Goal: Contribute content: Contribute content

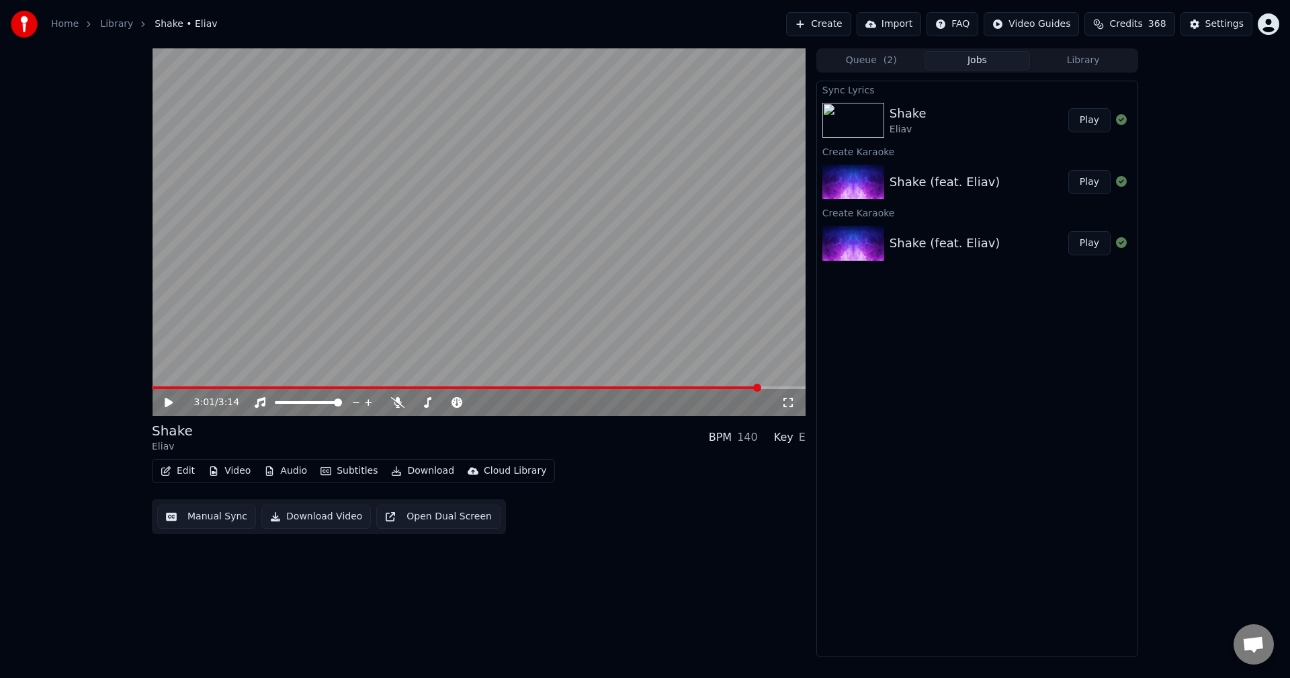
click at [1091, 117] on button "Play" at bounding box center [1089, 120] width 42 height 24
click at [398, 404] on icon at bounding box center [397, 402] width 13 height 11
click at [1089, 123] on button "Play" at bounding box center [1089, 120] width 42 height 24
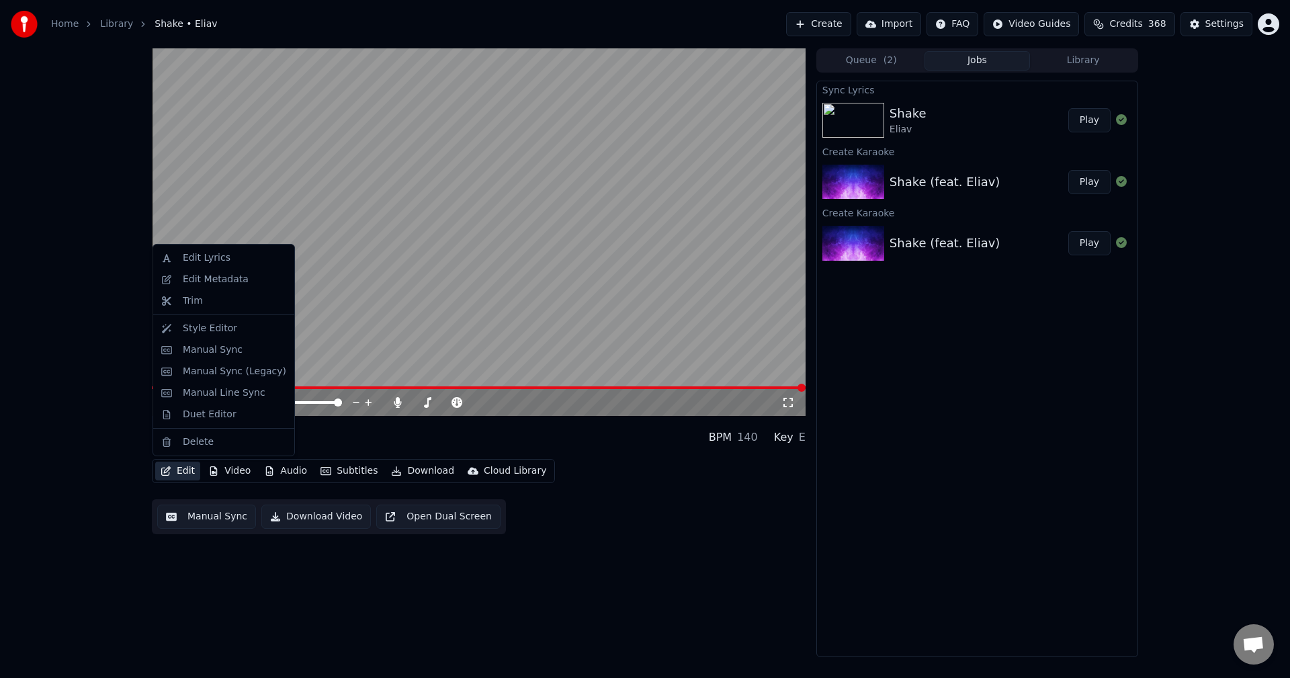
click at [180, 471] on button "Edit" at bounding box center [177, 470] width 45 height 19
click at [203, 262] on div "Edit Lyrics" at bounding box center [207, 257] width 48 height 13
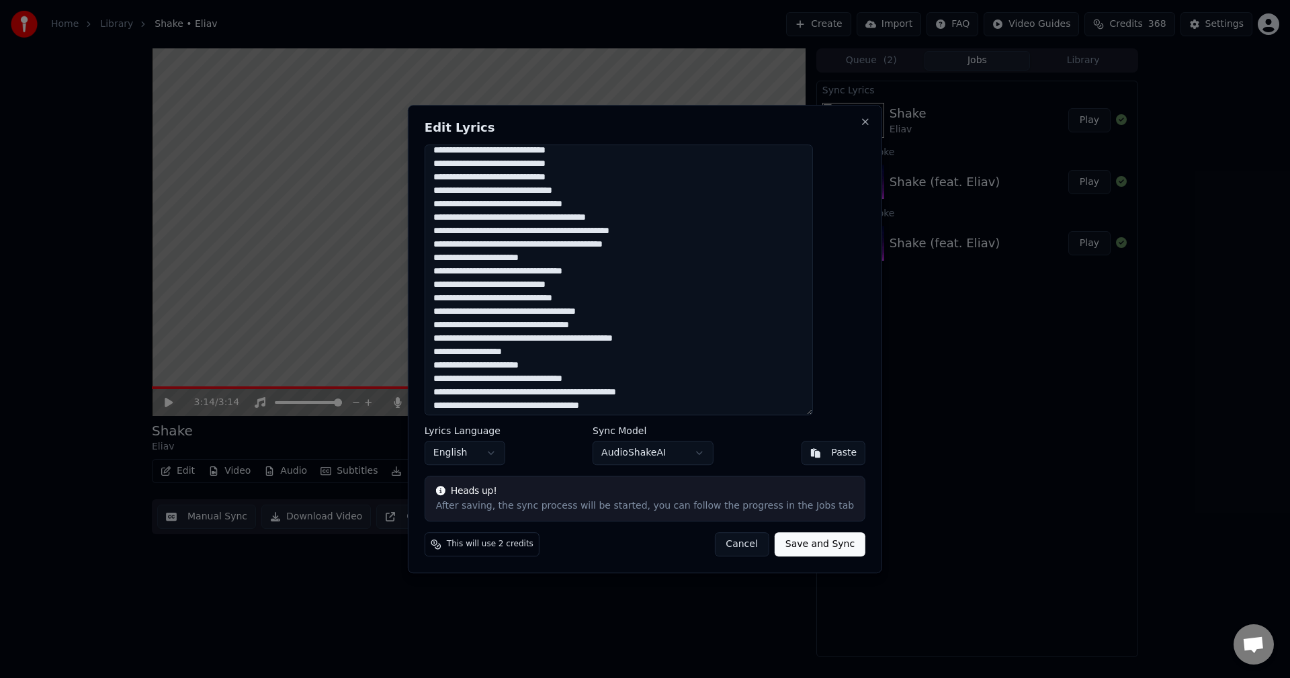
scroll to position [81, 0]
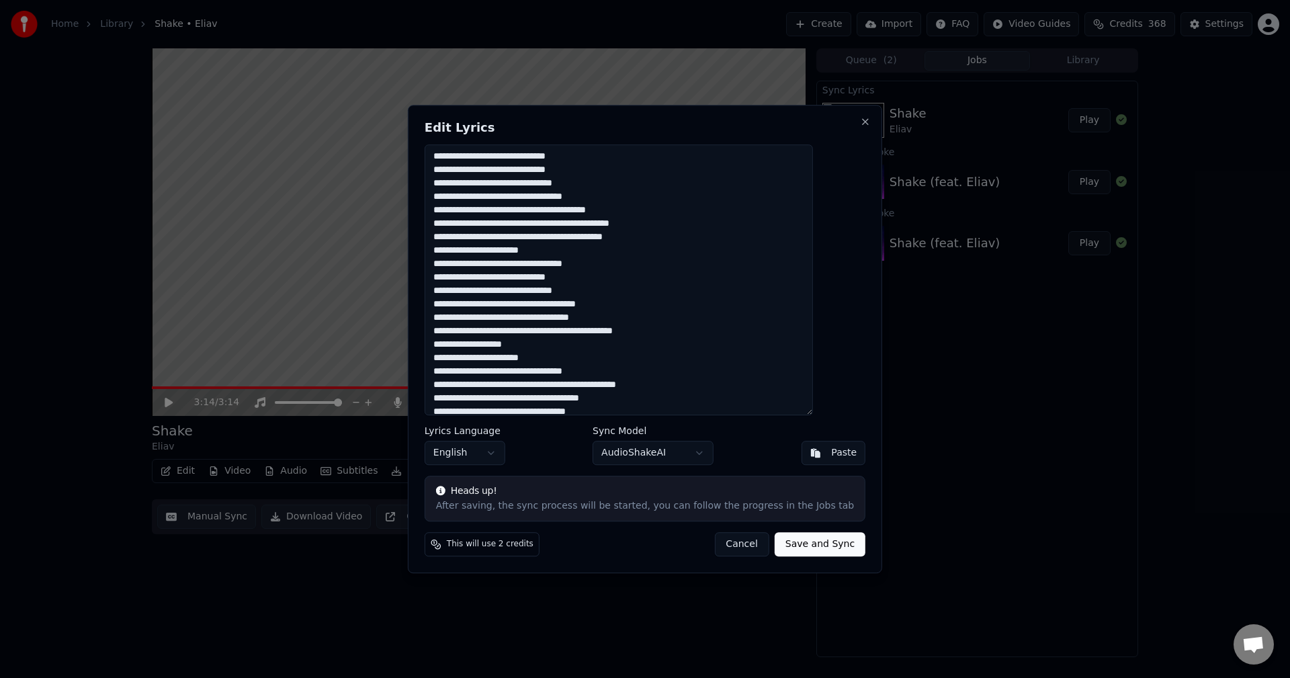
click at [549, 346] on textarea at bounding box center [618, 279] width 388 height 271
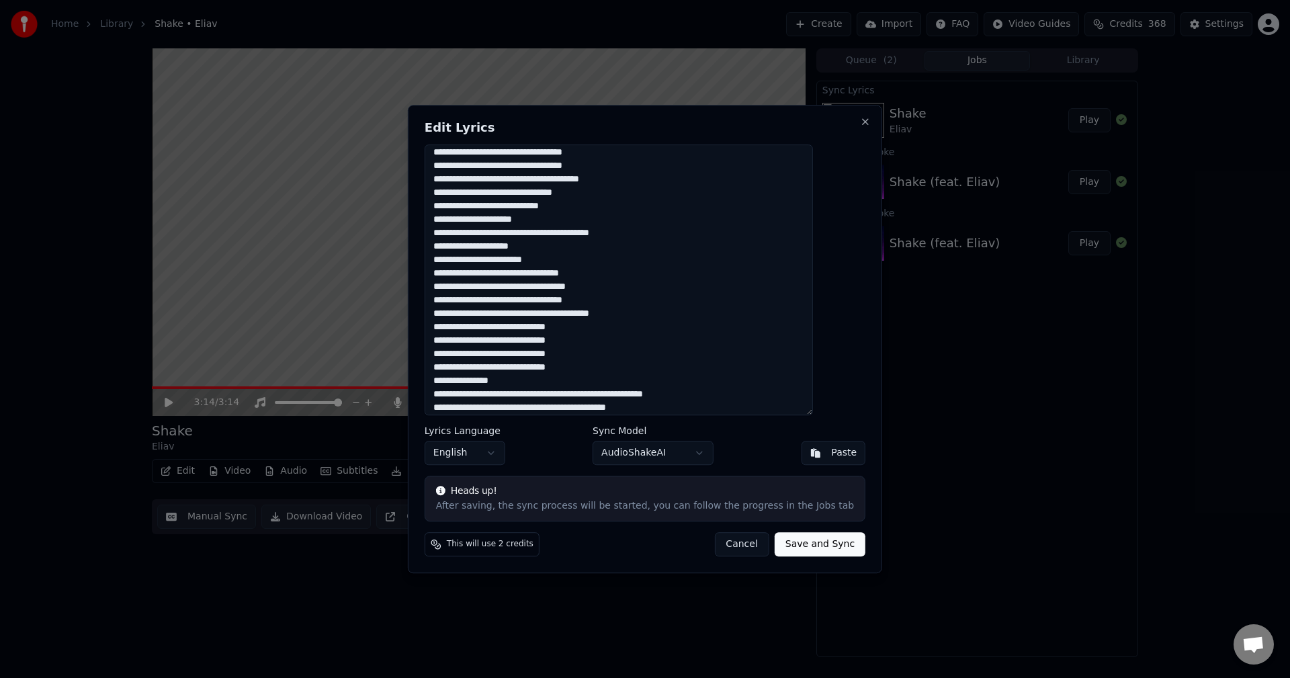
scroll to position [559, 0]
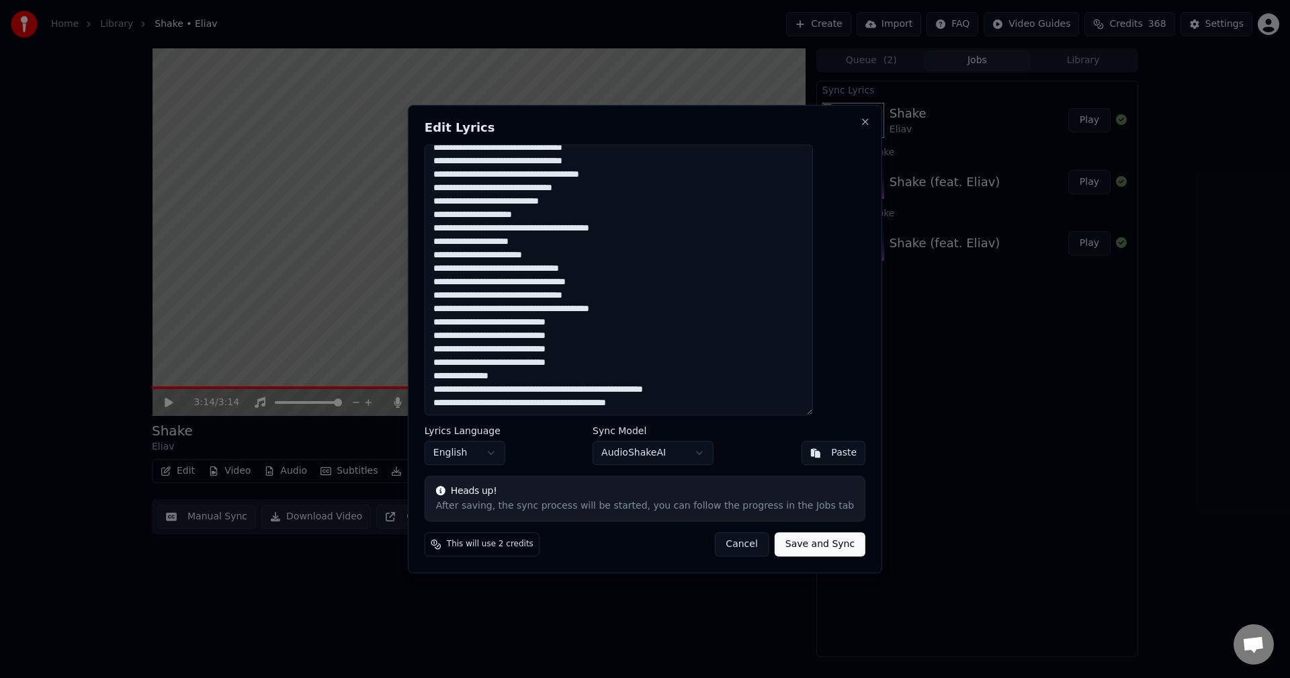
type textarea "**********"
click at [803, 541] on button "Save and Sync" at bounding box center [819, 544] width 91 height 24
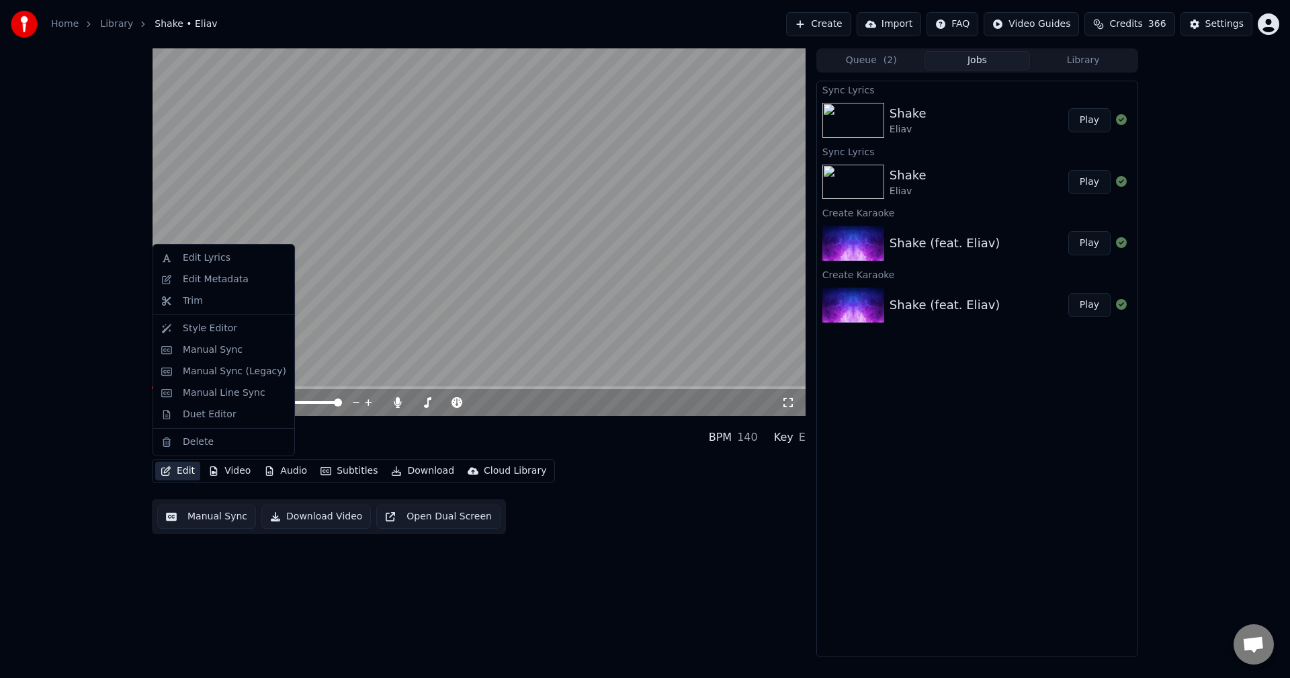
click at [181, 470] on button "Edit" at bounding box center [177, 470] width 45 height 19
click at [212, 261] on div "Edit Lyrics" at bounding box center [207, 257] width 48 height 13
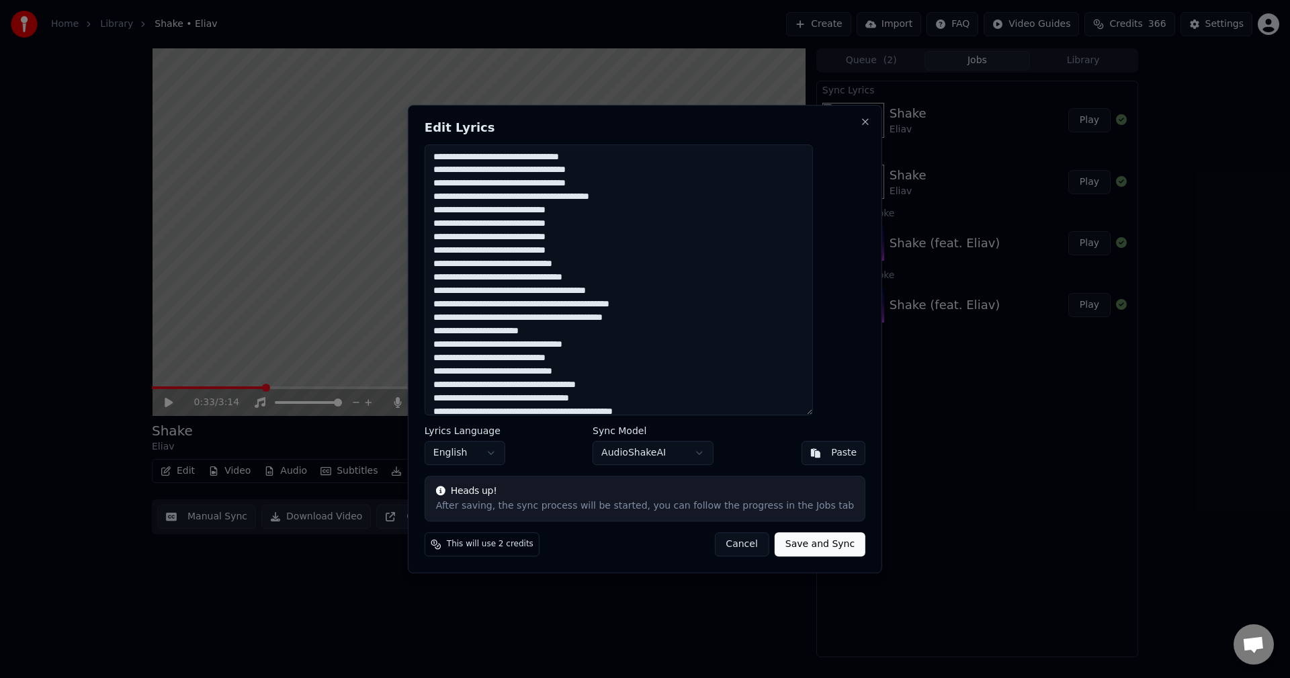
click at [505, 167] on textarea at bounding box center [618, 279] width 388 height 271
click at [860, 122] on button "Close" at bounding box center [865, 121] width 11 height 11
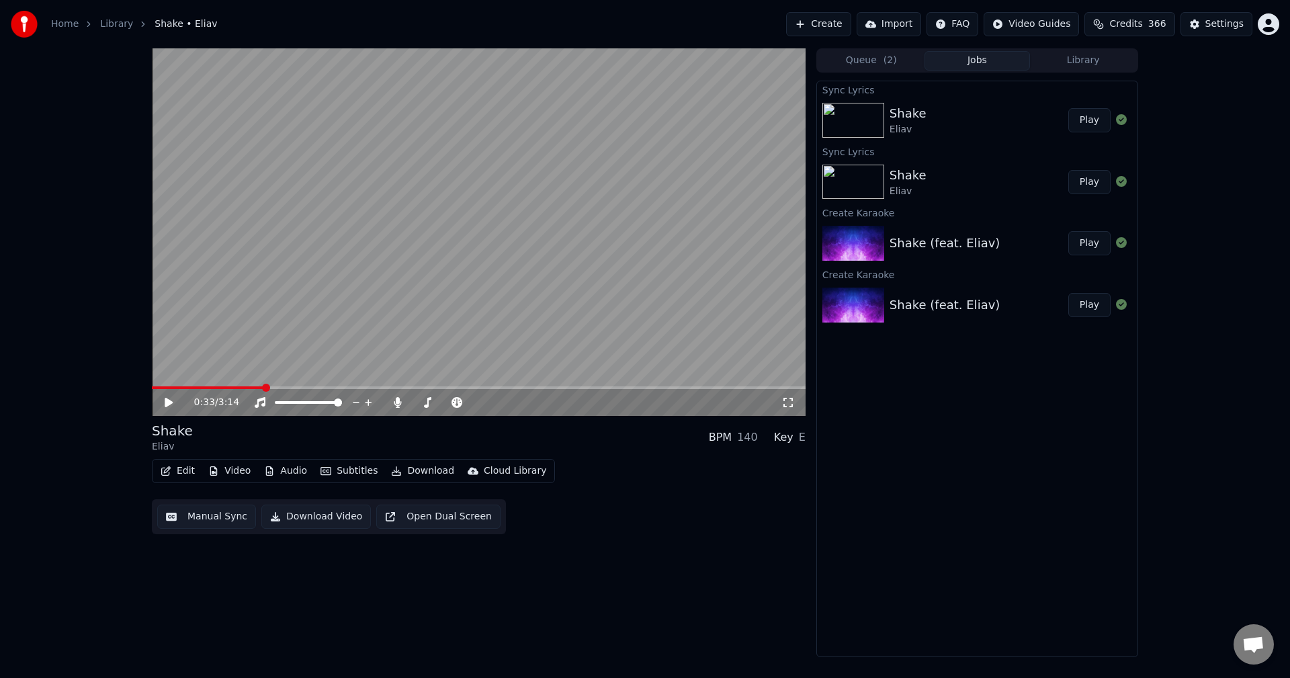
click at [1093, 126] on button "Play" at bounding box center [1089, 120] width 42 height 24
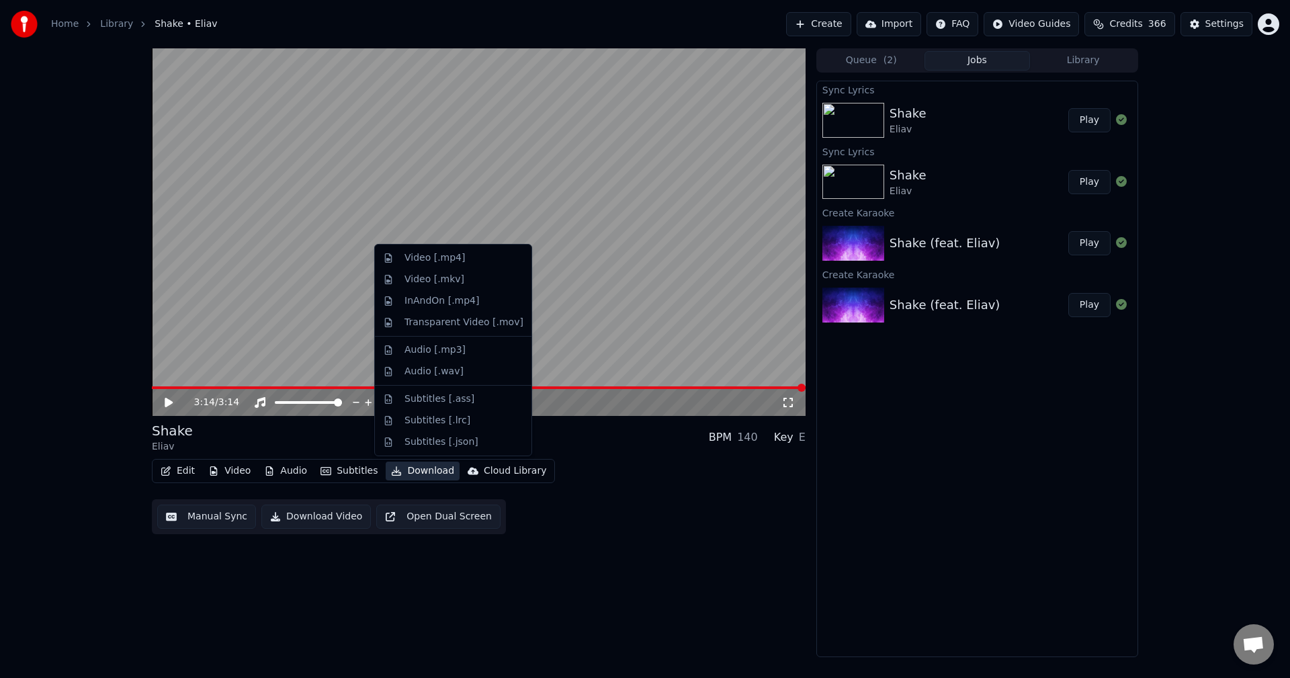
click at [412, 470] on button "Download" at bounding box center [423, 470] width 74 height 19
click at [423, 257] on div "Video [.mp4]" at bounding box center [434, 257] width 60 height 13
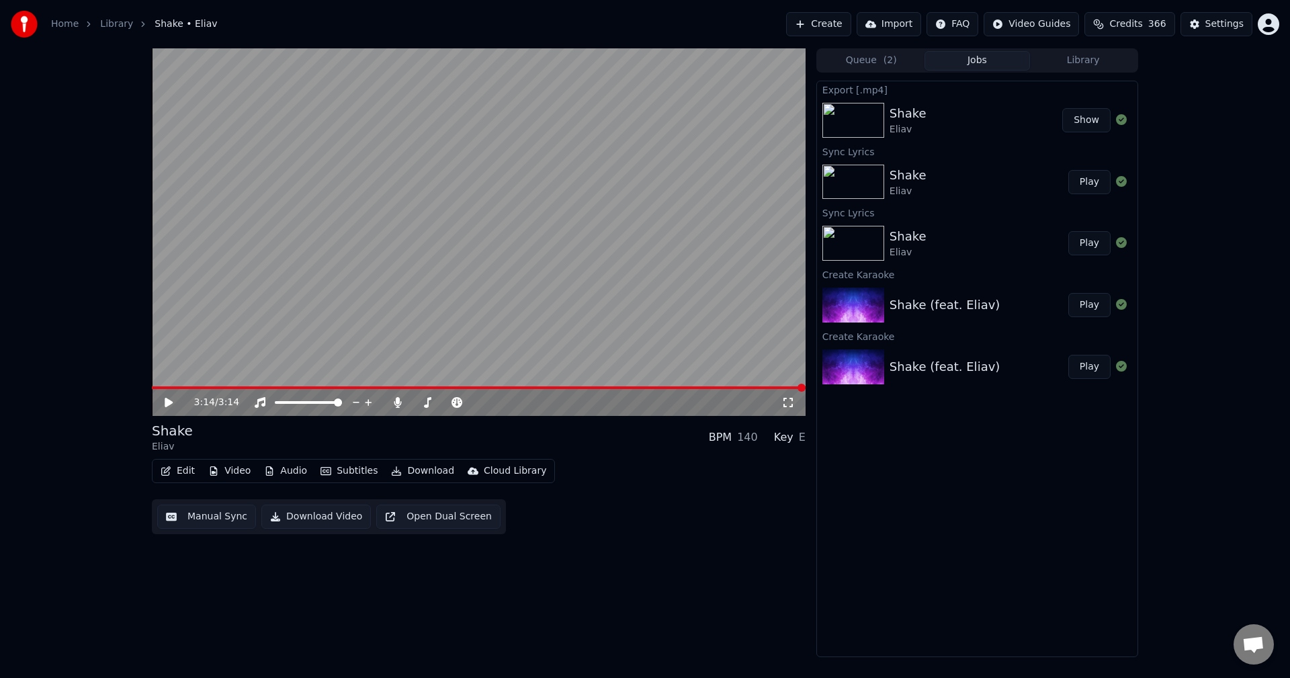
click at [1090, 121] on button "Show" at bounding box center [1086, 120] width 48 height 24
click at [397, 401] on icon at bounding box center [397, 402] width 7 height 11
click at [169, 400] on icon at bounding box center [169, 402] width 8 height 9
click at [169, 400] on icon at bounding box center [179, 402] width 32 height 11
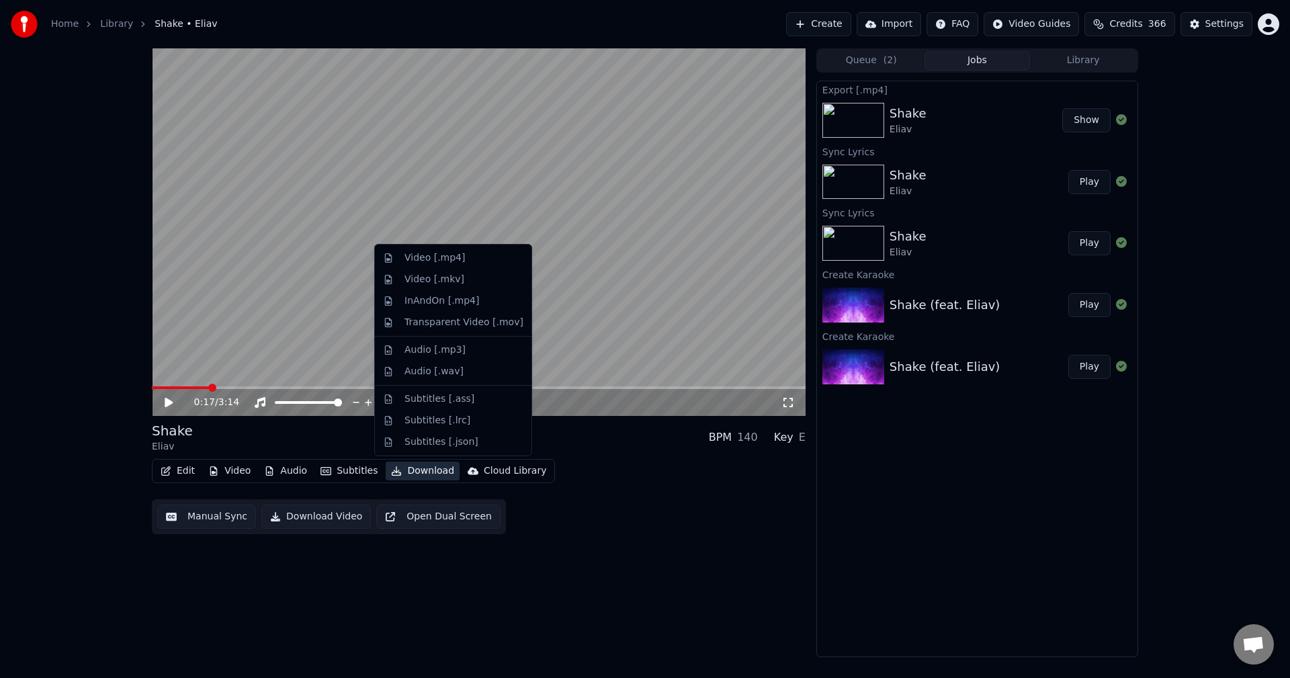
click at [412, 473] on button "Download" at bounding box center [423, 470] width 74 height 19
click at [424, 259] on div "Video [.mp4]" at bounding box center [434, 257] width 60 height 13
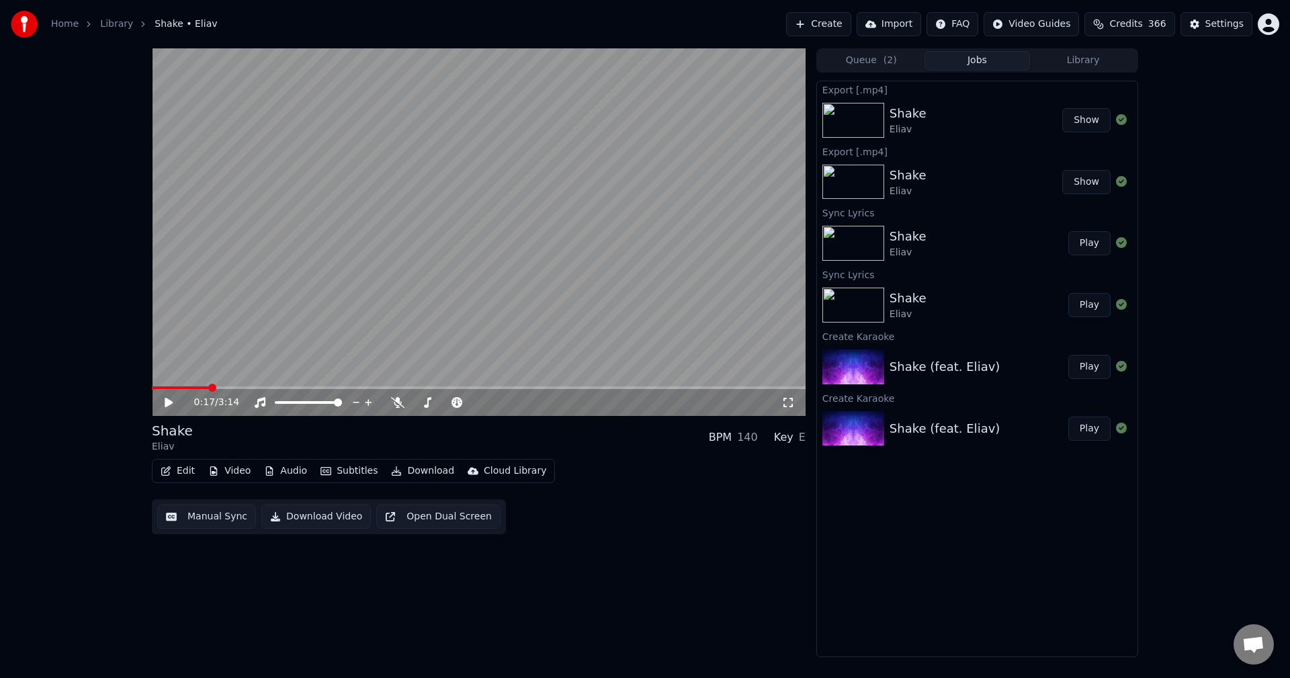
click at [1089, 121] on button "Show" at bounding box center [1086, 120] width 48 height 24
click at [833, 26] on button "Create" at bounding box center [818, 24] width 65 height 24
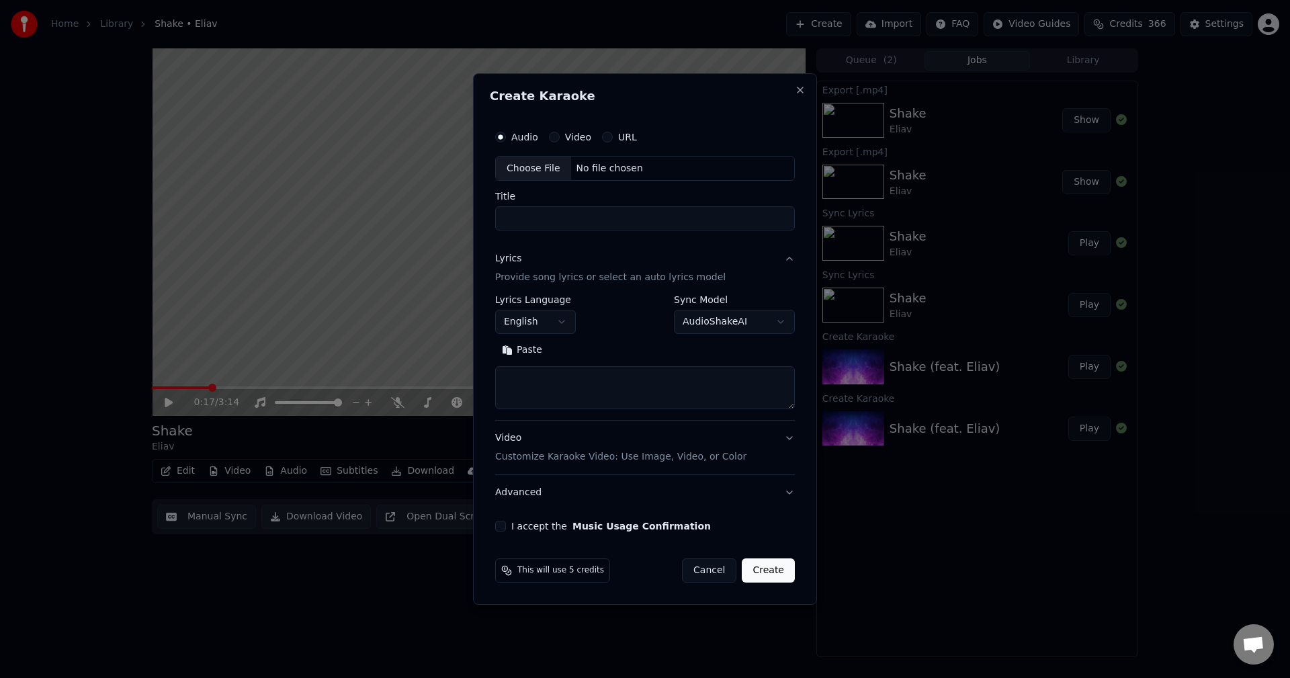
click at [539, 169] on div "Choose File" at bounding box center [533, 168] width 75 height 24
type input "**********"
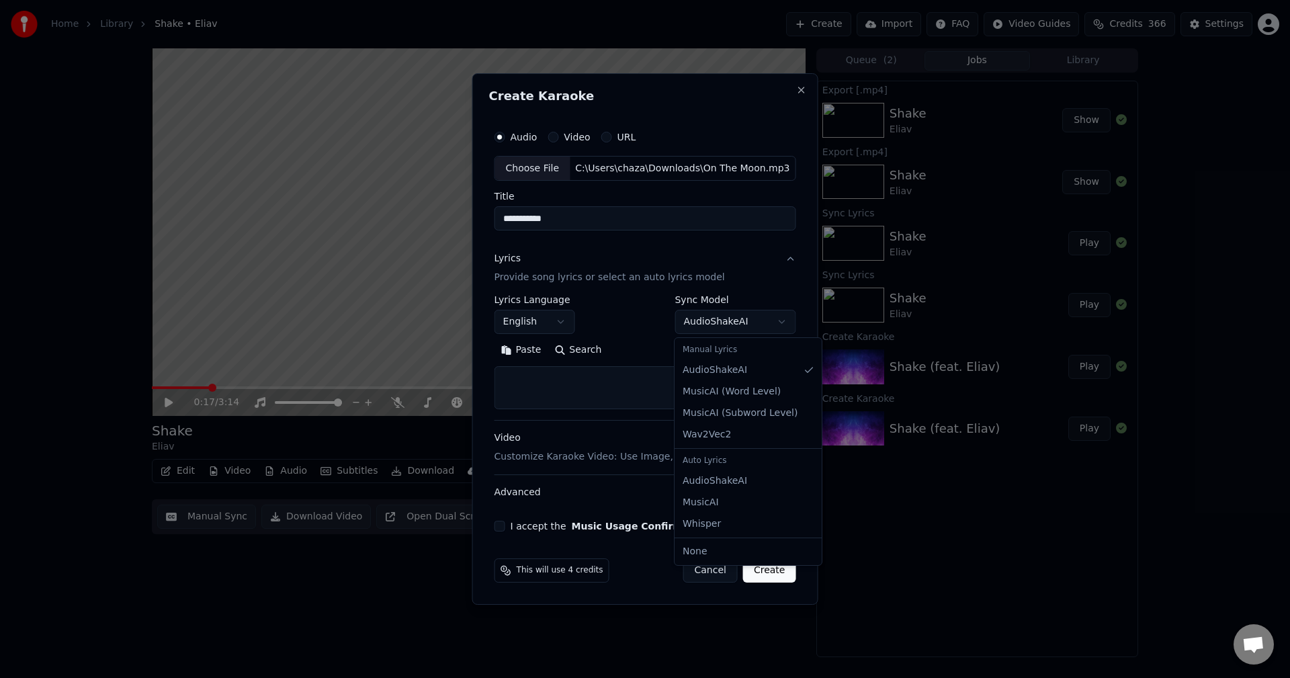
click at [779, 326] on body "**********" at bounding box center [645, 339] width 1290 height 678
select select "**********"
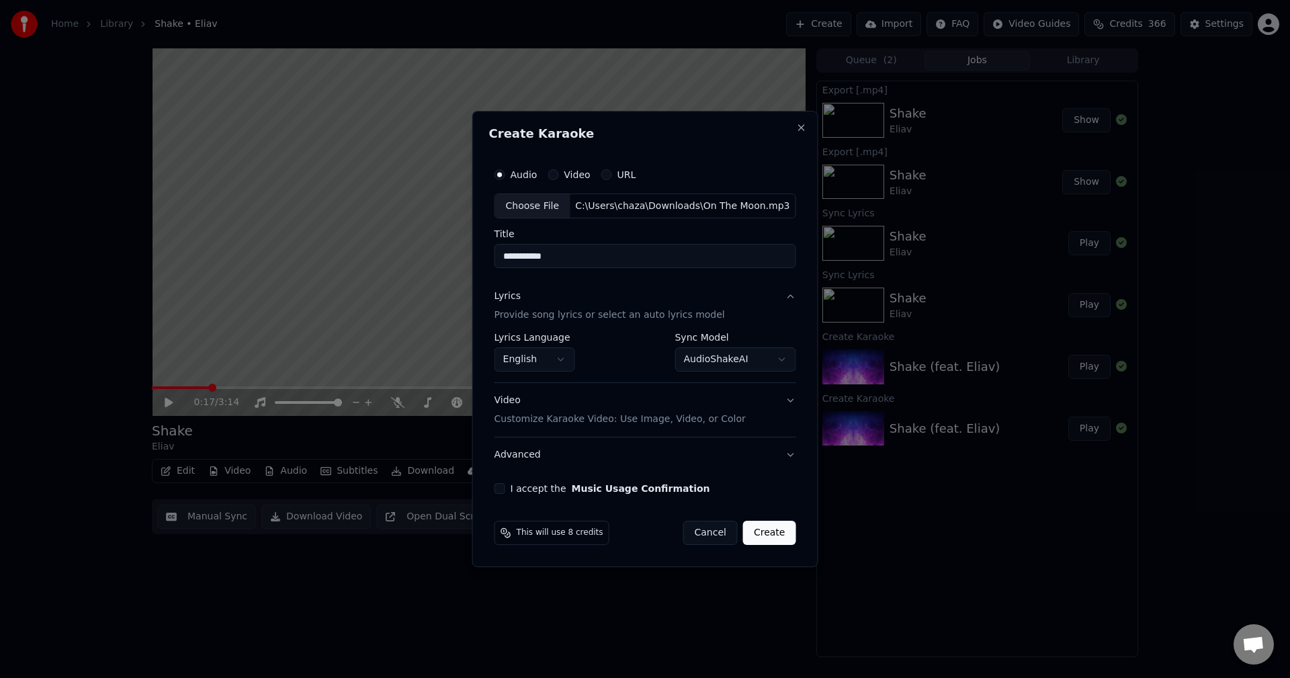
click at [502, 486] on button "I accept the Music Usage Confirmation" at bounding box center [499, 488] width 11 height 11
click at [784, 404] on button "Video Customize Karaoke Video: Use Image, Video, or Color" at bounding box center [645, 411] width 302 height 54
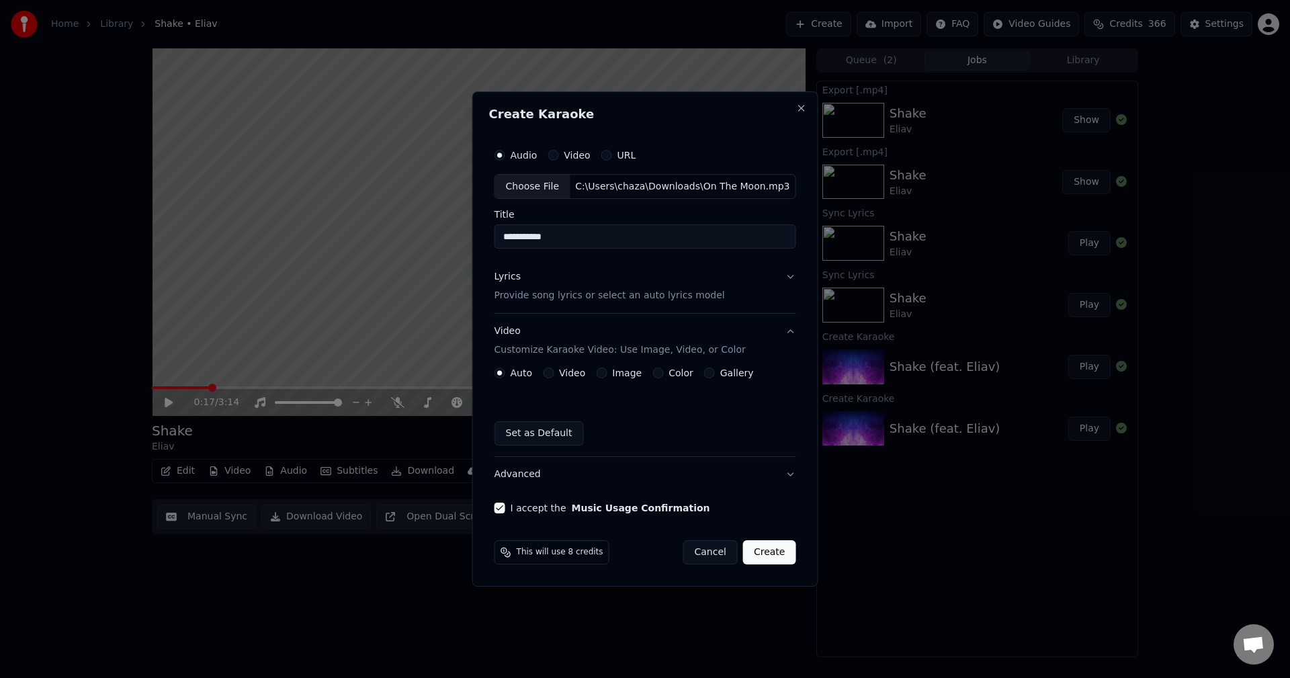
click at [790, 276] on button "Lyrics Provide song lyrics or select an auto lyrics model" at bounding box center [645, 287] width 302 height 54
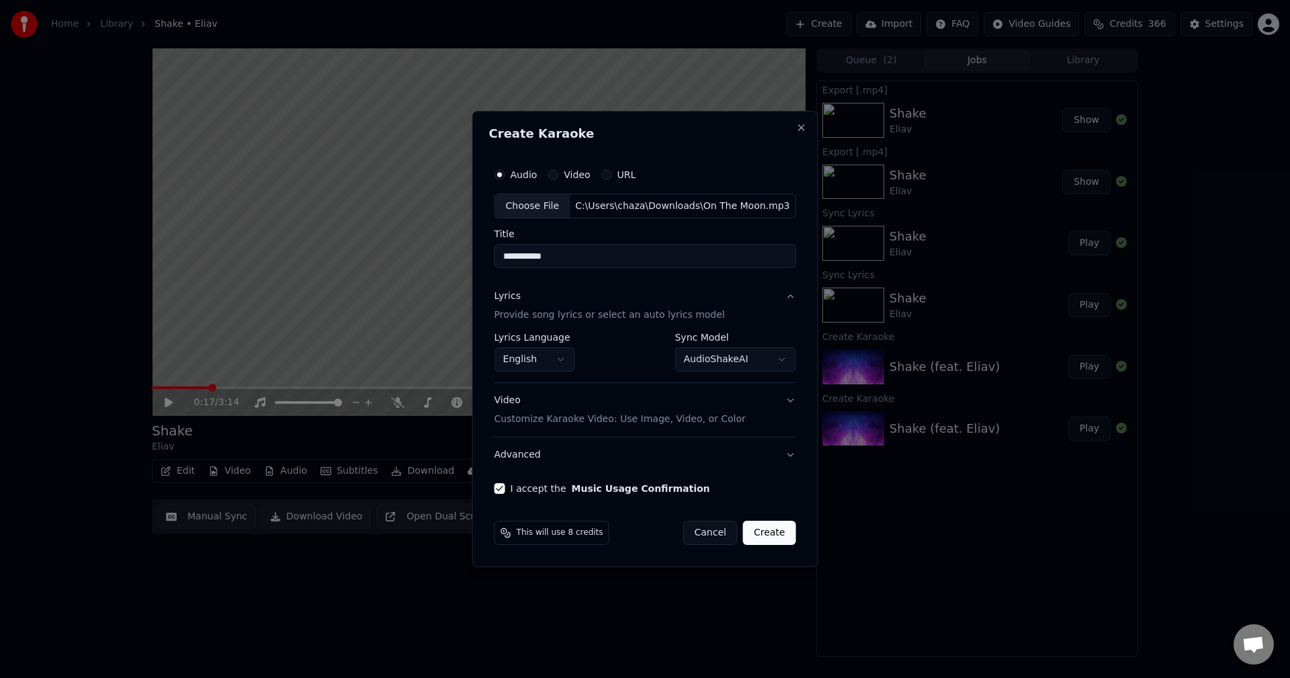
click at [790, 276] on div "**********" at bounding box center [645, 328] width 312 height 344
click at [791, 296] on button "Lyrics Provide song lyrics or select an auto lyrics model" at bounding box center [645, 306] width 302 height 54
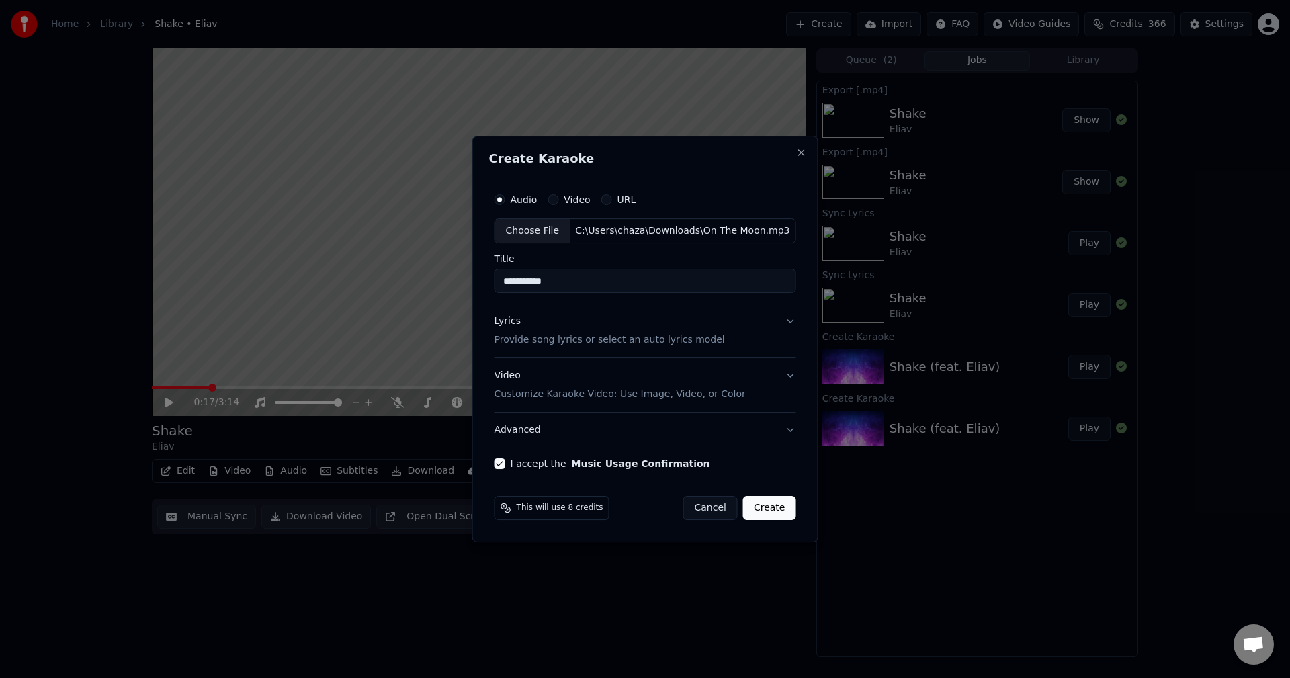
click at [788, 375] on button "Video Customize Karaoke Video: Use Image, Video, or Color" at bounding box center [645, 386] width 302 height 54
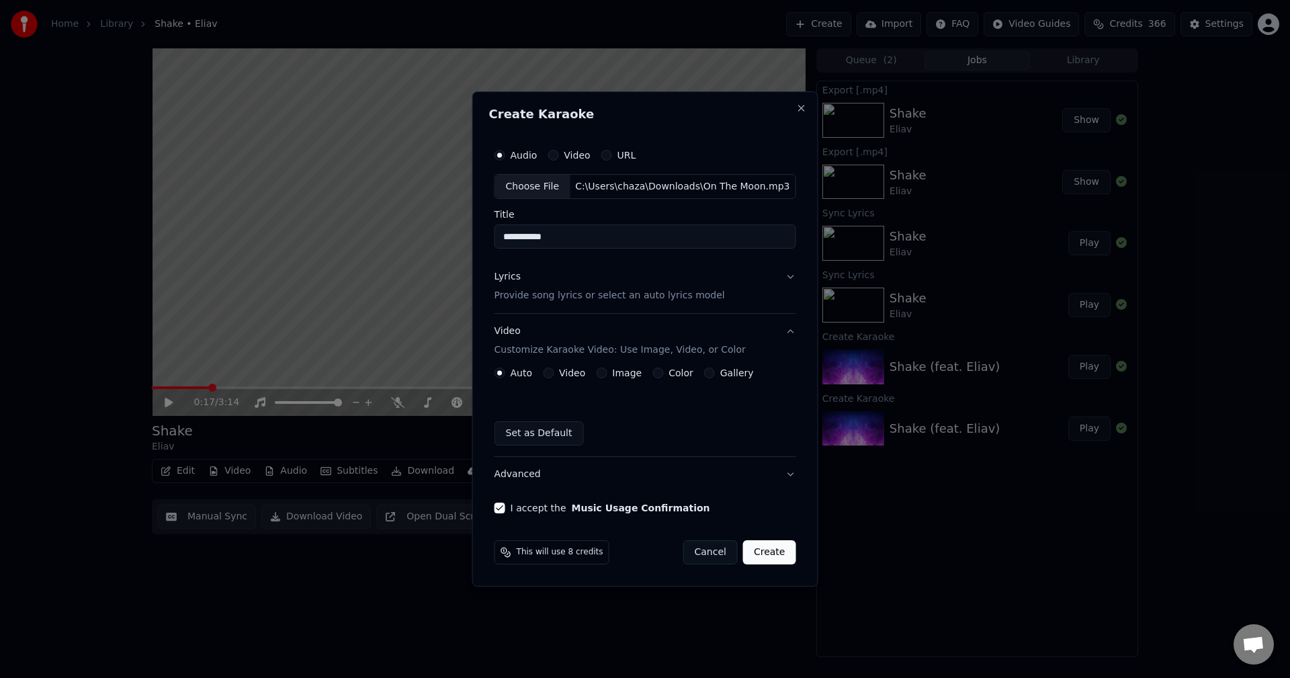
click at [602, 375] on button "Image" at bounding box center [601, 372] width 11 height 11
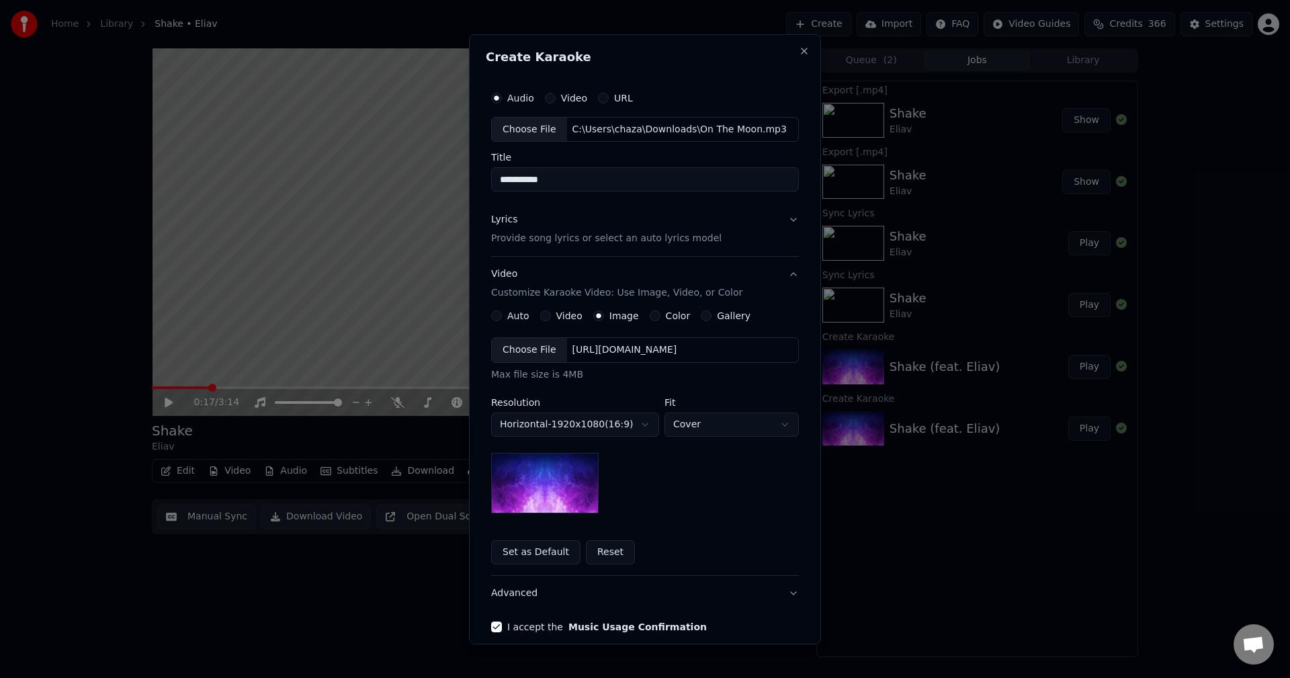
click at [649, 318] on button "Color" at bounding box center [654, 315] width 11 height 11
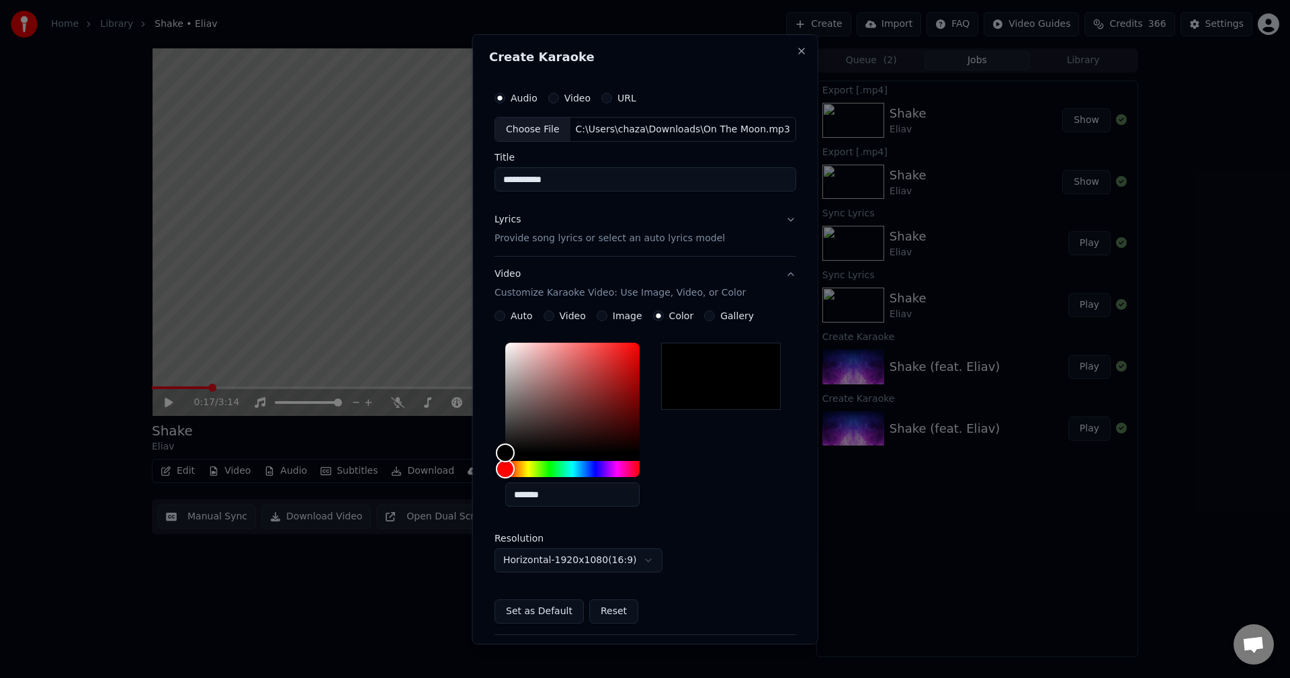
click at [704, 315] on button "Gallery" at bounding box center [709, 315] width 11 height 11
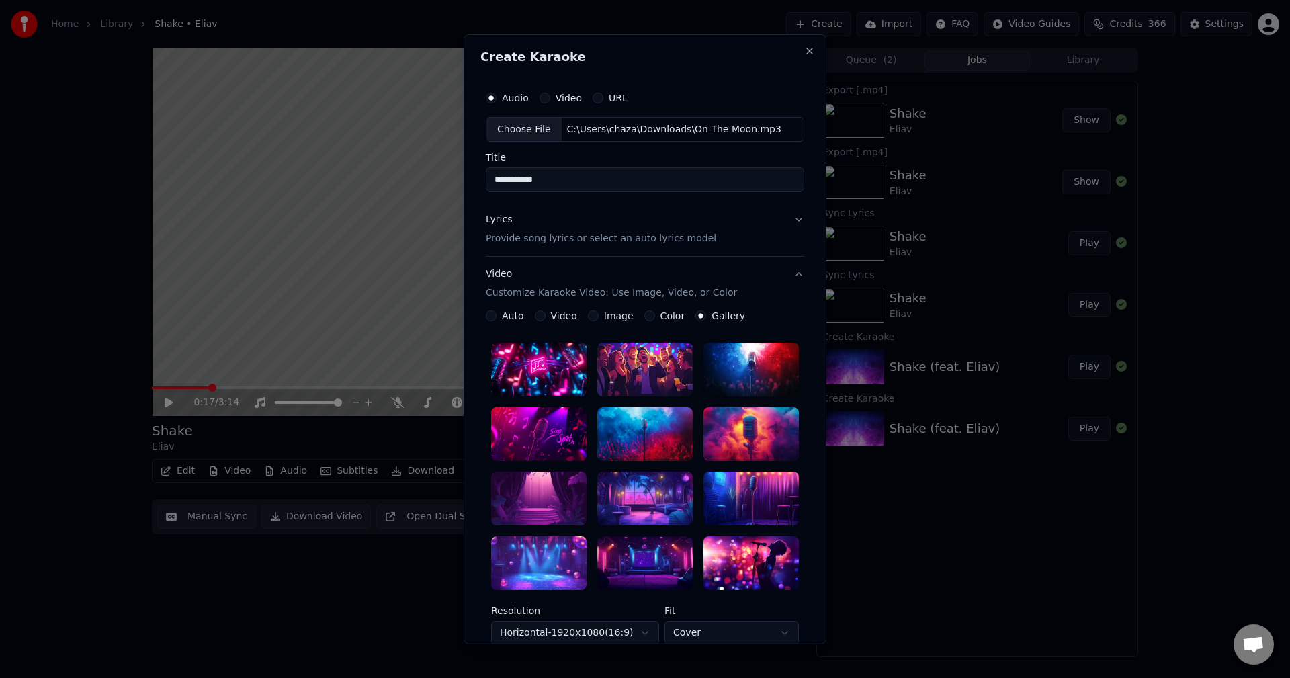
click at [755, 494] on div at bounding box center [750, 498] width 95 height 54
click at [793, 276] on button "Video Customize Karaoke Video: Use Image, Video, or Color" at bounding box center [645, 284] width 318 height 54
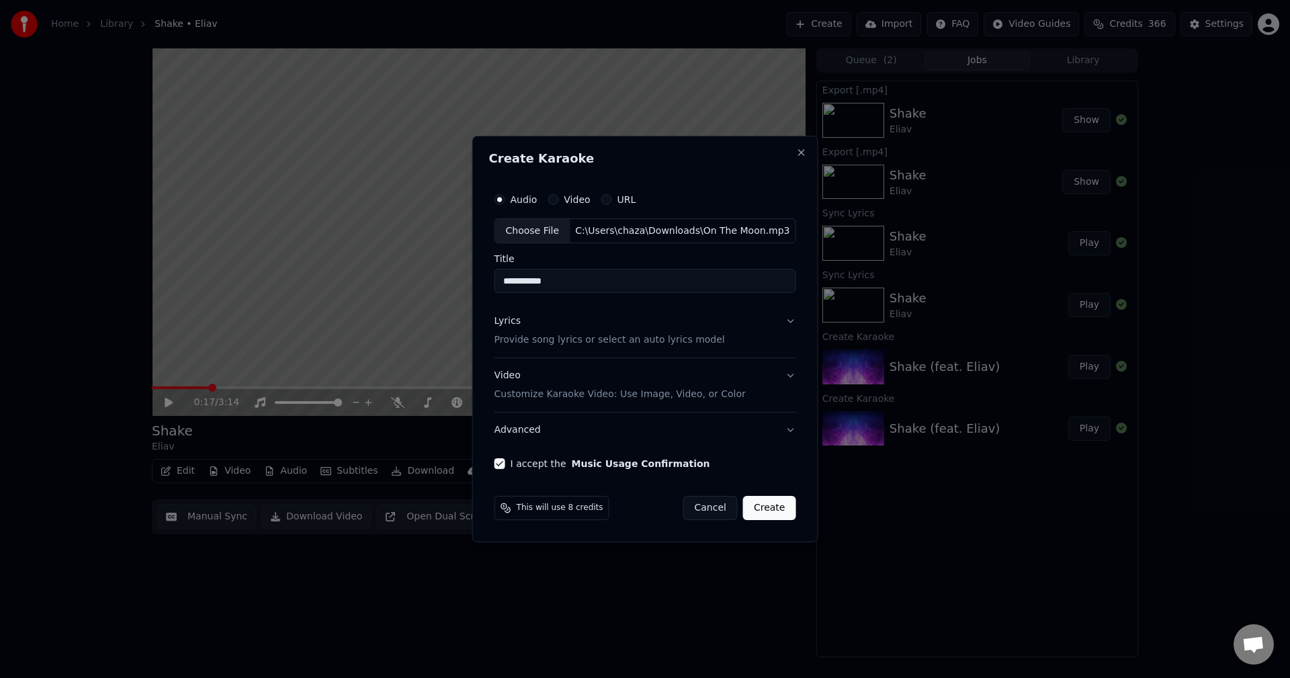
click at [770, 510] on button "Create" at bounding box center [769, 508] width 53 height 24
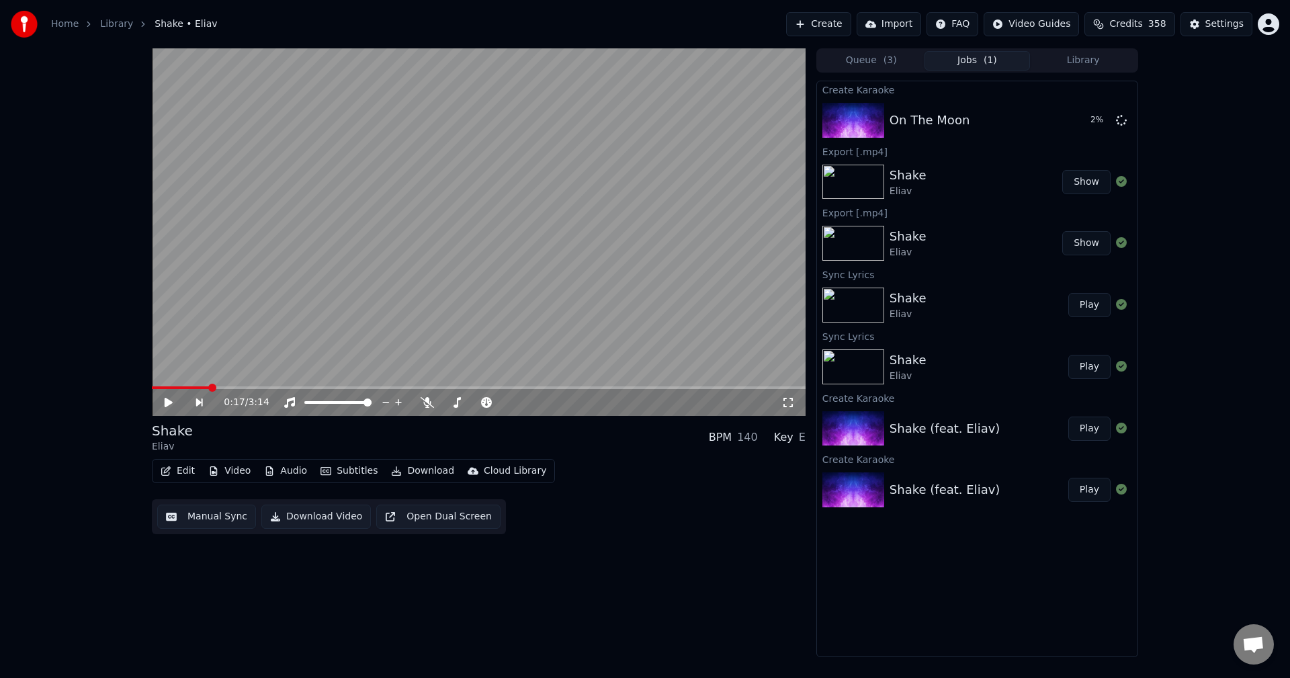
click at [770, 510] on div "Edit Video Audio Subtitles Download Cloud Library Manual Sync Download Video Op…" at bounding box center [478, 496] width 653 height 75
click at [1091, 125] on button "Play" at bounding box center [1089, 120] width 42 height 24
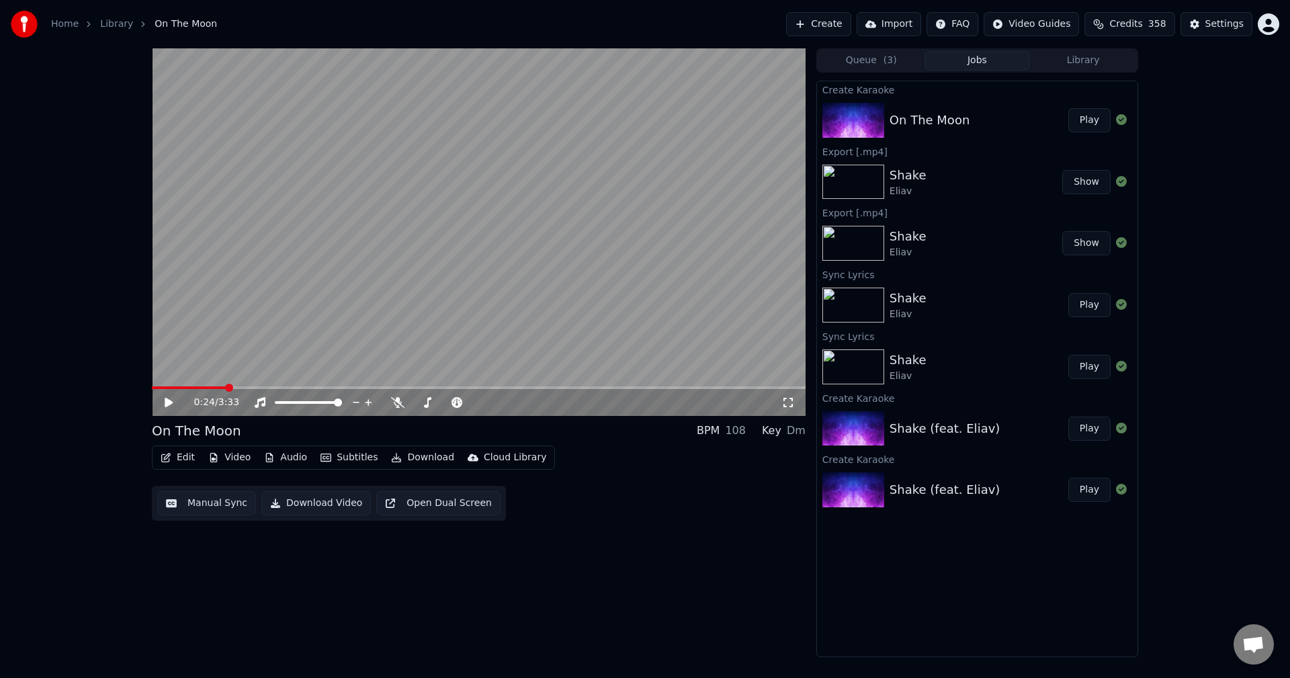
click at [1068, 108] on button "Play" at bounding box center [1089, 120] width 42 height 24
click at [171, 402] on icon at bounding box center [168, 402] width 7 height 8
click at [392, 402] on icon at bounding box center [397, 402] width 13 height 11
click at [167, 401] on icon at bounding box center [169, 402] width 8 height 9
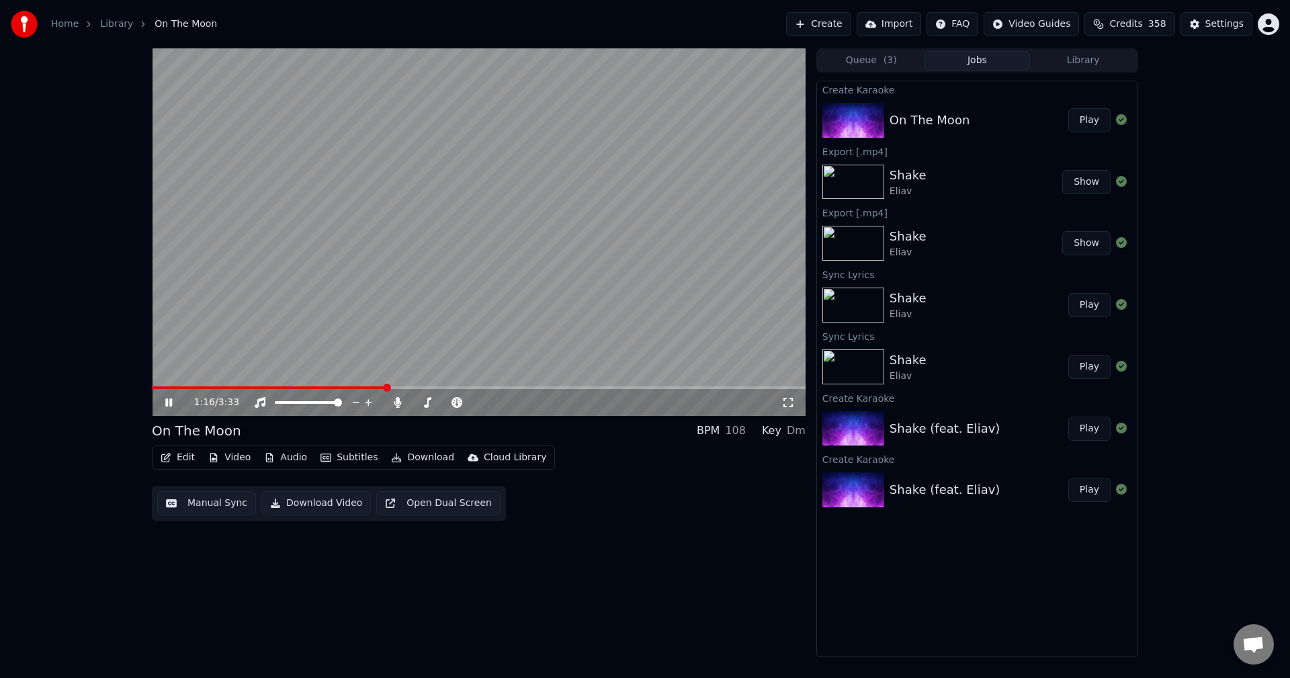
click at [169, 401] on icon at bounding box center [179, 402] width 32 height 11
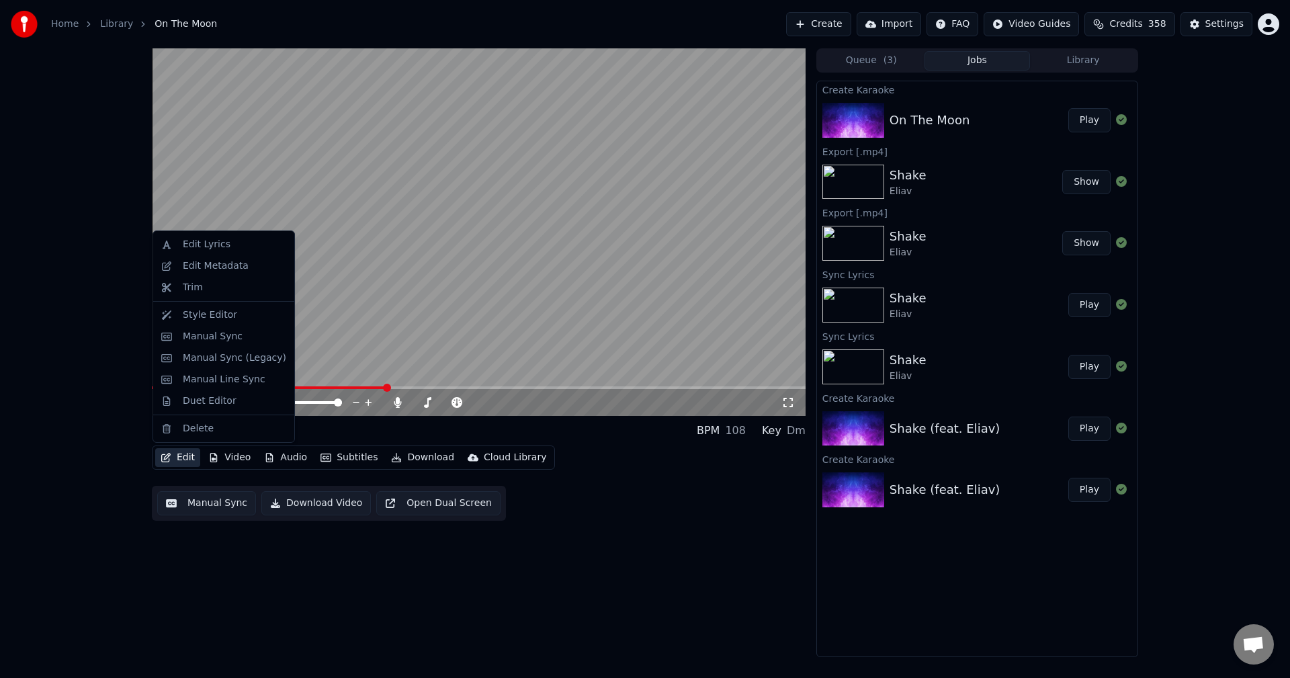
click at [185, 458] on button "Edit" at bounding box center [177, 457] width 45 height 19
click at [211, 239] on div "Edit Lyrics" at bounding box center [207, 244] width 48 height 13
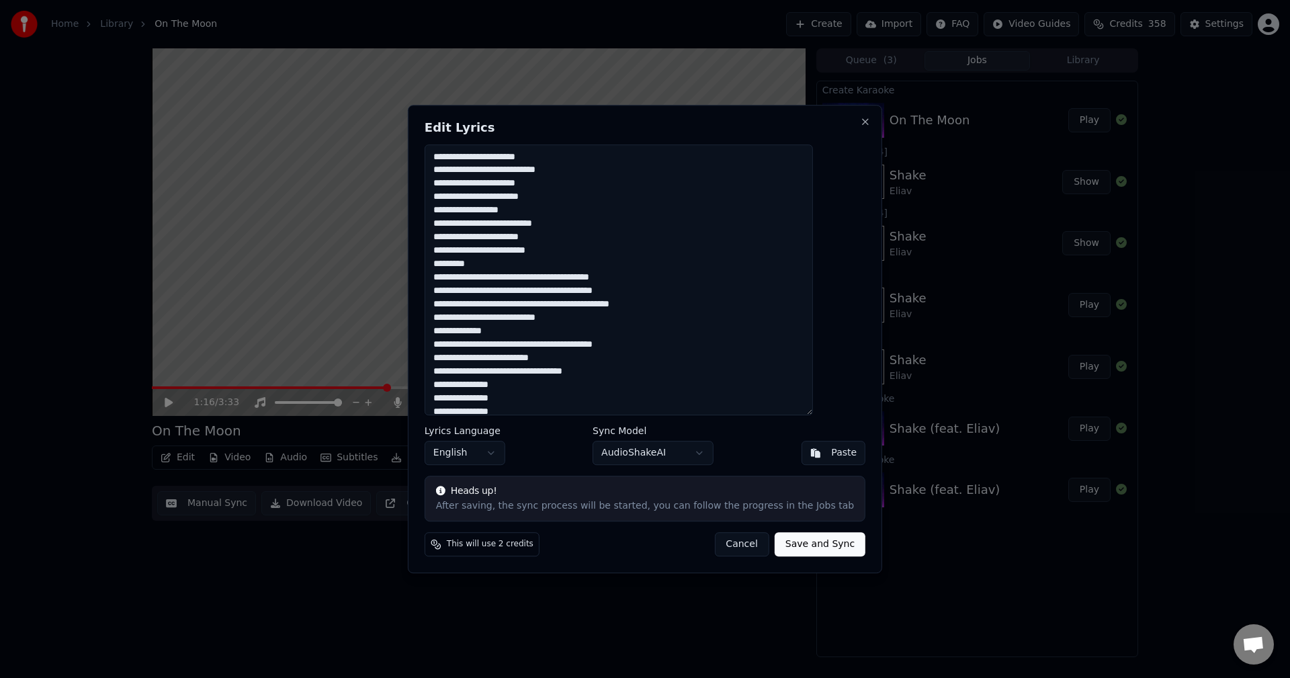
click at [543, 289] on textarea at bounding box center [618, 279] width 388 height 271
click at [569, 289] on textarea at bounding box center [618, 279] width 388 height 271
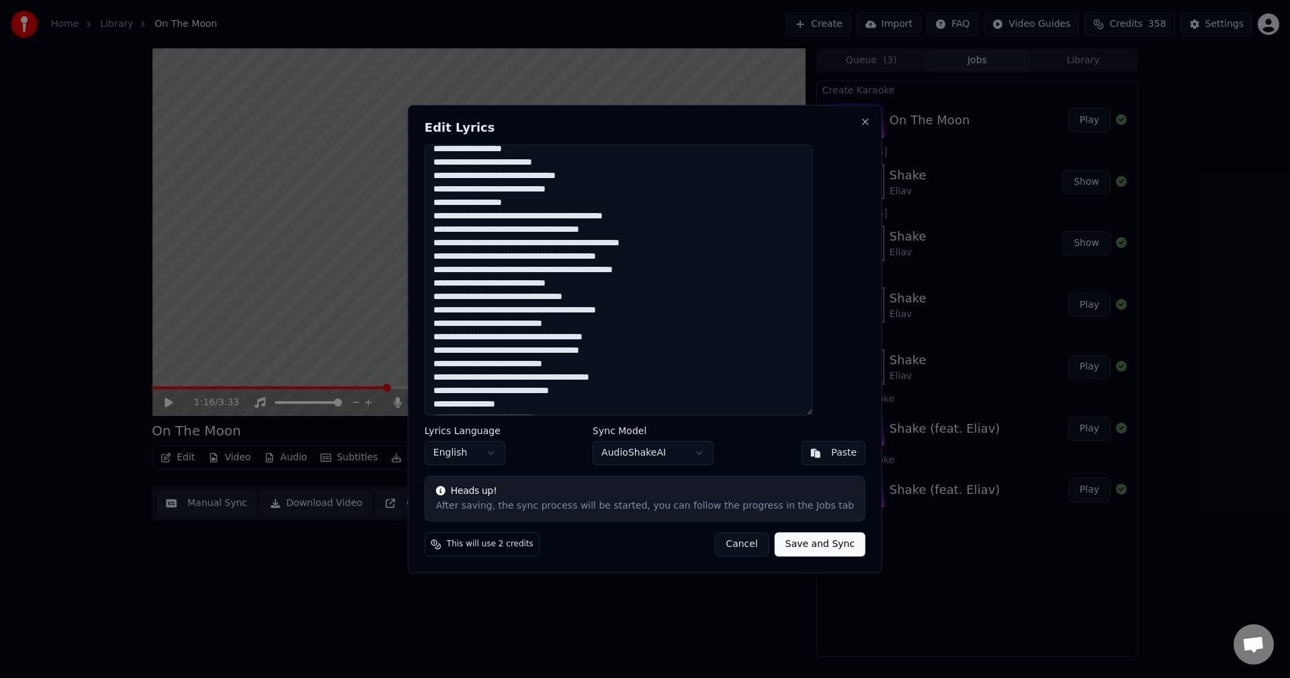
scroll to position [332, 0]
click at [622, 269] on textarea at bounding box center [618, 279] width 388 height 271
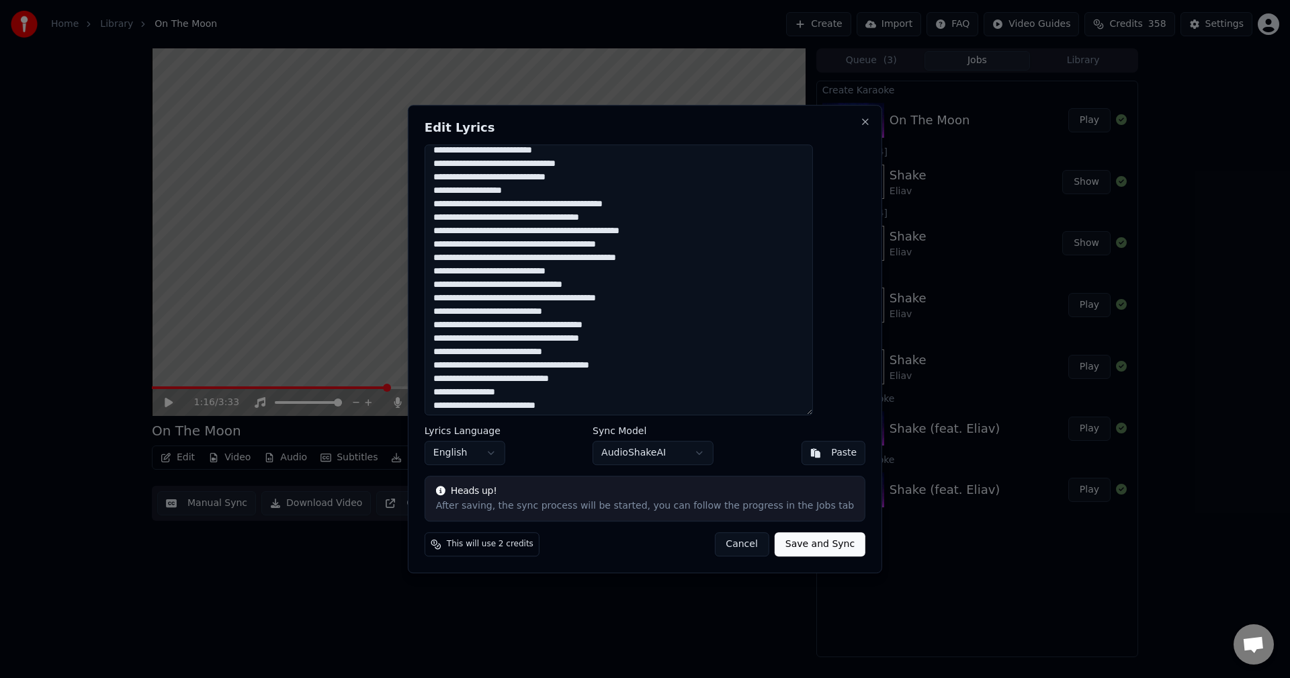
scroll to position [347, 0]
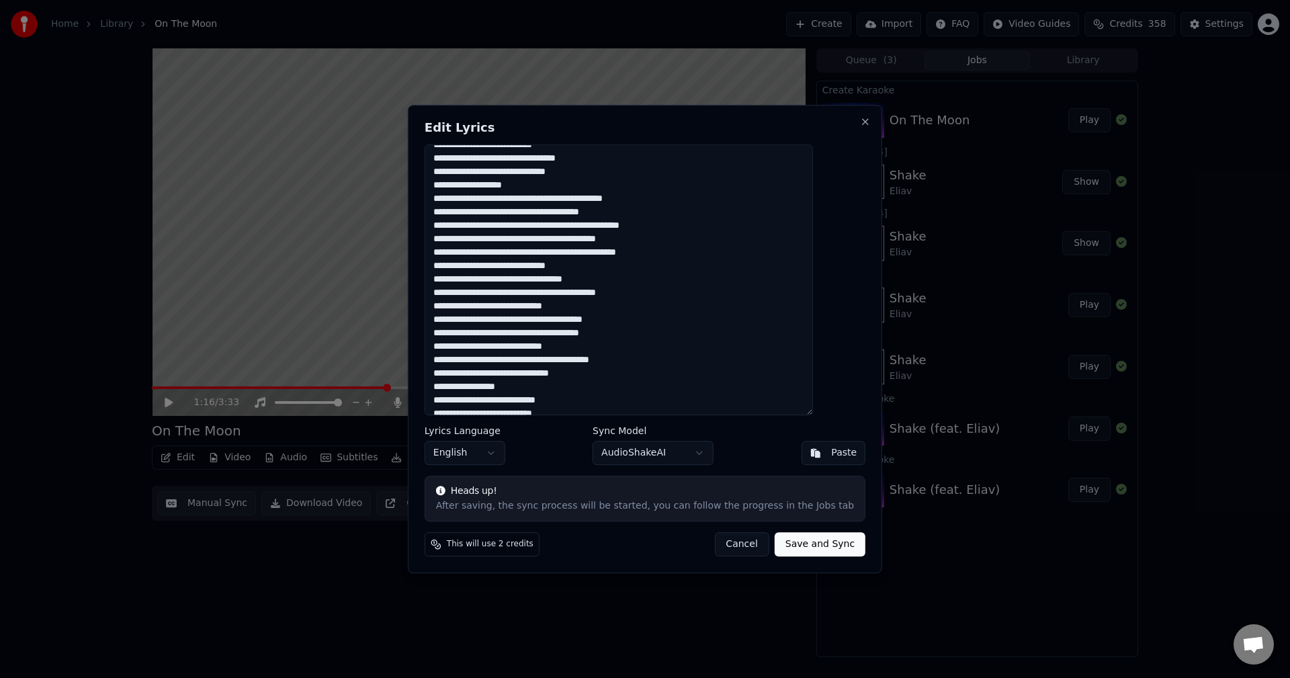
drag, startPoint x: 839, startPoint y: 314, endPoint x: 839, endPoint y: 297, distance: 16.8
click at [839, 297] on div "Edit Lyrics Lyrics Language English Sync Model AudioShakeAI Paste Heads up! Aft…" at bounding box center [645, 339] width 474 height 469
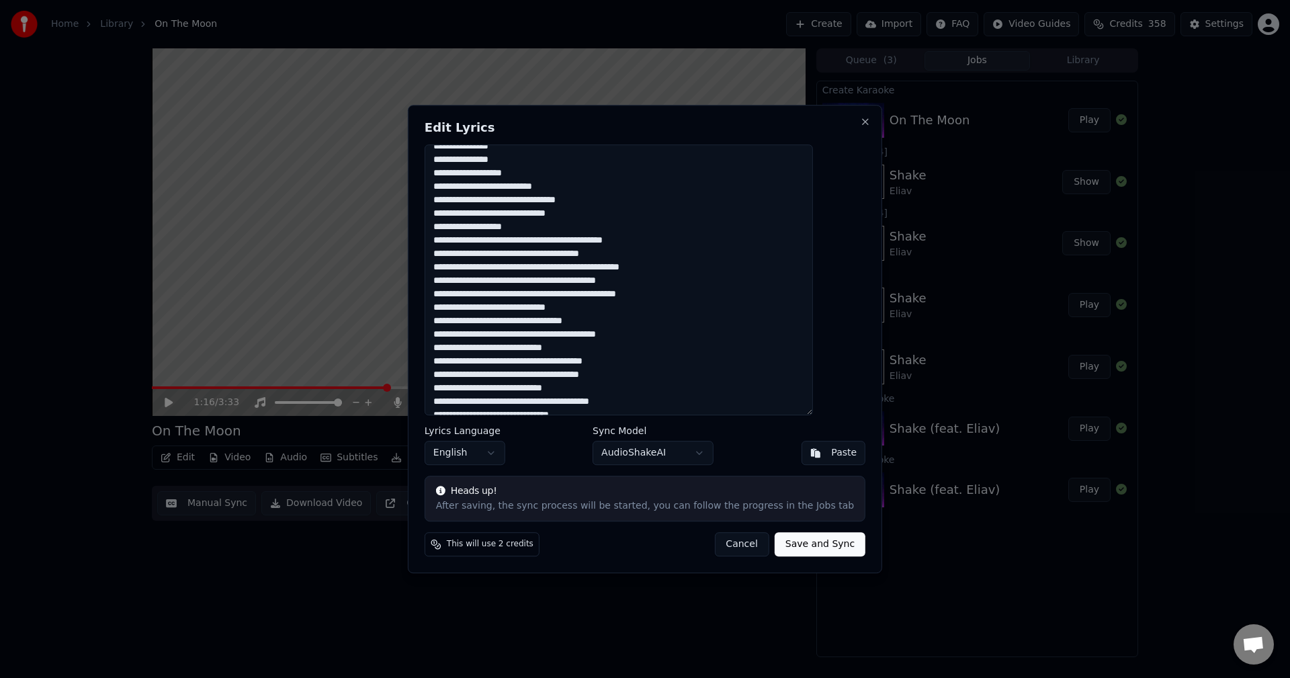
scroll to position [308, 0]
click at [578, 208] on textarea at bounding box center [618, 279] width 388 height 271
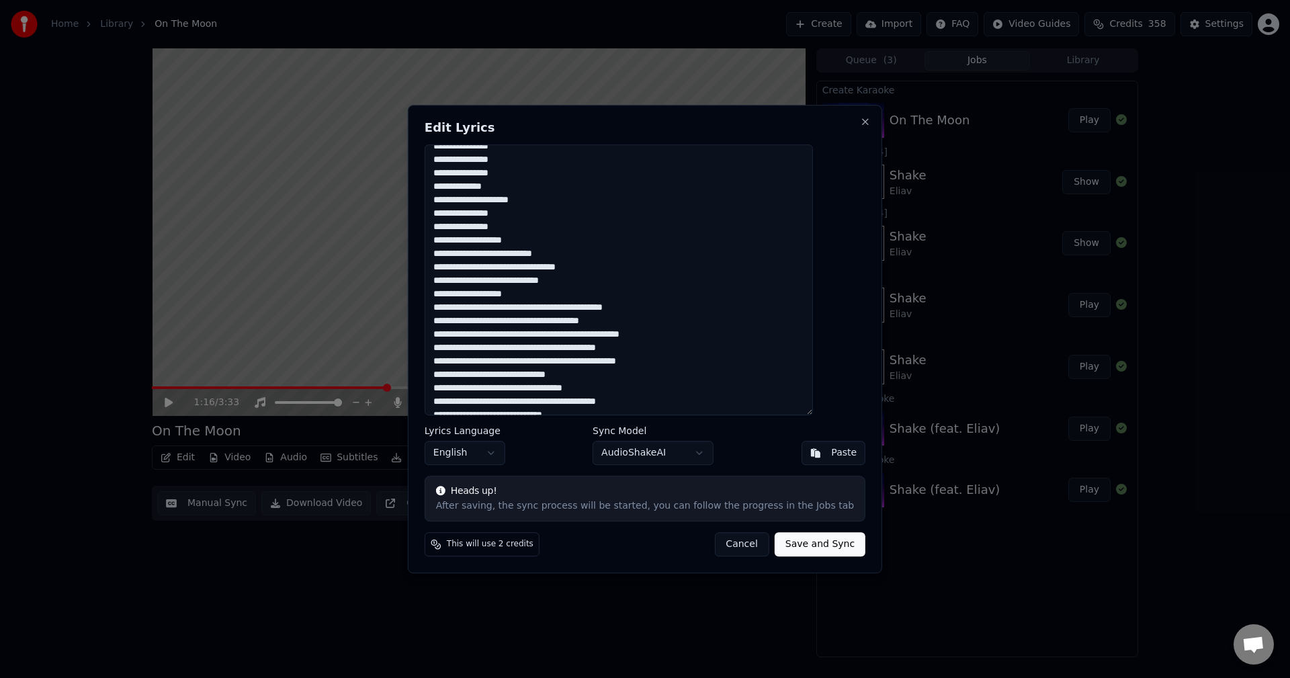
scroll to position [240, 0]
click at [622, 306] on textarea at bounding box center [618, 279] width 388 height 271
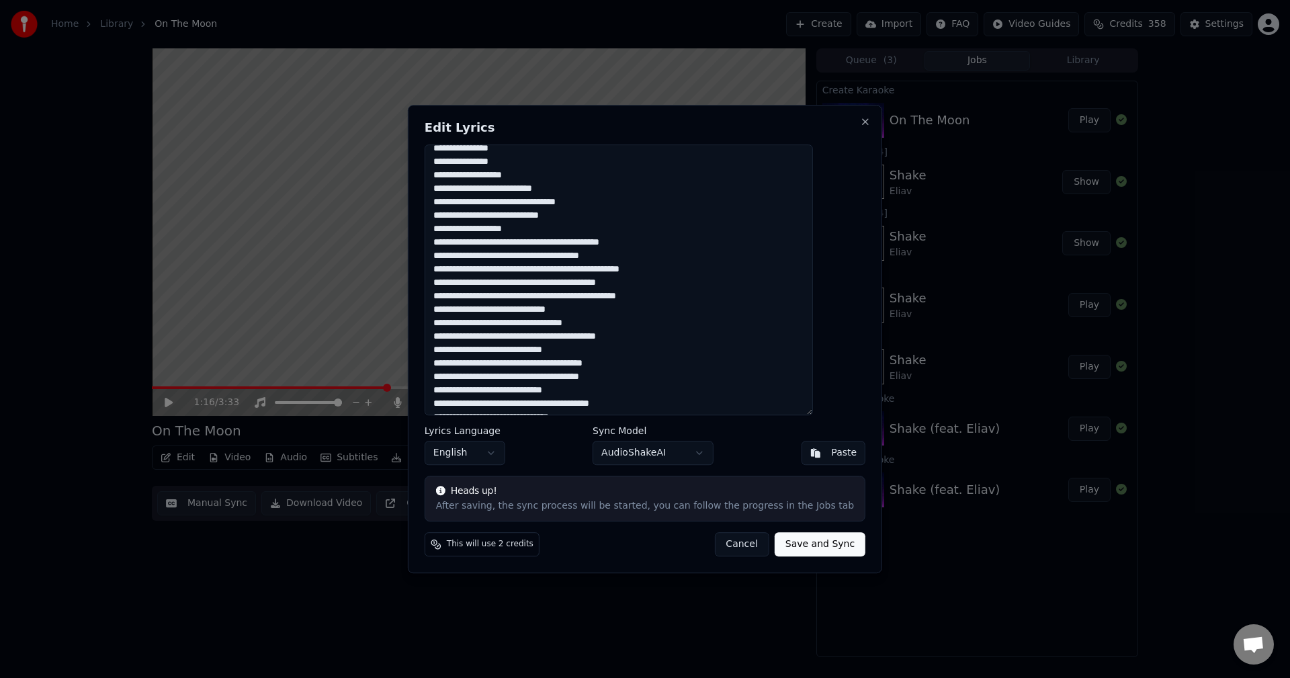
scroll to position [310, 0]
click at [503, 345] on textarea at bounding box center [618, 279] width 388 height 271
click at [659, 329] on textarea at bounding box center [618, 279] width 388 height 271
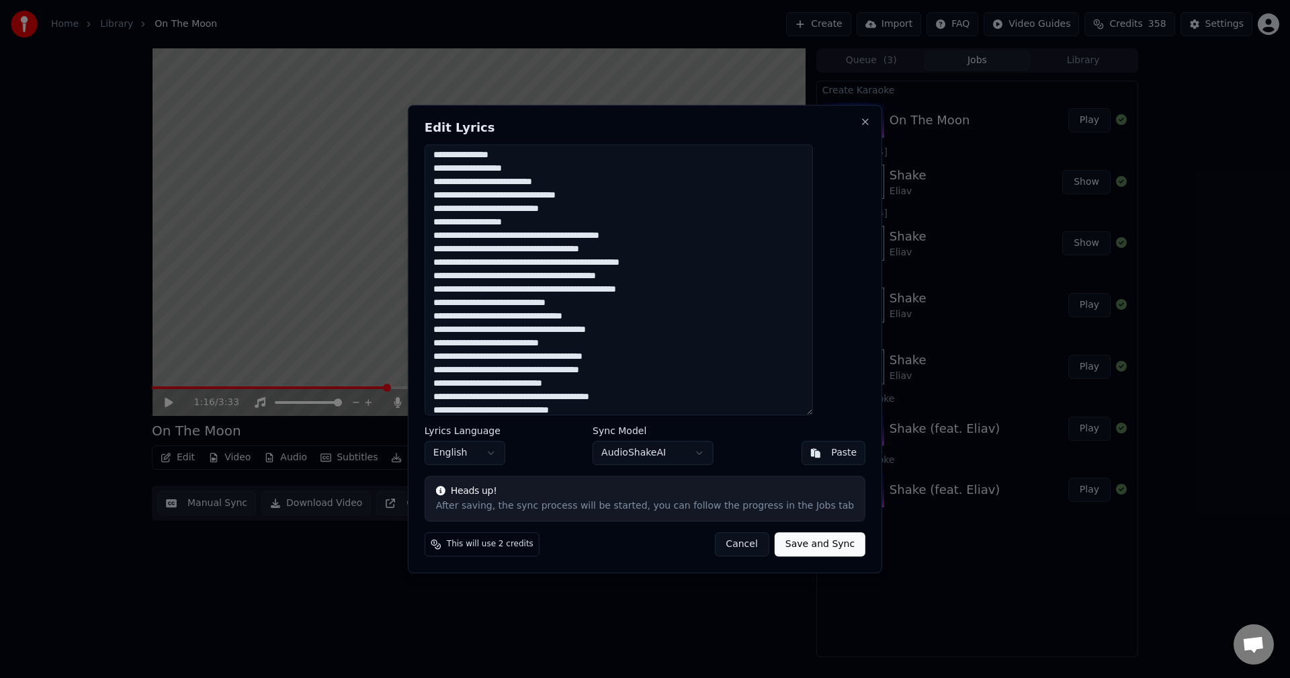
click at [608, 357] on textarea at bounding box center [618, 279] width 388 height 271
click at [607, 357] on textarea at bounding box center [618, 279] width 388 height 271
click at [578, 357] on textarea at bounding box center [618, 279] width 388 height 271
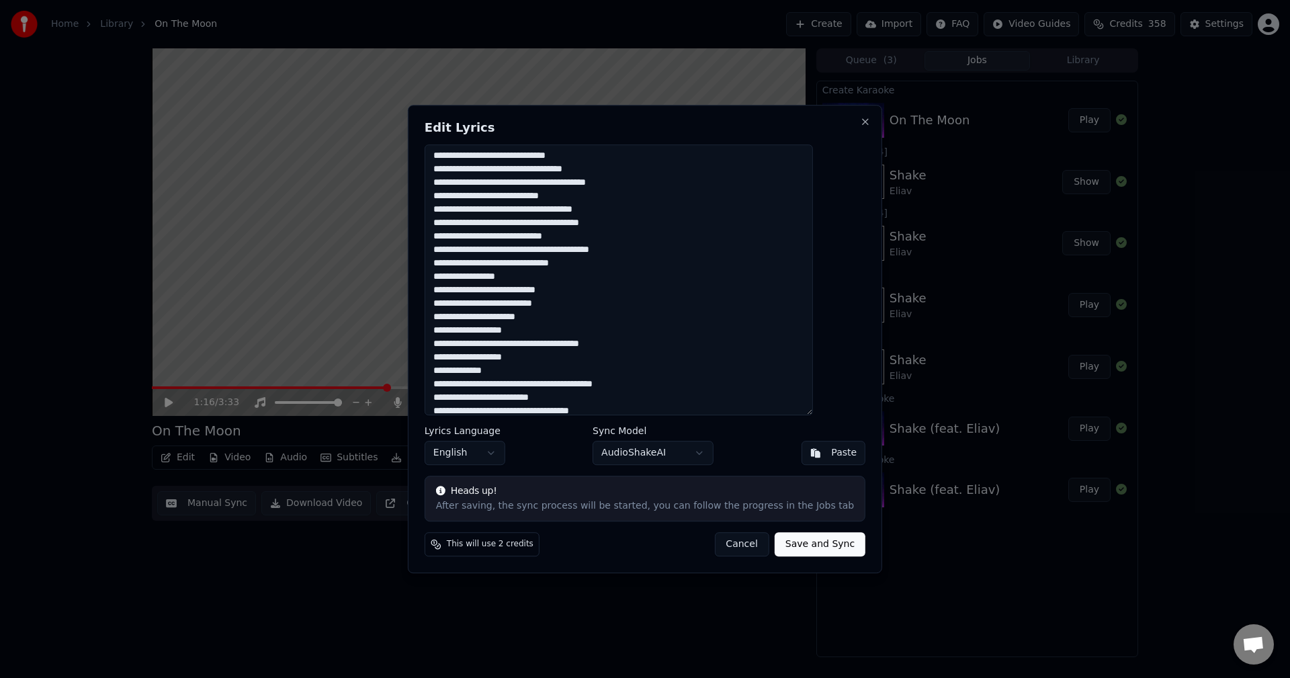
scroll to position [459, 0]
click at [561, 304] on textarea at bounding box center [618, 279] width 388 height 271
click at [648, 182] on textarea at bounding box center [618, 279] width 388 height 271
click at [561, 302] on textarea at bounding box center [618, 279] width 388 height 271
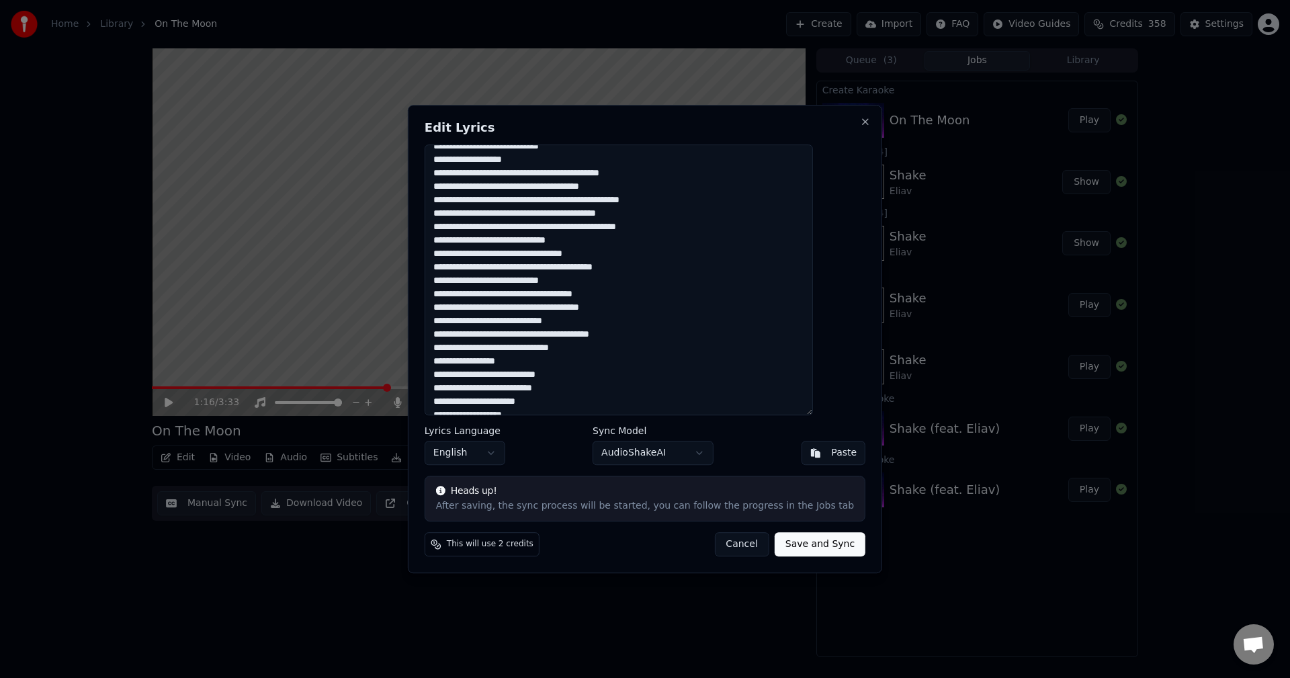
scroll to position [392, 0]
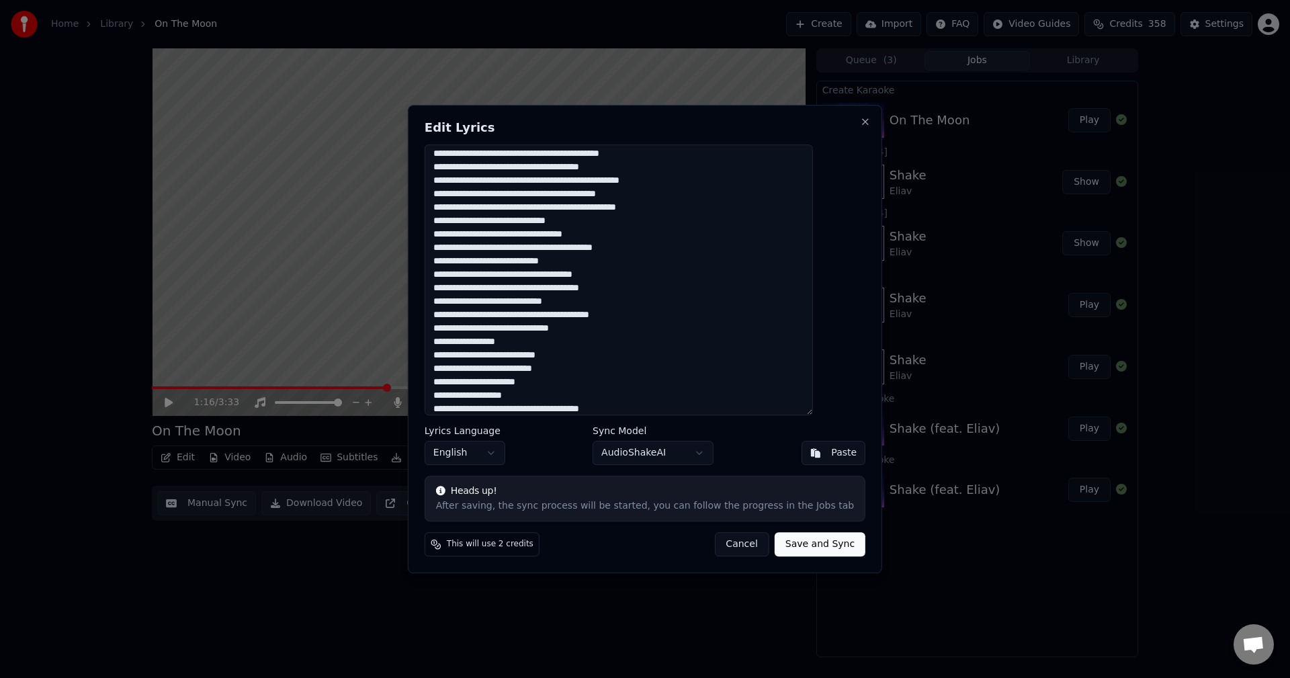
click at [609, 210] on textarea at bounding box center [618, 279] width 388 height 271
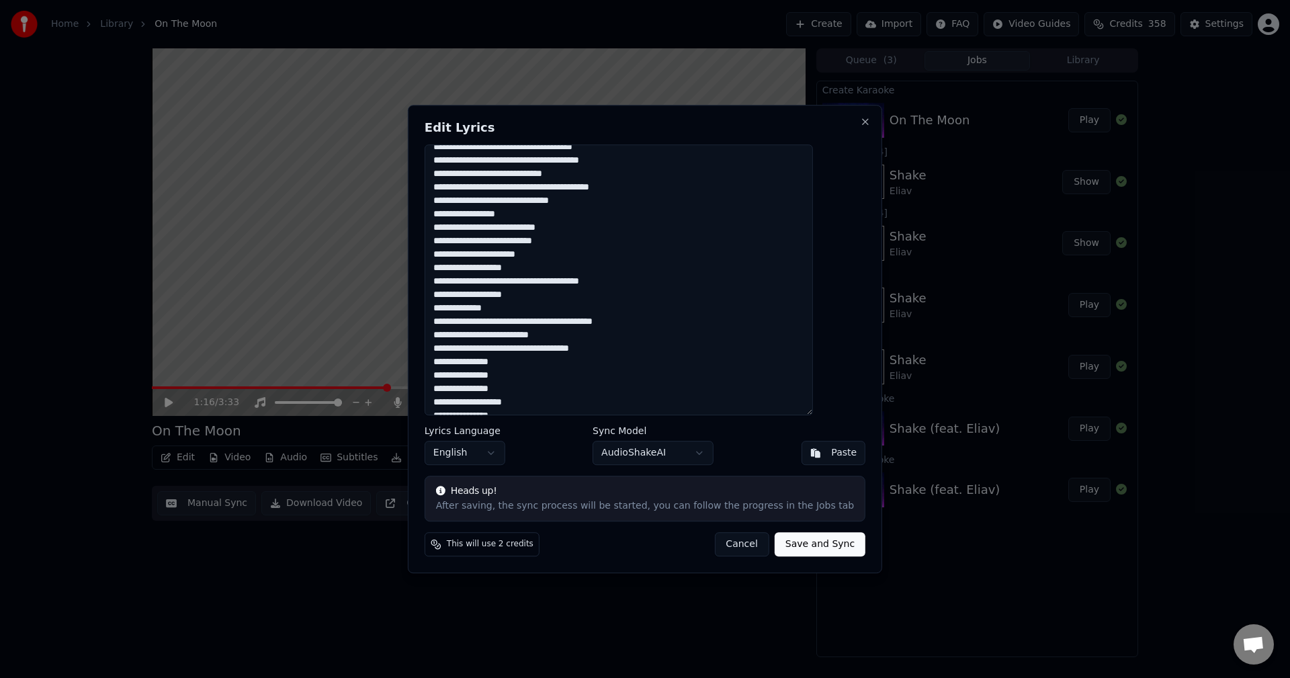
scroll to position [573, 0]
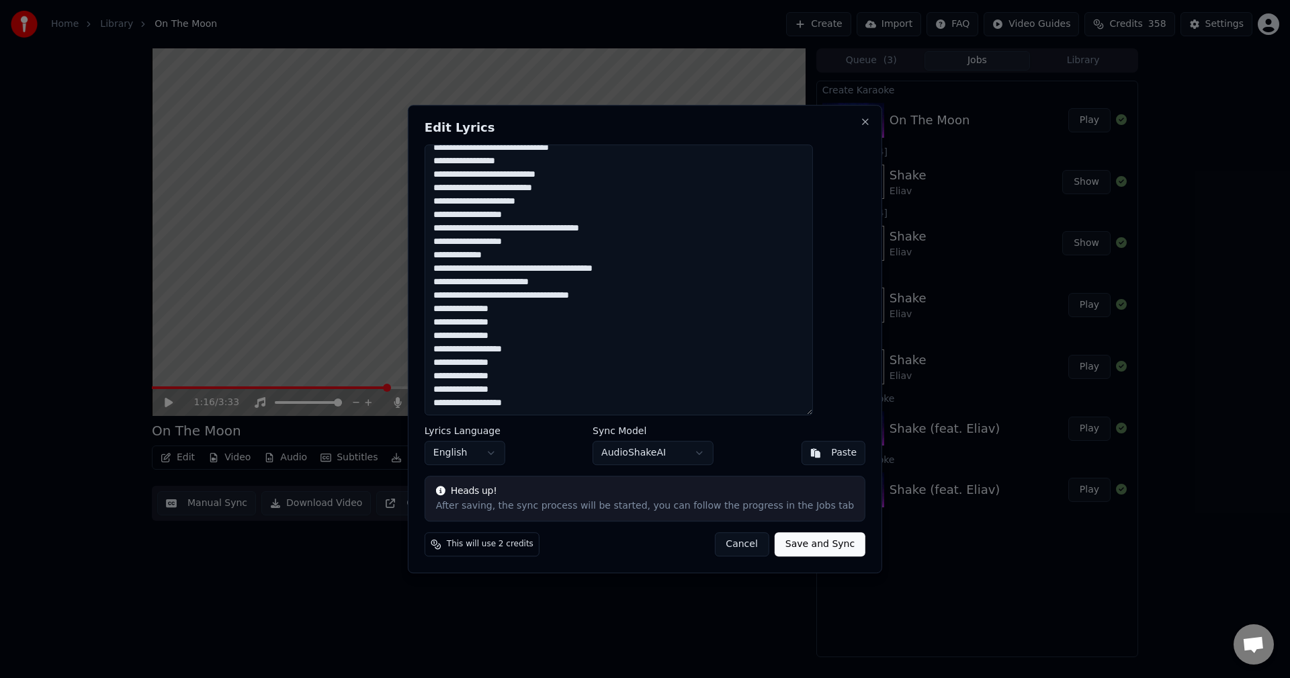
type textarea "**********"
click at [810, 543] on button "Save and Sync" at bounding box center [819, 544] width 91 height 24
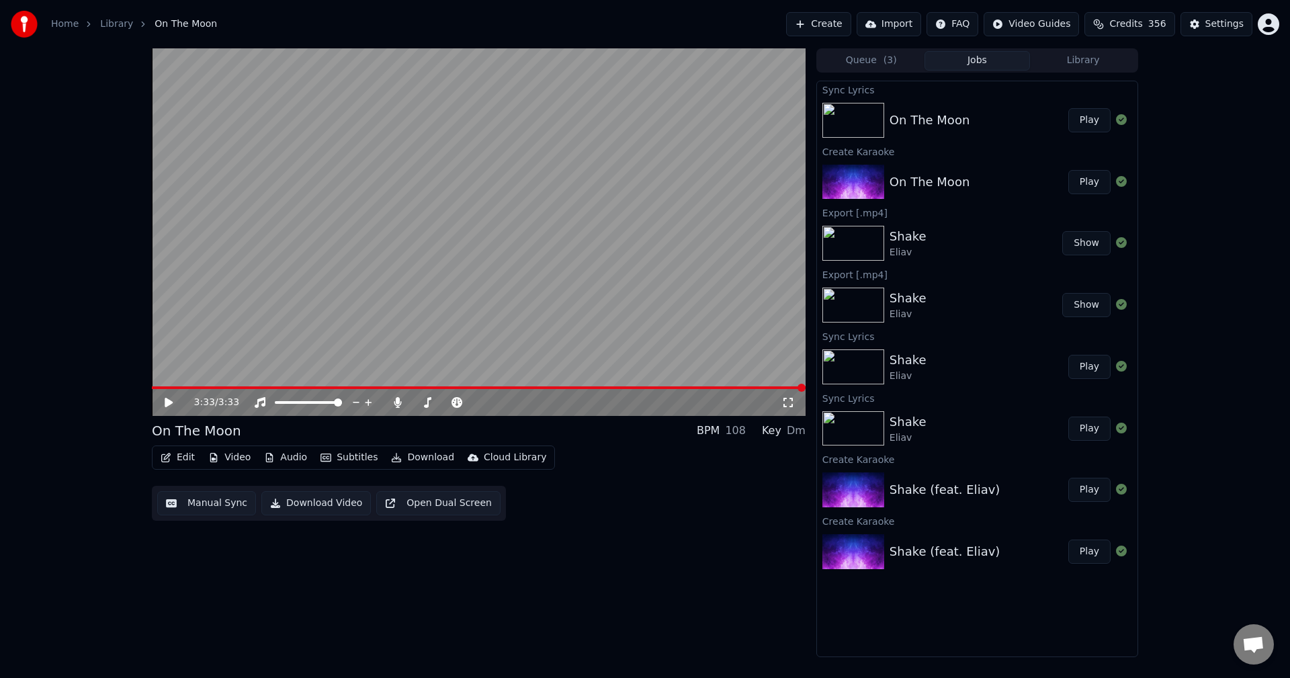
click at [410, 459] on button "Download" at bounding box center [423, 457] width 74 height 19
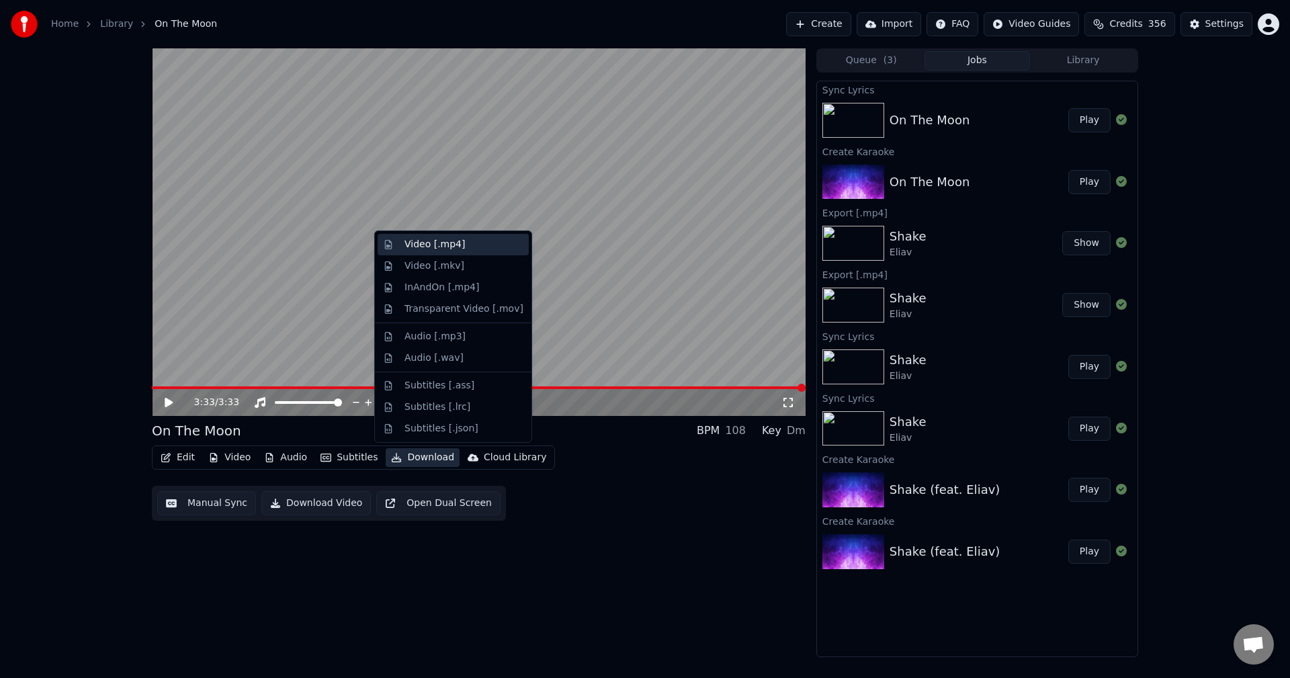
click at [431, 248] on div "Video [.mp4]" at bounding box center [434, 244] width 60 height 13
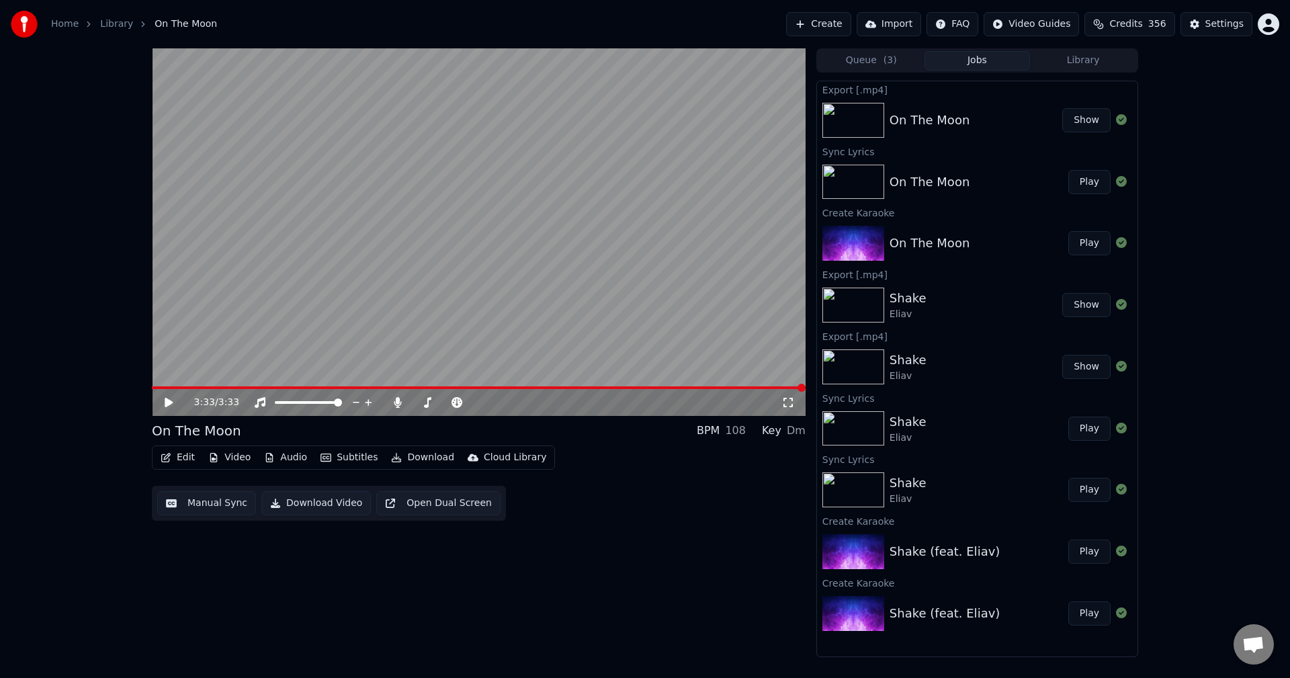
click at [1093, 118] on button "Show" at bounding box center [1086, 120] width 48 height 24
click at [398, 402] on icon at bounding box center [397, 402] width 7 height 11
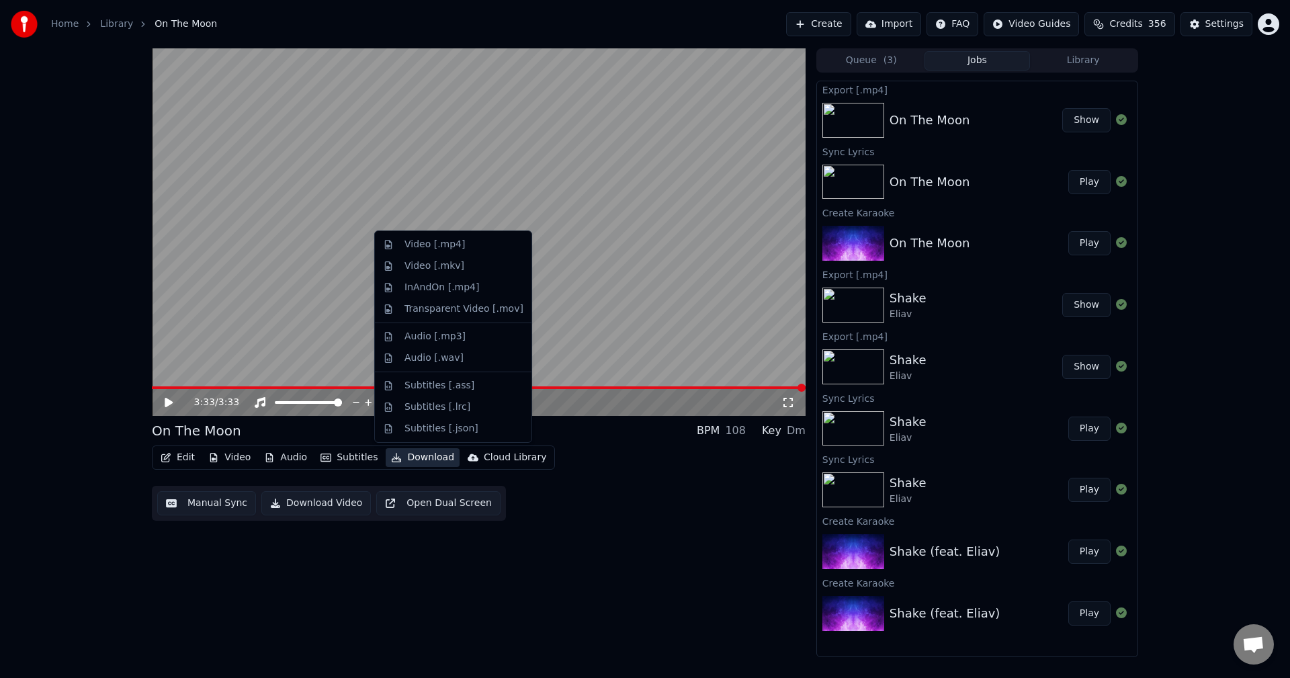
click at [418, 457] on button "Download" at bounding box center [423, 457] width 74 height 19
click at [438, 240] on div "Video [.mp4]" at bounding box center [434, 244] width 60 height 13
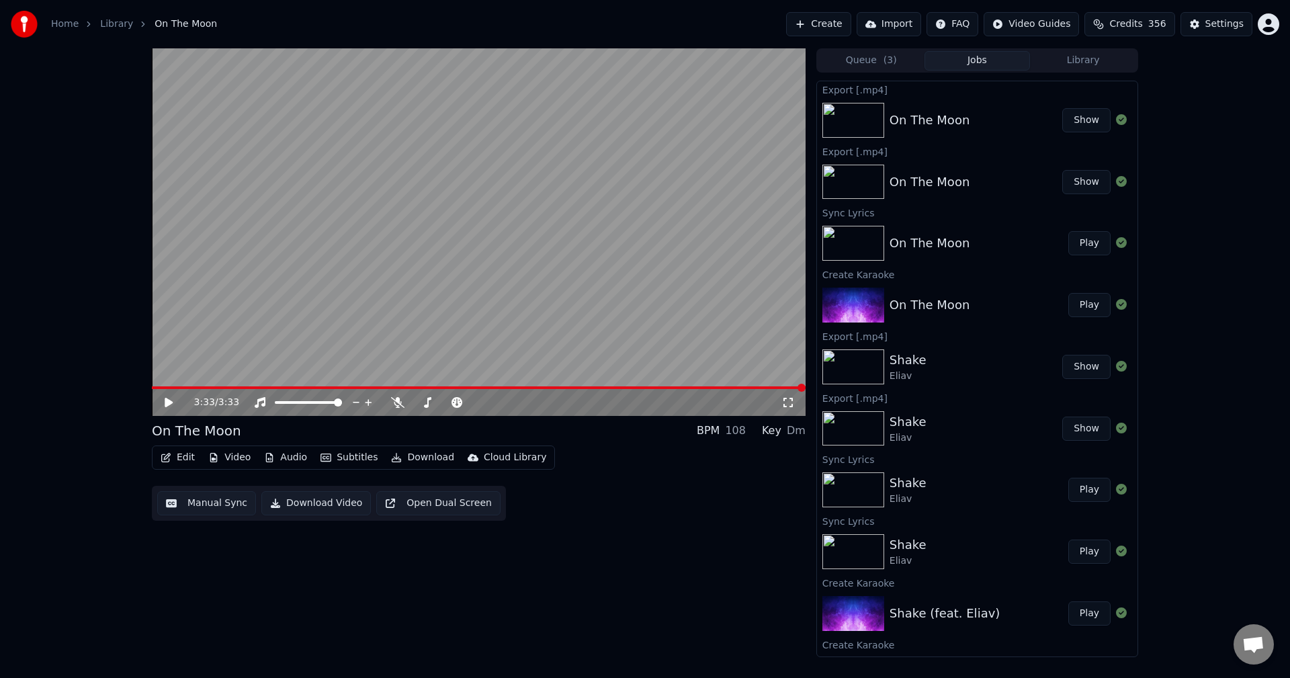
click at [1087, 117] on button "Show" at bounding box center [1086, 120] width 48 height 24
click at [400, 400] on icon at bounding box center [397, 402] width 13 height 11
click at [280, 553] on div "3:33 / 3:33 On The Moon BPM 108 Key Dm Edit Video Audio Subtitles Download Clou…" at bounding box center [478, 352] width 653 height 608
click at [238, 574] on div "3:33 / 3:33 On The Moon BPM 108 Key Dm Edit Video Audio Subtitles Download Clou…" at bounding box center [478, 352] width 653 height 608
click at [842, 22] on button "Create" at bounding box center [818, 24] width 65 height 24
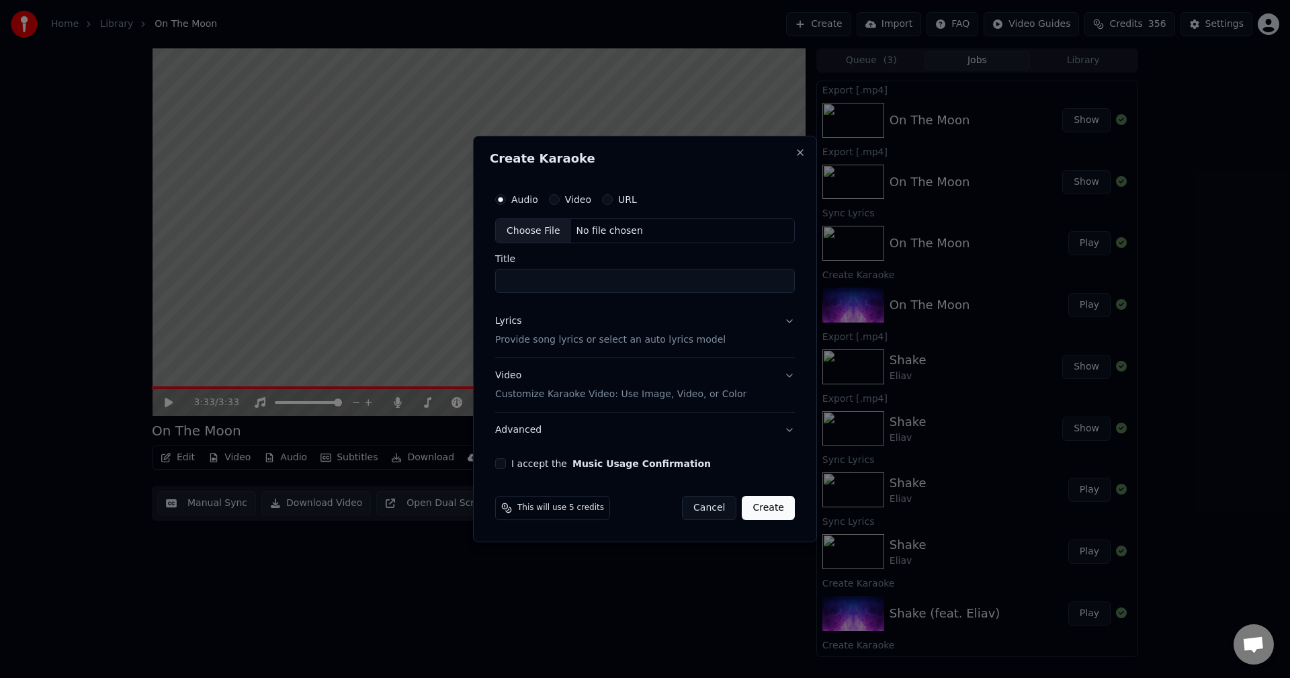
click at [539, 228] on div "Choose File" at bounding box center [533, 231] width 75 height 24
type input "**********"
click at [788, 324] on button "Lyrics Provide song lyrics or select an auto lyrics model" at bounding box center [644, 331] width 305 height 54
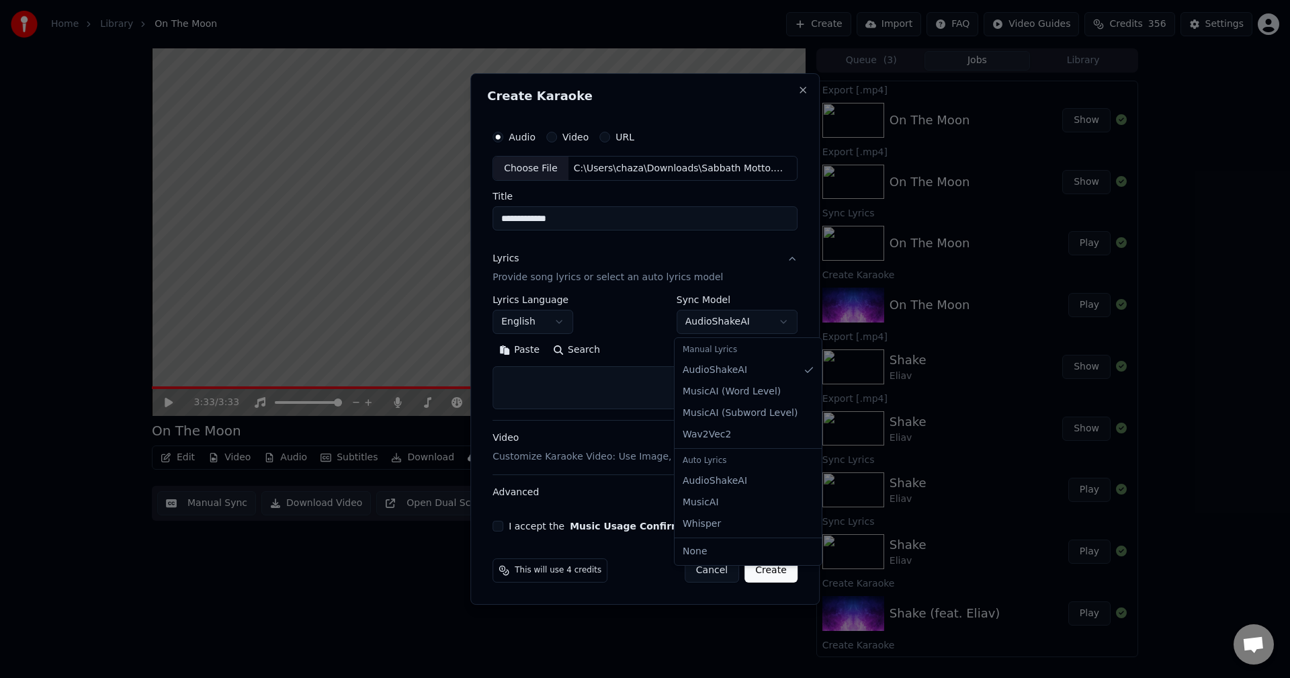
click at [786, 320] on body "**********" at bounding box center [645, 339] width 1290 height 678
select select "**********"
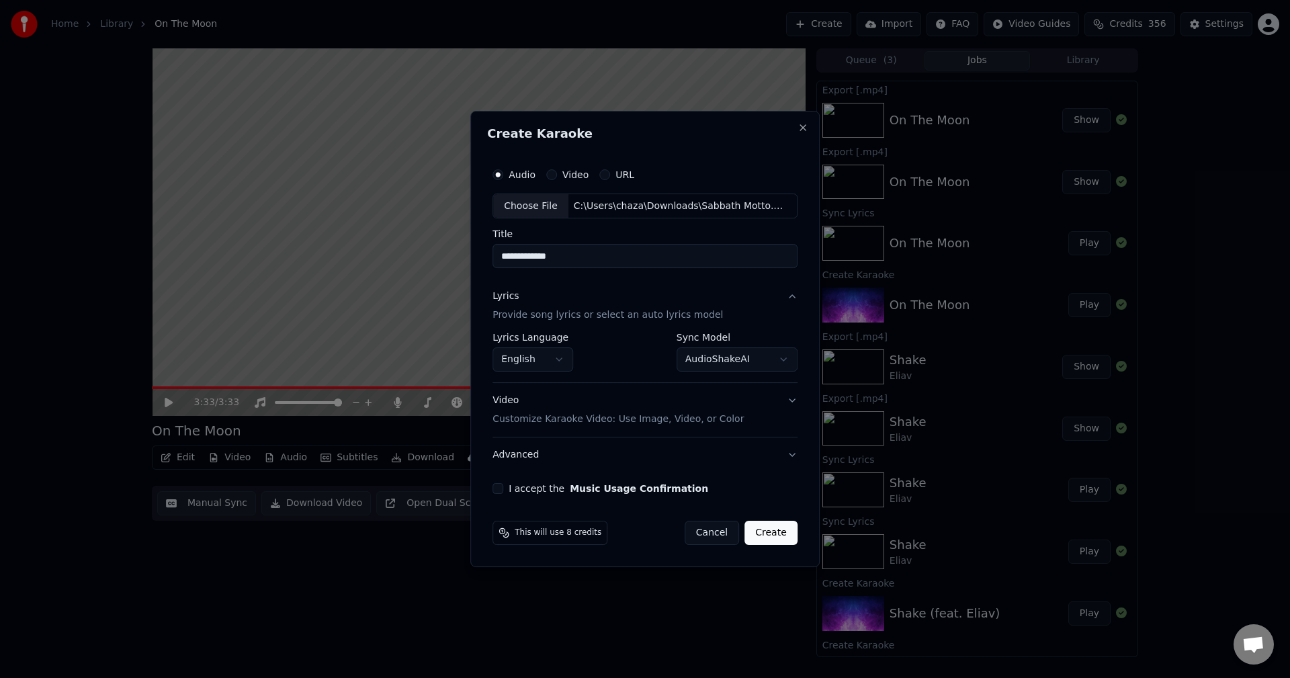
click at [793, 404] on button "Video Customize Karaoke Video: Use Image, Video, or Color" at bounding box center [644, 411] width 305 height 54
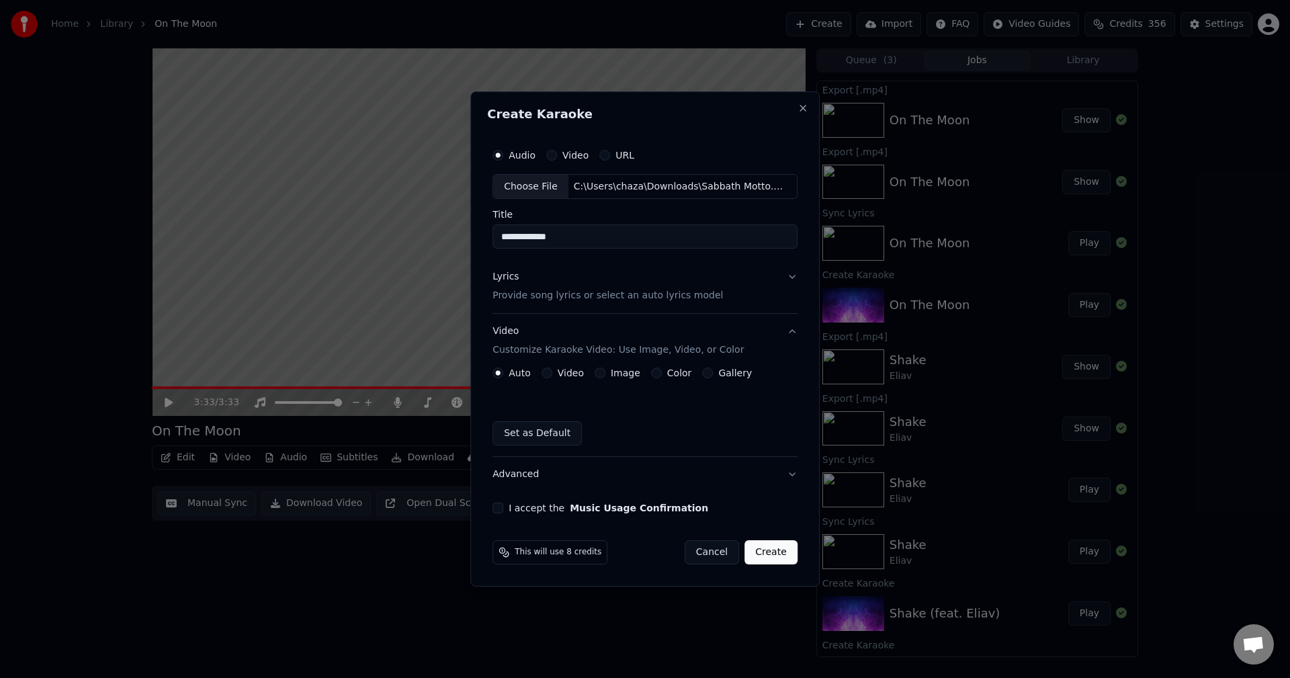
click at [702, 373] on button "Gallery" at bounding box center [707, 372] width 11 height 11
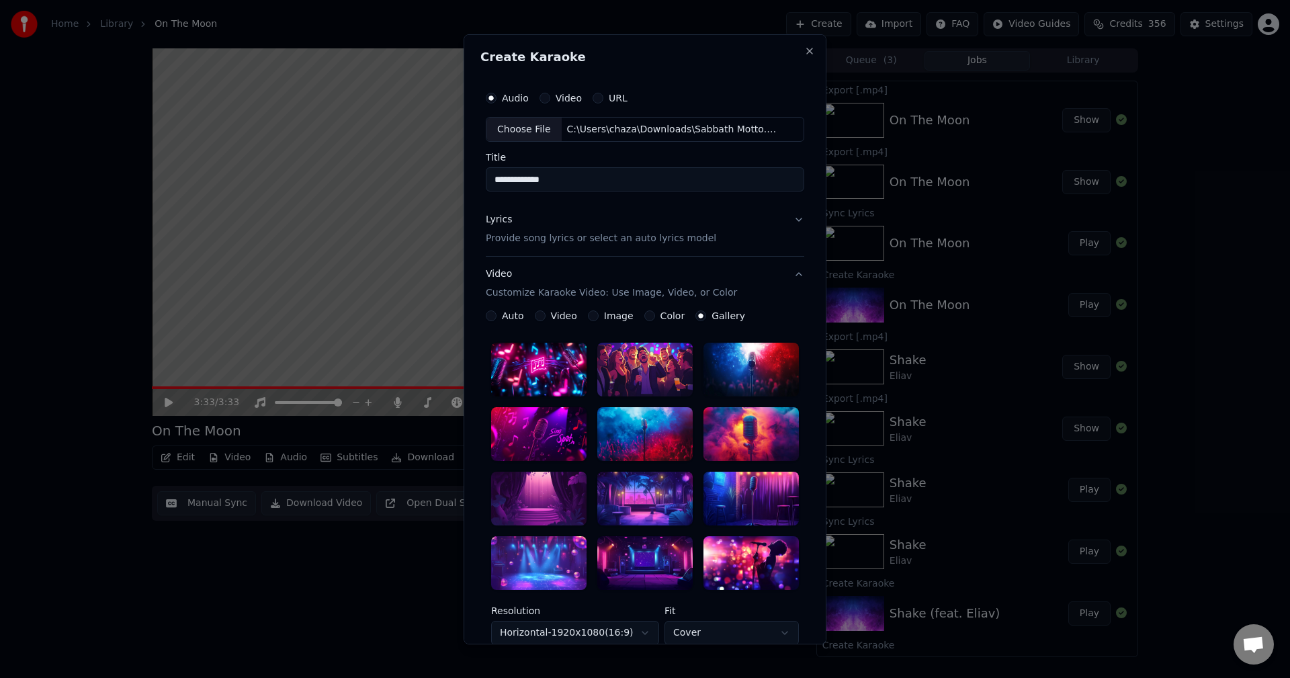
click at [557, 559] on div at bounding box center [538, 563] width 95 height 54
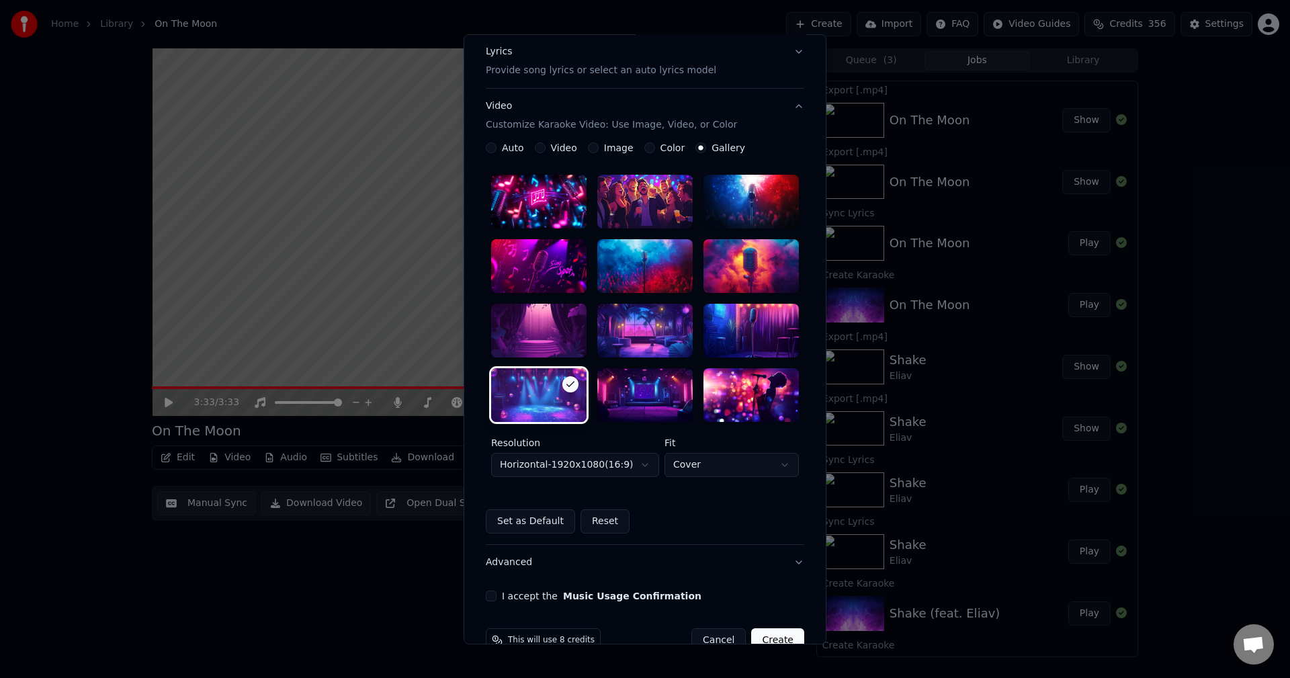
scroll to position [198, 0]
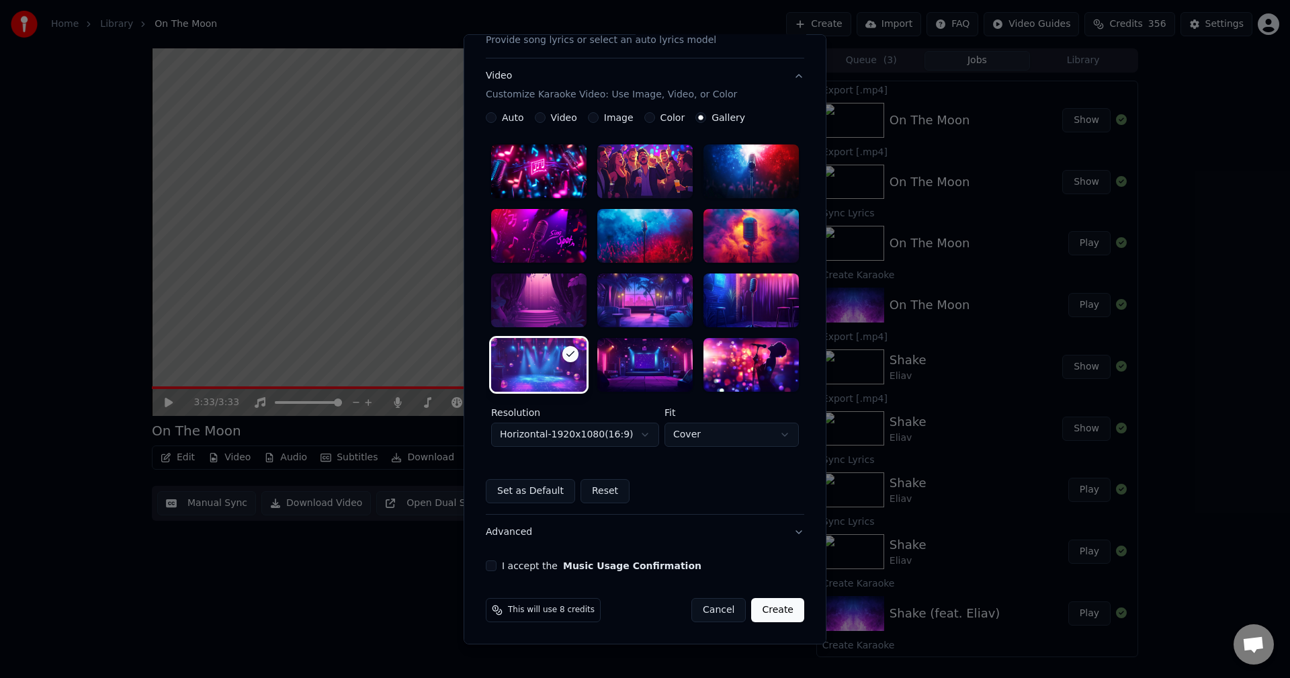
click at [486, 563] on button "I accept the Music Usage Confirmation" at bounding box center [491, 565] width 11 height 11
click at [778, 609] on button "Create" at bounding box center [777, 610] width 53 height 24
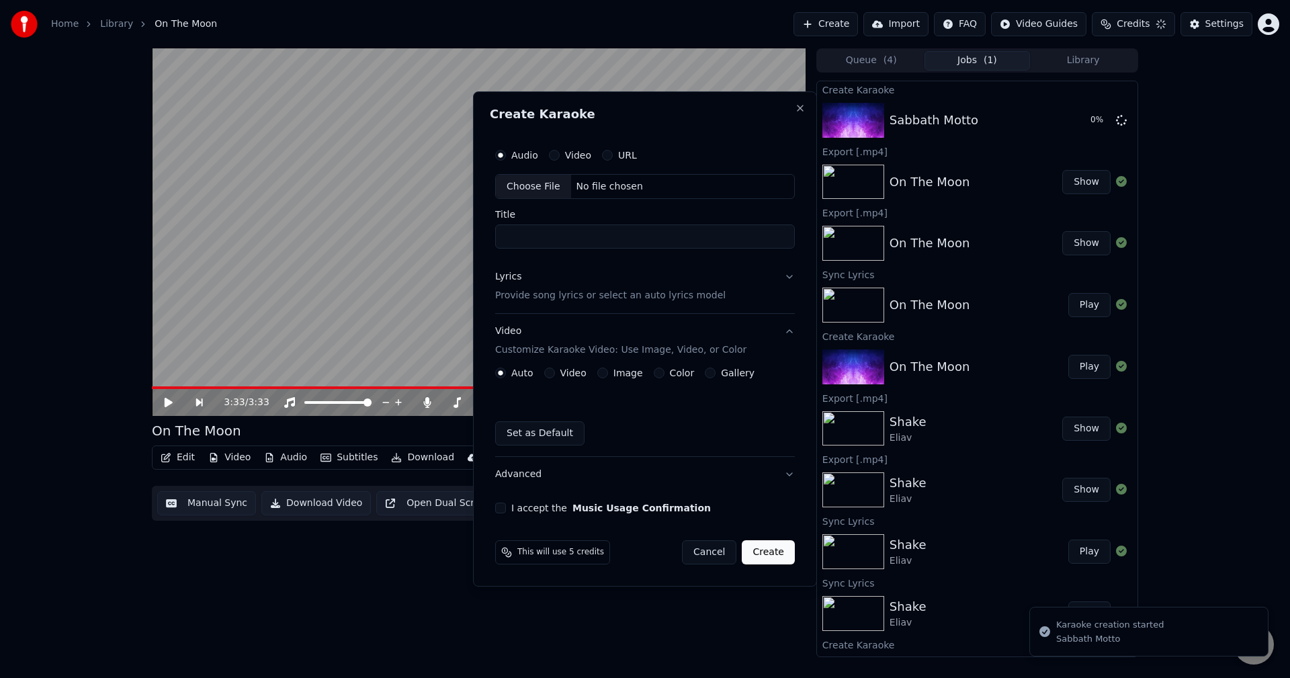
scroll to position [0, 0]
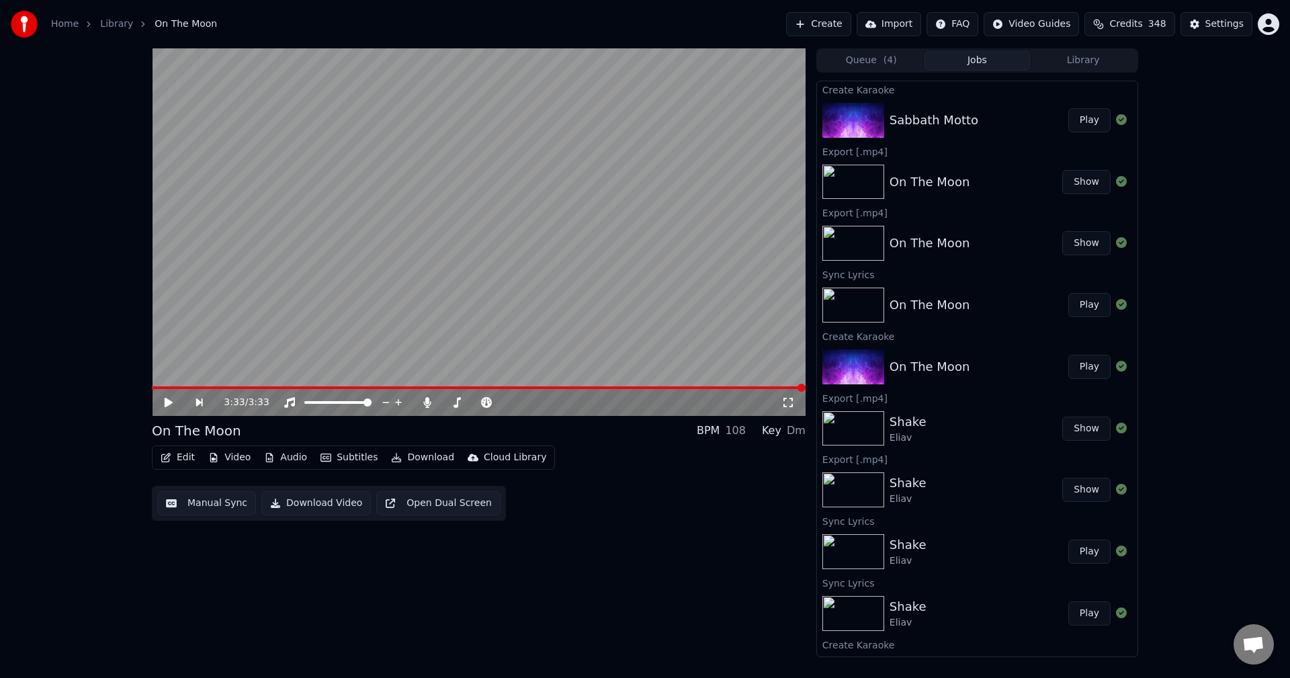
click at [1076, 122] on button "Play" at bounding box center [1089, 120] width 42 height 24
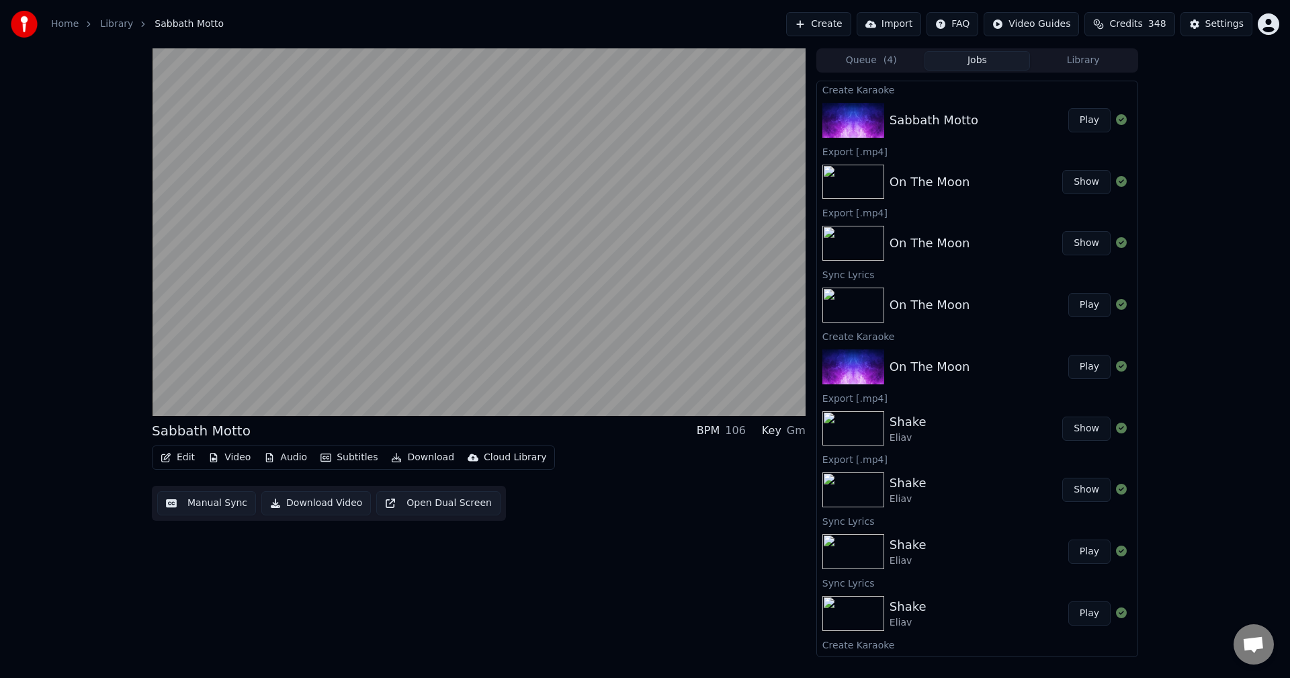
click at [1081, 118] on button "Play" at bounding box center [1089, 120] width 42 height 24
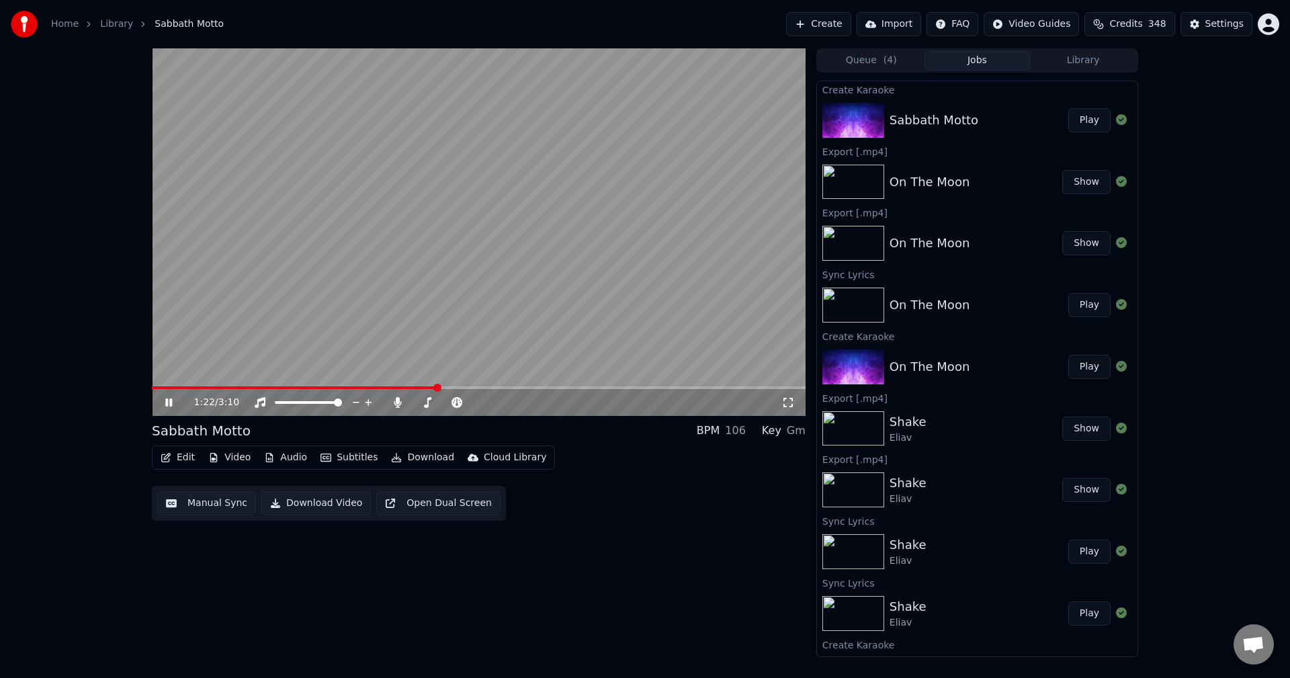
click at [1068, 108] on button "Play" at bounding box center [1089, 120] width 42 height 24
click at [170, 404] on icon at bounding box center [168, 402] width 7 height 8
click at [398, 400] on icon at bounding box center [397, 402] width 7 height 11
click at [155, 392] on span at bounding box center [159, 388] width 8 height 8
click at [154, 388] on span at bounding box center [153, 387] width 3 height 3
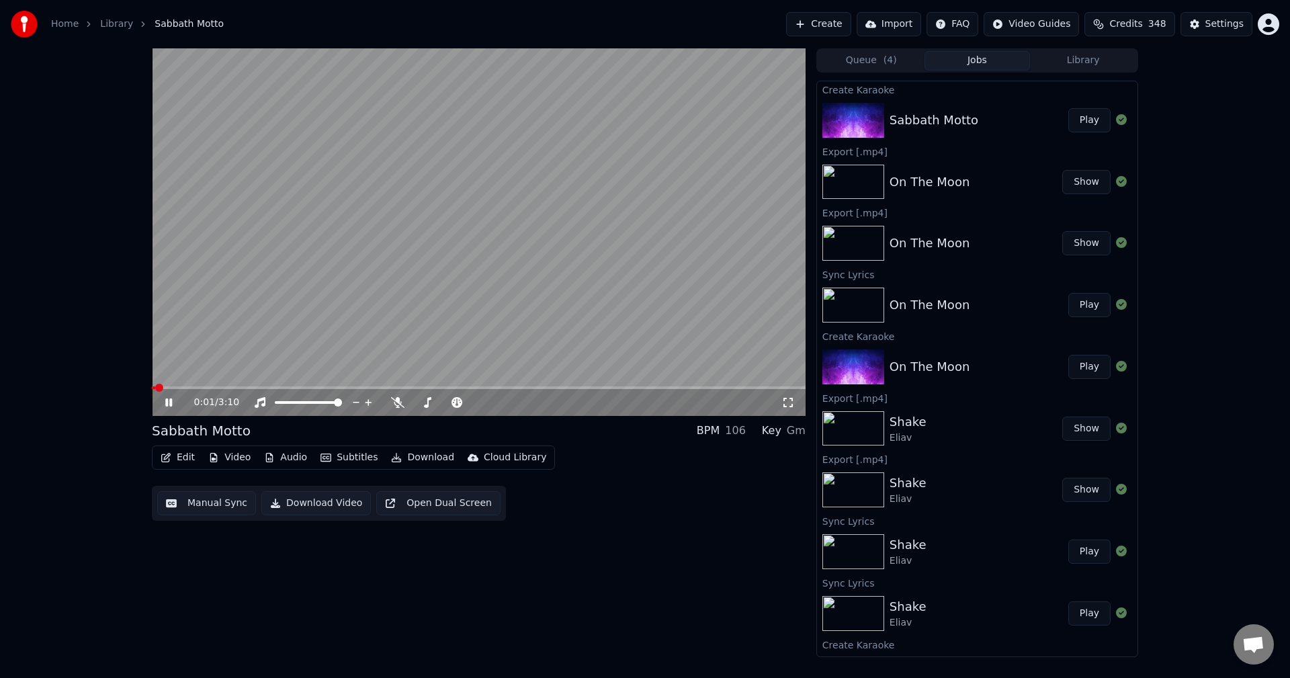
click at [155, 389] on span at bounding box center [153, 387] width 3 height 3
click at [217, 388] on span at bounding box center [184, 387] width 65 height 3
click at [169, 388] on span at bounding box center [160, 387] width 17 height 3
click at [232, 390] on div "0:30 / 3:10" at bounding box center [478, 402] width 653 height 27
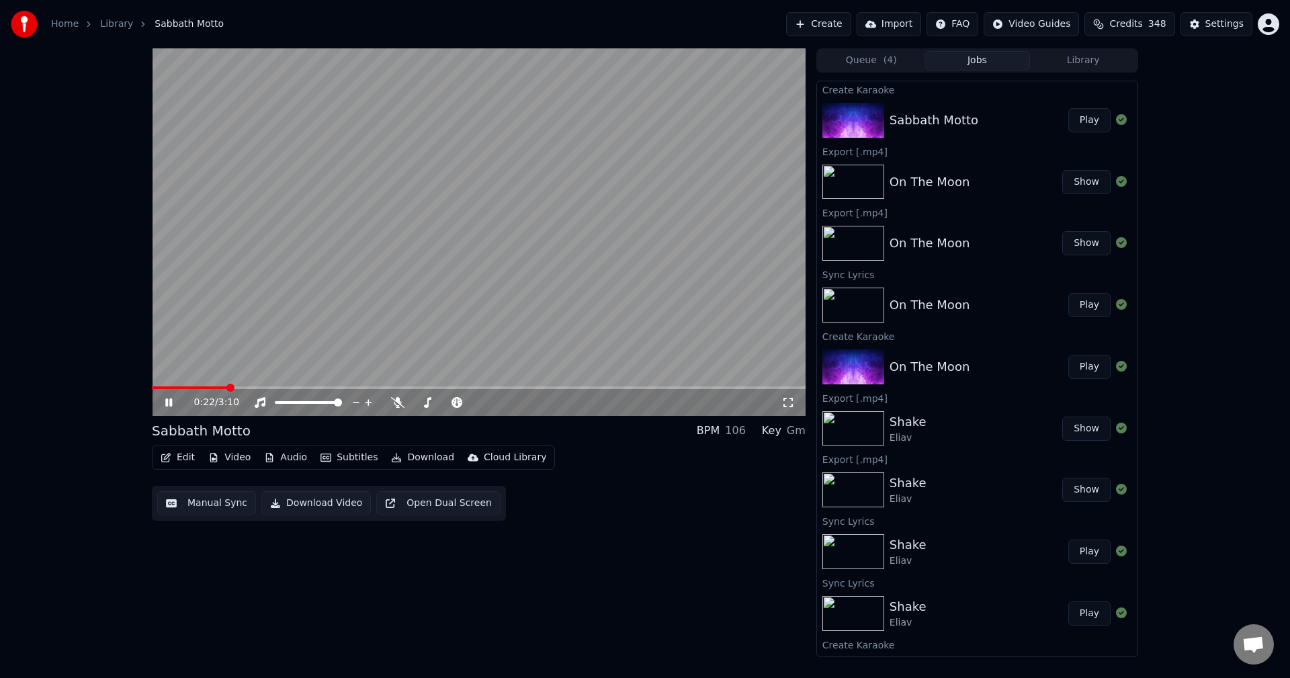
click at [228, 386] on span at bounding box center [190, 387] width 76 height 3
click at [173, 387] on span at bounding box center [162, 387] width 21 height 3
click at [157, 387] on span at bounding box center [155, 387] width 7 height 3
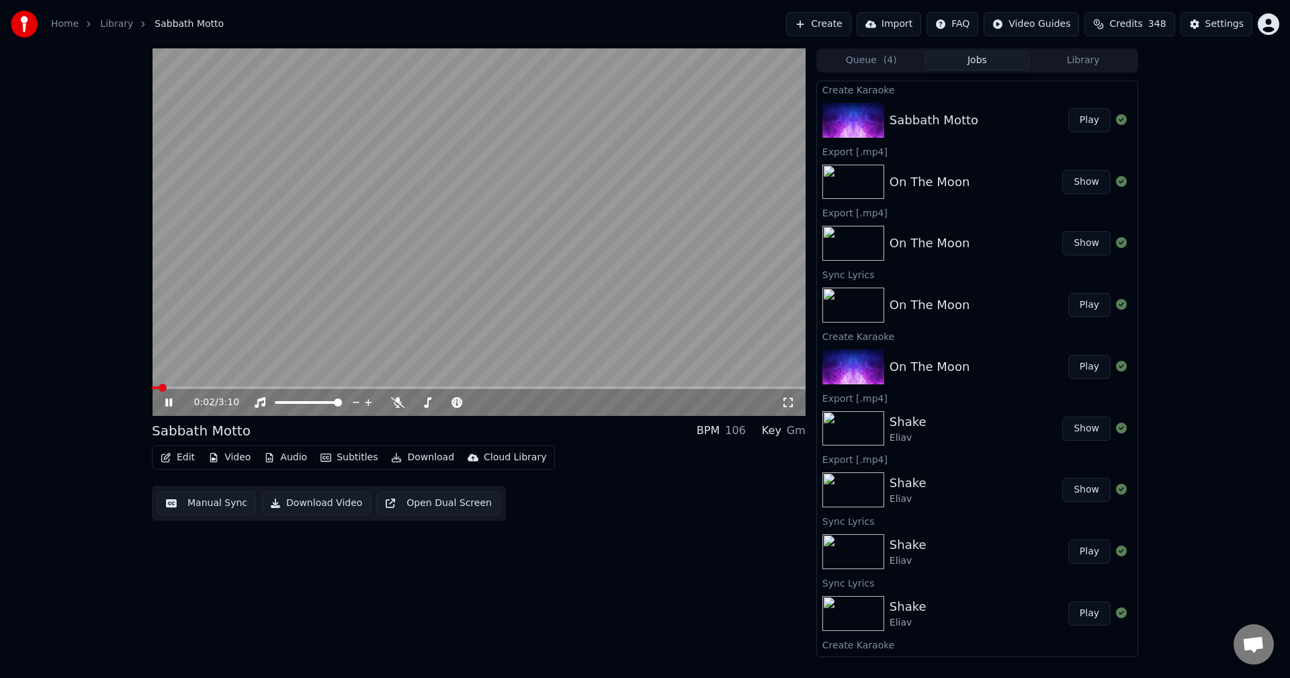
click at [157, 387] on span at bounding box center [155, 387] width 7 height 3
click at [157, 387] on span at bounding box center [192, 387] width 80 height 3
click at [157, 387] on span at bounding box center [155, 387] width 7 height 3
click at [152, 388] on span at bounding box center [152, 387] width 0 height 3
click at [395, 404] on icon at bounding box center [397, 402] width 13 height 11
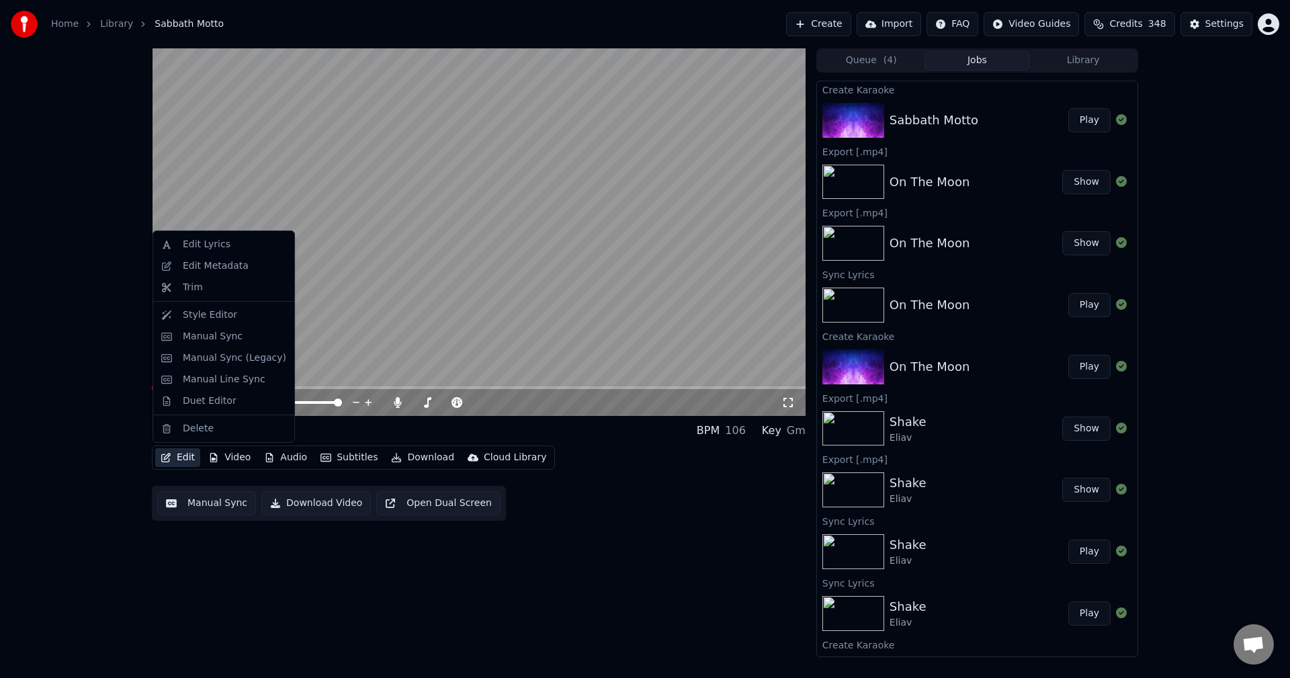
click at [179, 456] on button "Edit" at bounding box center [177, 457] width 45 height 19
click at [206, 246] on div "Edit Lyrics" at bounding box center [207, 244] width 48 height 13
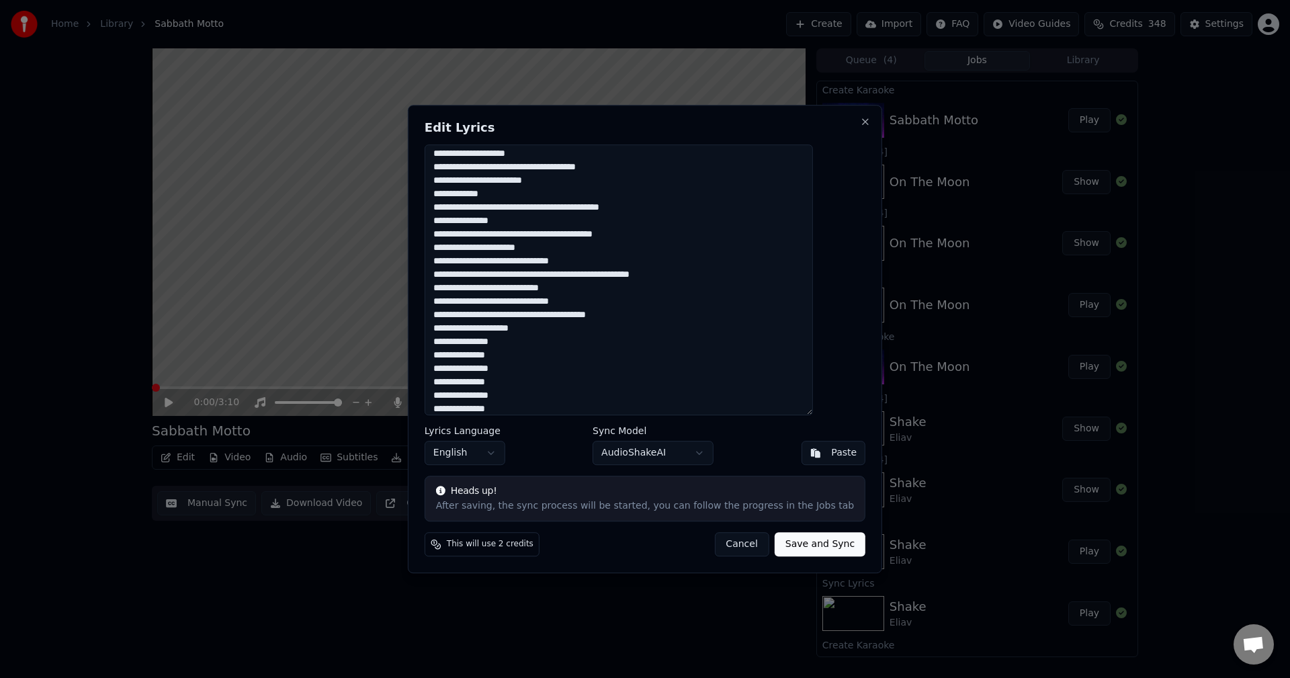
scroll to position [170, 0]
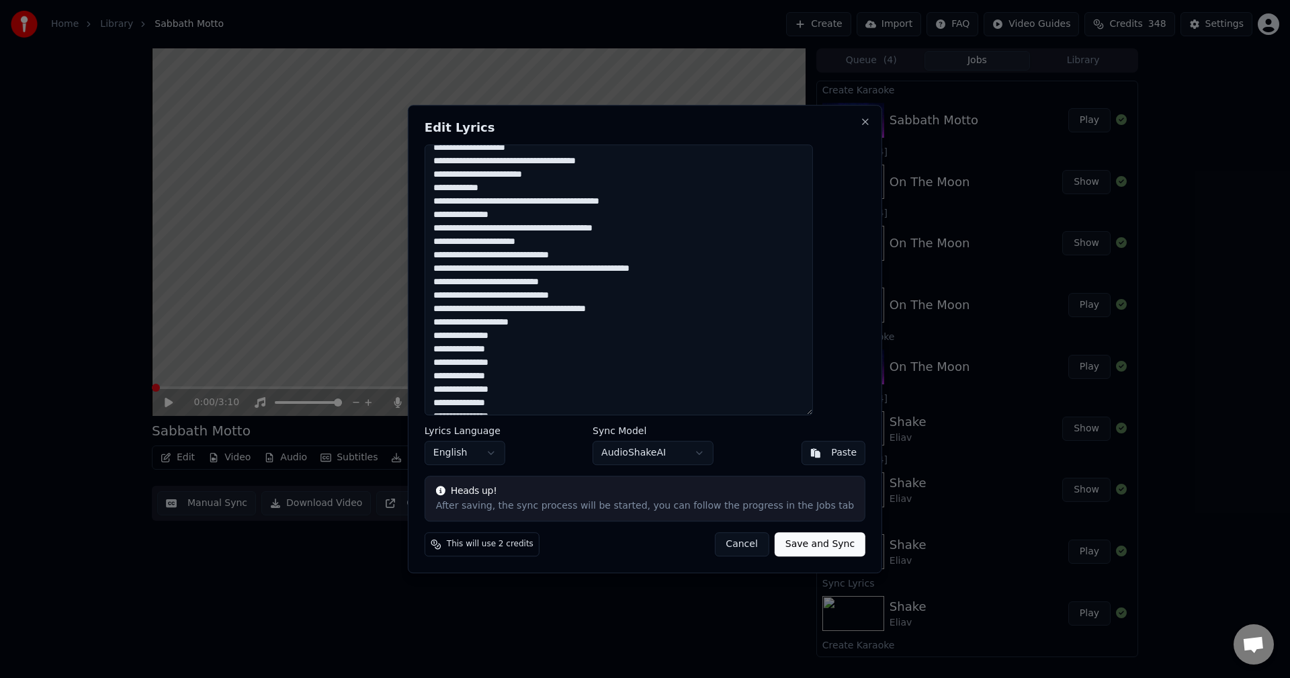
click at [498, 296] on textarea at bounding box center [618, 279] width 388 height 271
click at [498, 311] on textarea at bounding box center [618, 279] width 388 height 271
click at [473, 312] on textarea at bounding box center [618, 279] width 388 height 271
click at [495, 322] on textarea at bounding box center [618, 279] width 388 height 271
click at [475, 335] on textarea at bounding box center [618, 279] width 388 height 271
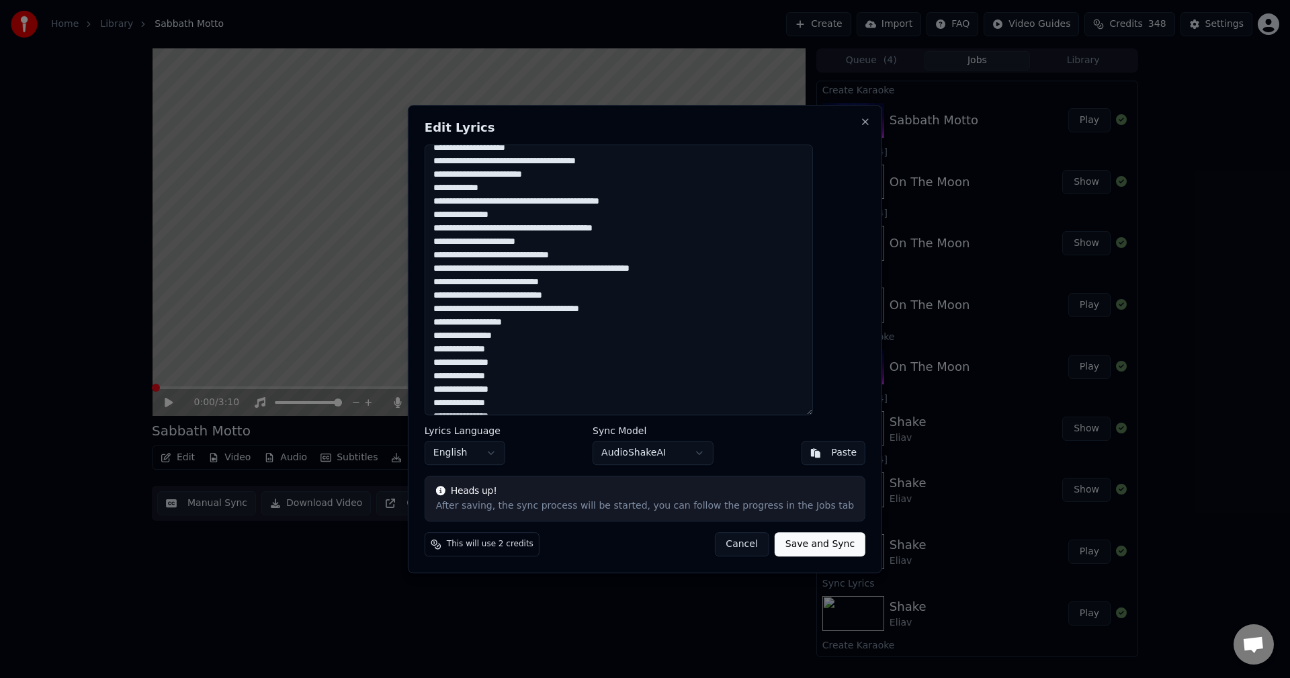
click at [475, 349] on textarea at bounding box center [618, 279] width 388 height 271
click at [475, 362] on textarea at bounding box center [618, 279] width 388 height 271
click at [475, 379] on textarea at bounding box center [618, 279] width 388 height 271
click at [474, 389] on textarea at bounding box center [618, 279] width 388 height 271
click at [473, 402] on textarea at bounding box center [618, 279] width 388 height 271
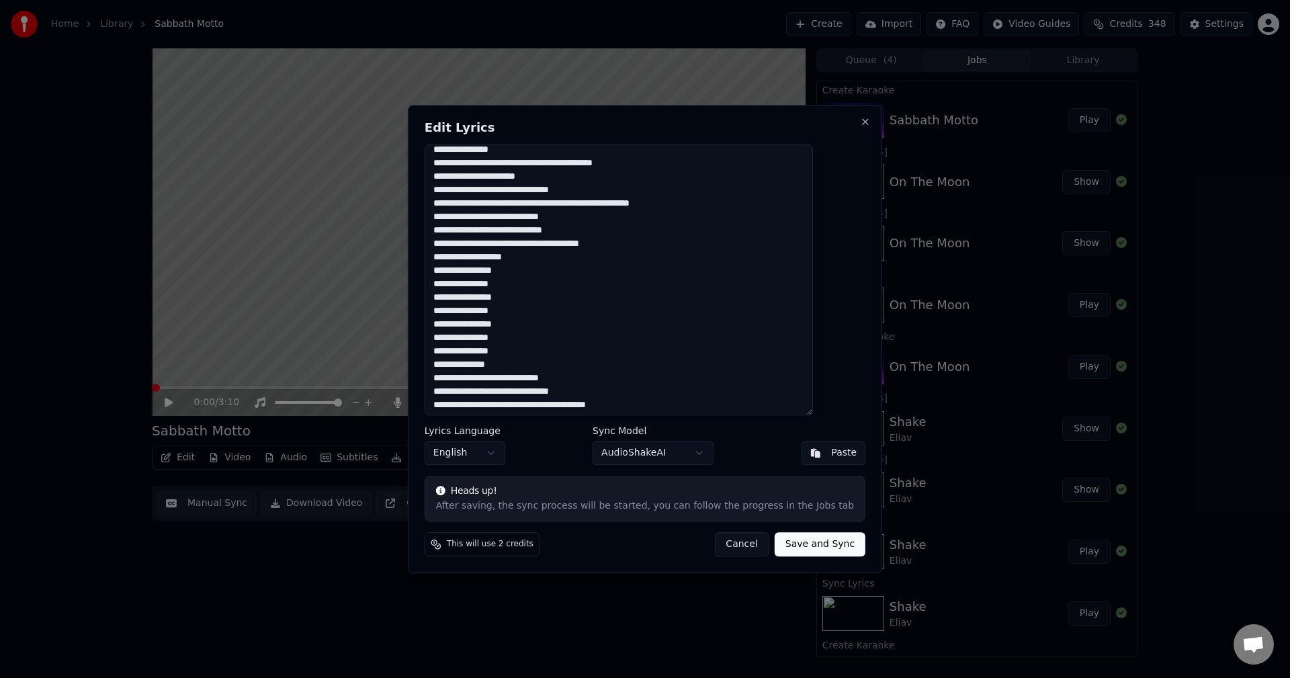
scroll to position [240, 0]
click at [474, 347] on textarea at bounding box center [618, 279] width 388 height 271
click at [474, 357] on textarea at bounding box center [618, 279] width 388 height 271
click at [497, 390] on textarea at bounding box center [618, 279] width 388 height 271
click at [497, 400] on textarea at bounding box center [618, 279] width 388 height 271
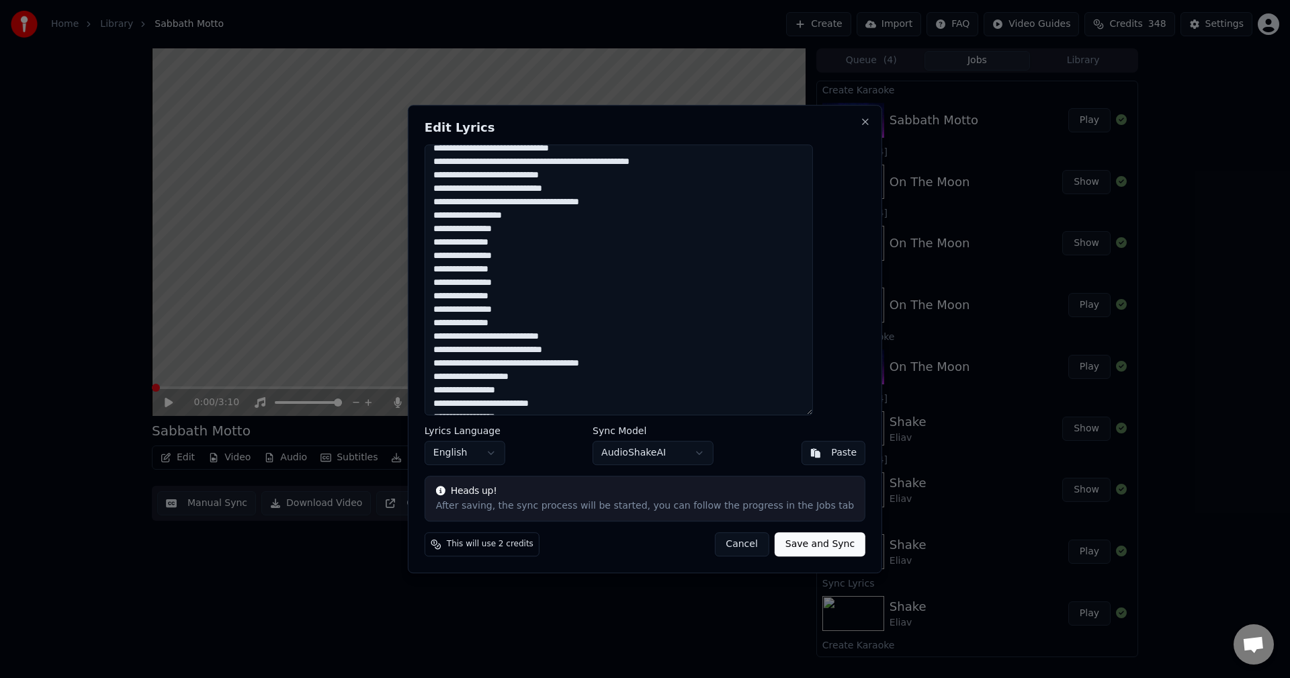
scroll to position [291, 0]
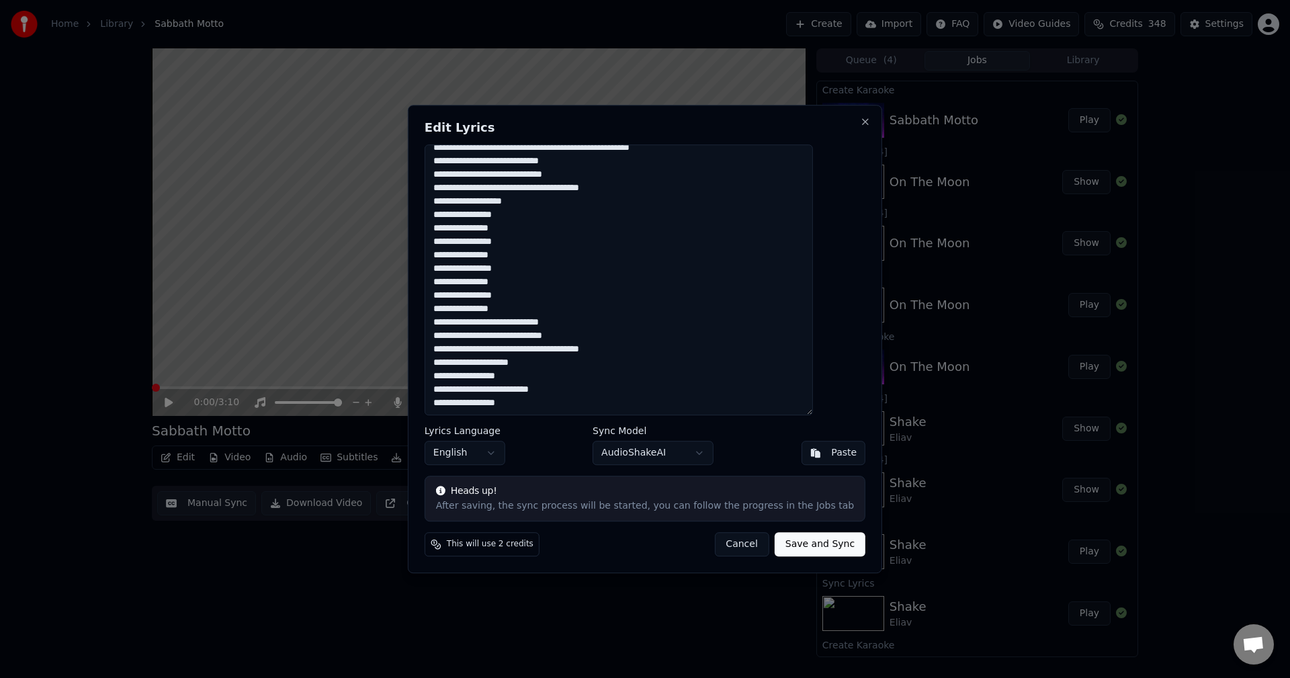
click at [495, 366] on textarea at bounding box center [618, 279] width 388 height 271
click at [496, 391] on textarea at bounding box center [618, 279] width 388 height 271
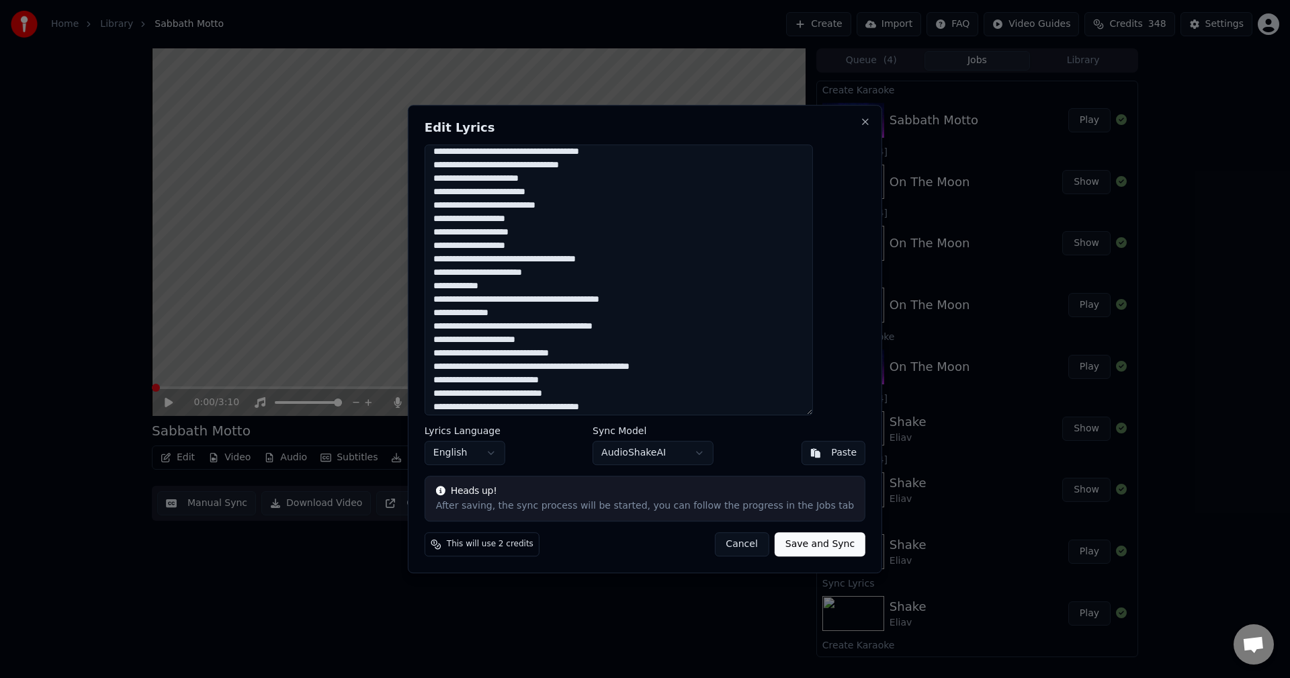
scroll to position [0, 0]
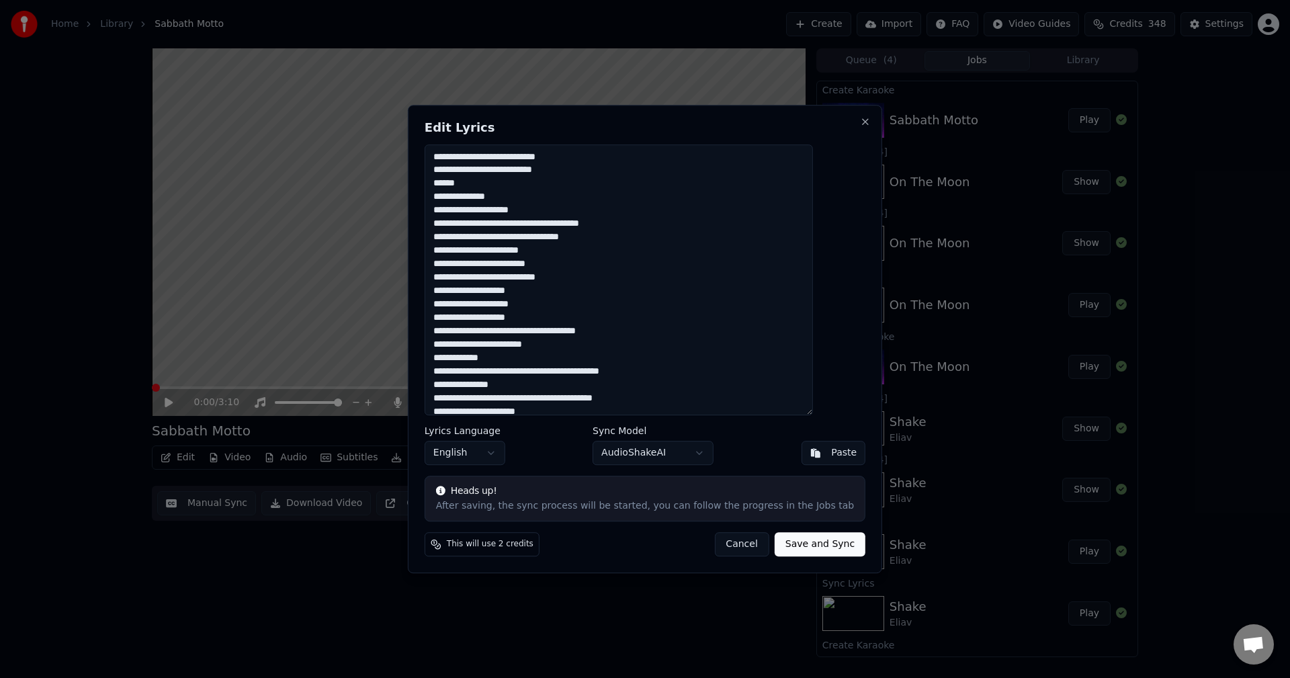
type textarea "**********"
click at [788, 541] on button "Save and Sync" at bounding box center [819, 544] width 91 height 24
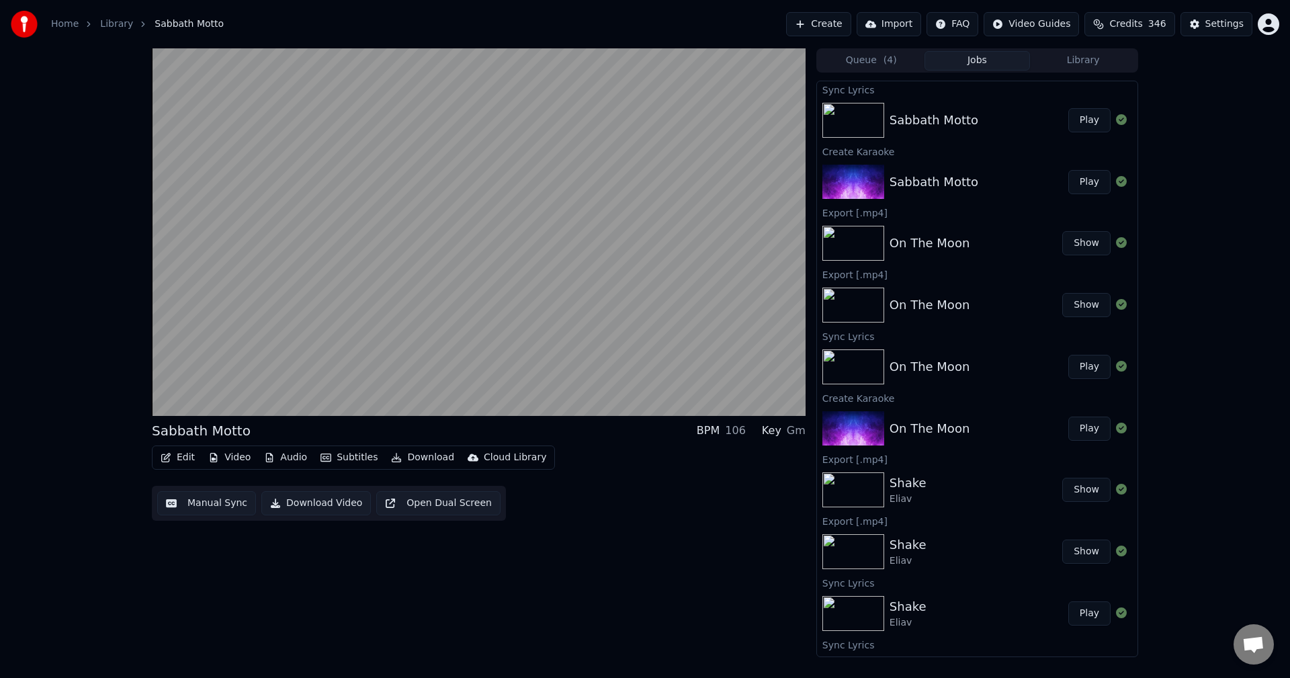
click at [1085, 124] on button "Play" at bounding box center [1089, 120] width 42 height 24
click at [1068, 108] on button "Play" at bounding box center [1089, 120] width 42 height 24
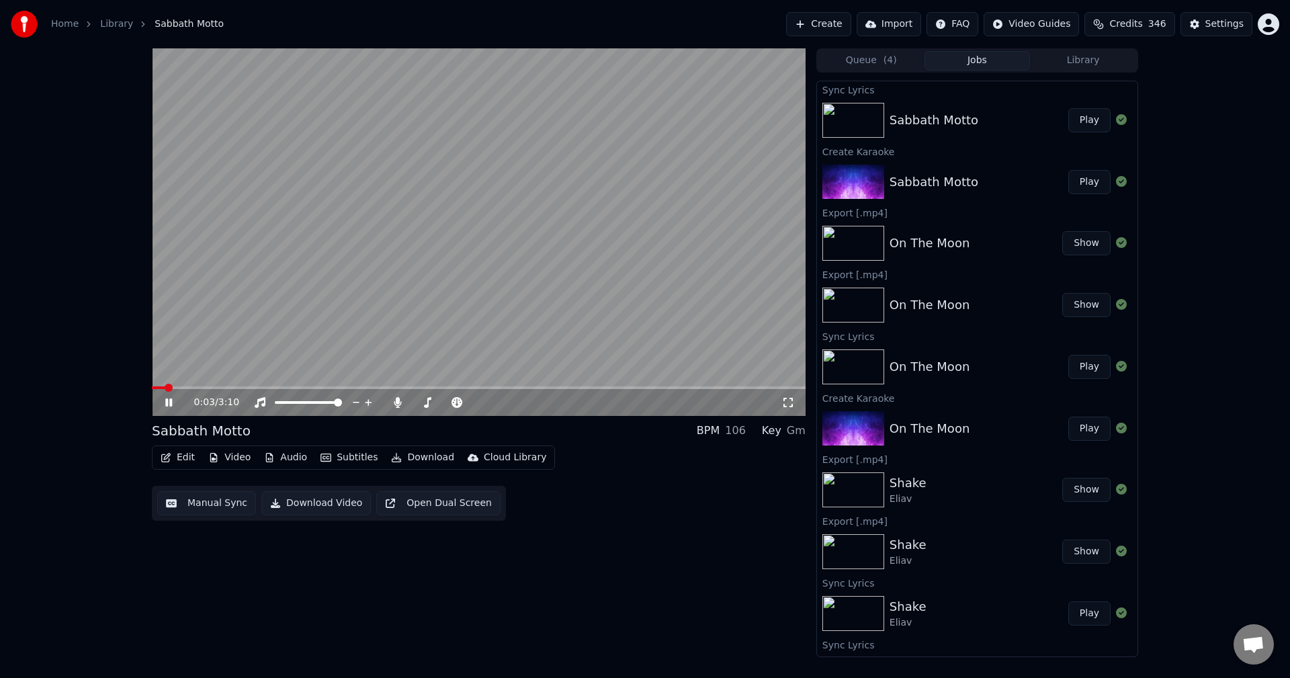
click at [169, 405] on icon at bounding box center [179, 402] width 32 height 11
click at [169, 405] on icon at bounding box center [169, 402] width 8 height 9
click at [207, 389] on span at bounding box center [179, 387] width 55 height 3
click at [421, 458] on button "Download" at bounding box center [423, 457] width 74 height 19
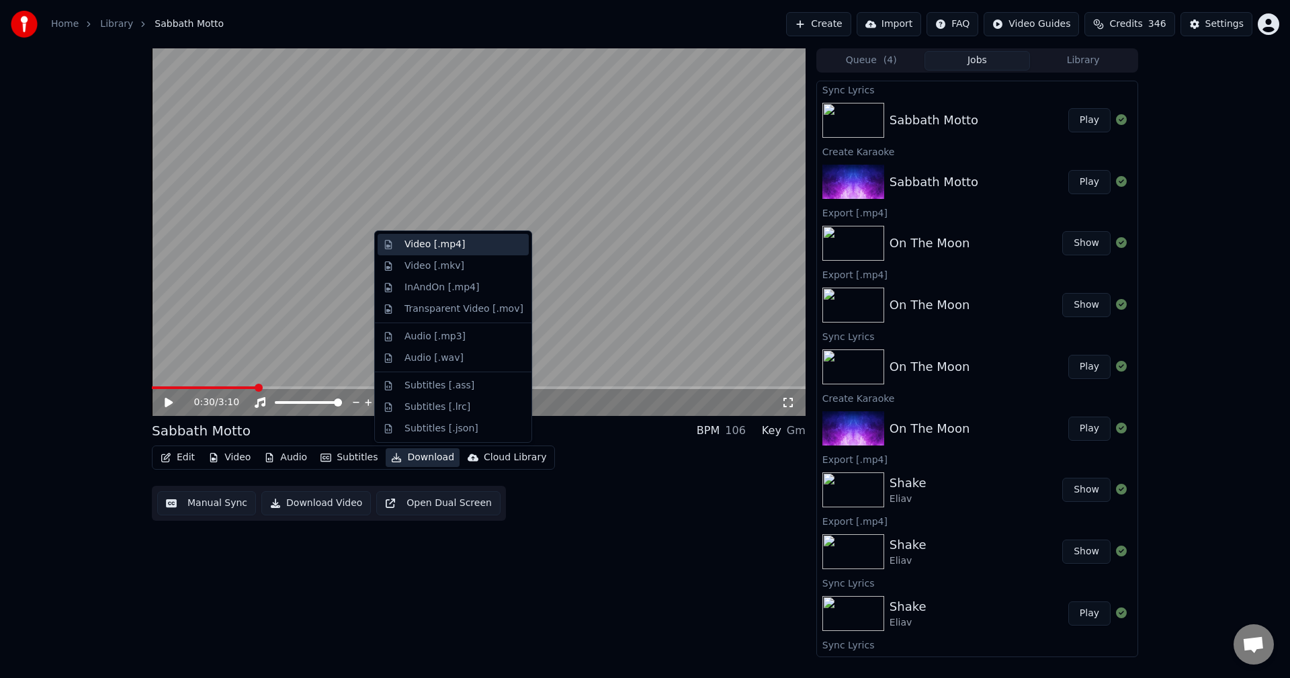
click at [444, 249] on div "Video [.mp4]" at bounding box center [434, 244] width 60 height 13
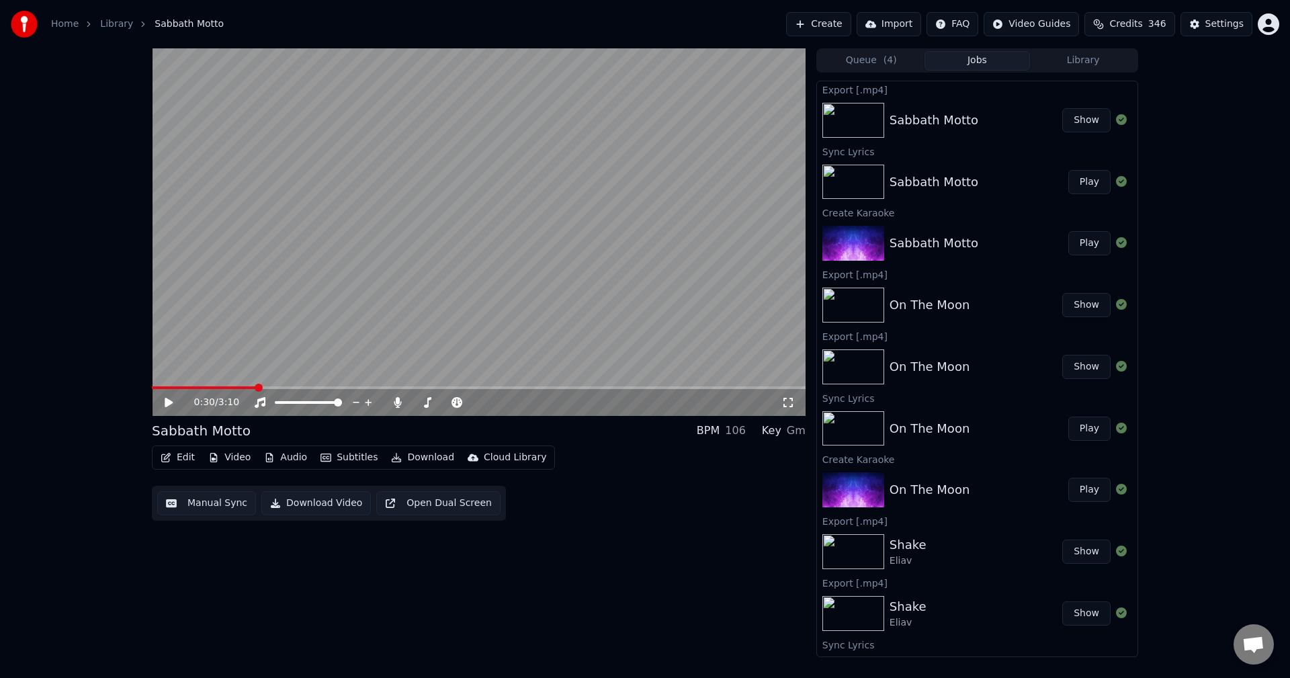
click at [1076, 122] on button "Show" at bounding box center [1086, 120] width 48 height 24
click at [396, 400] on icon at bounding box center [397, 402] width 7 height 11
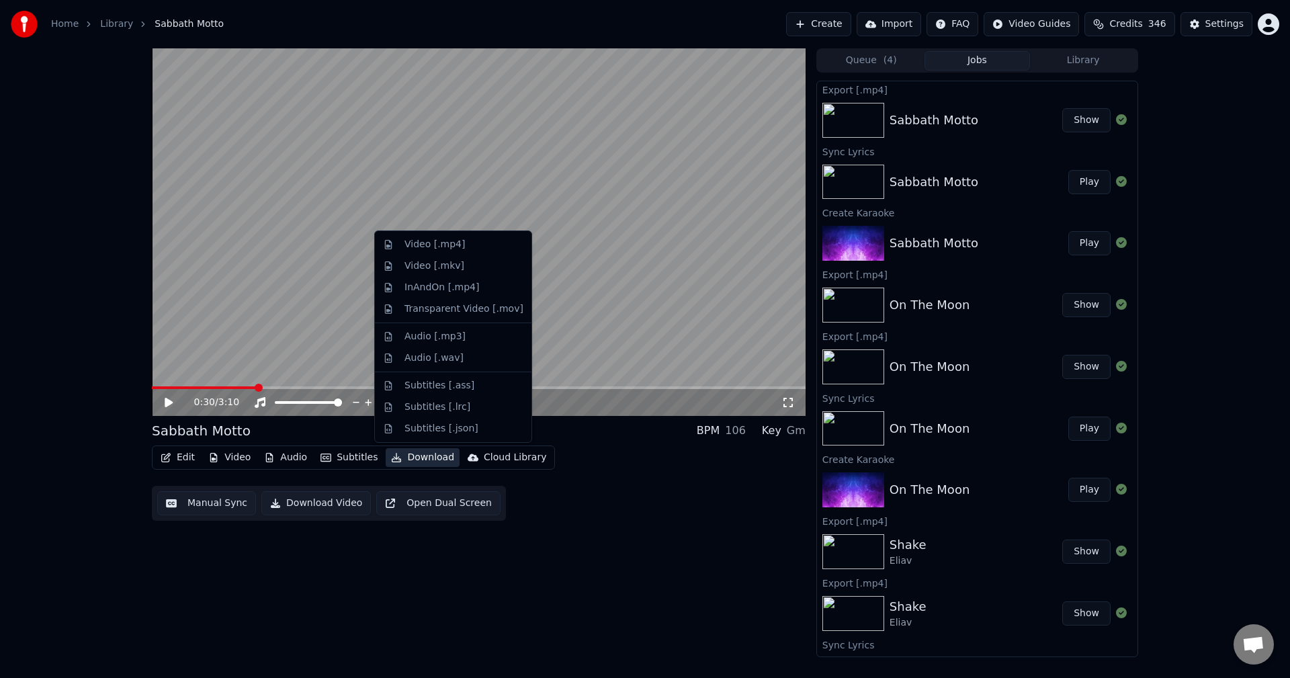
click at [412, 455] on button "Download" at bounding box center [423, 457] width 74 height 19
click at [418, 248] on div "Video [.mp4]" at bounding box center [434, 244] width 60 height 13
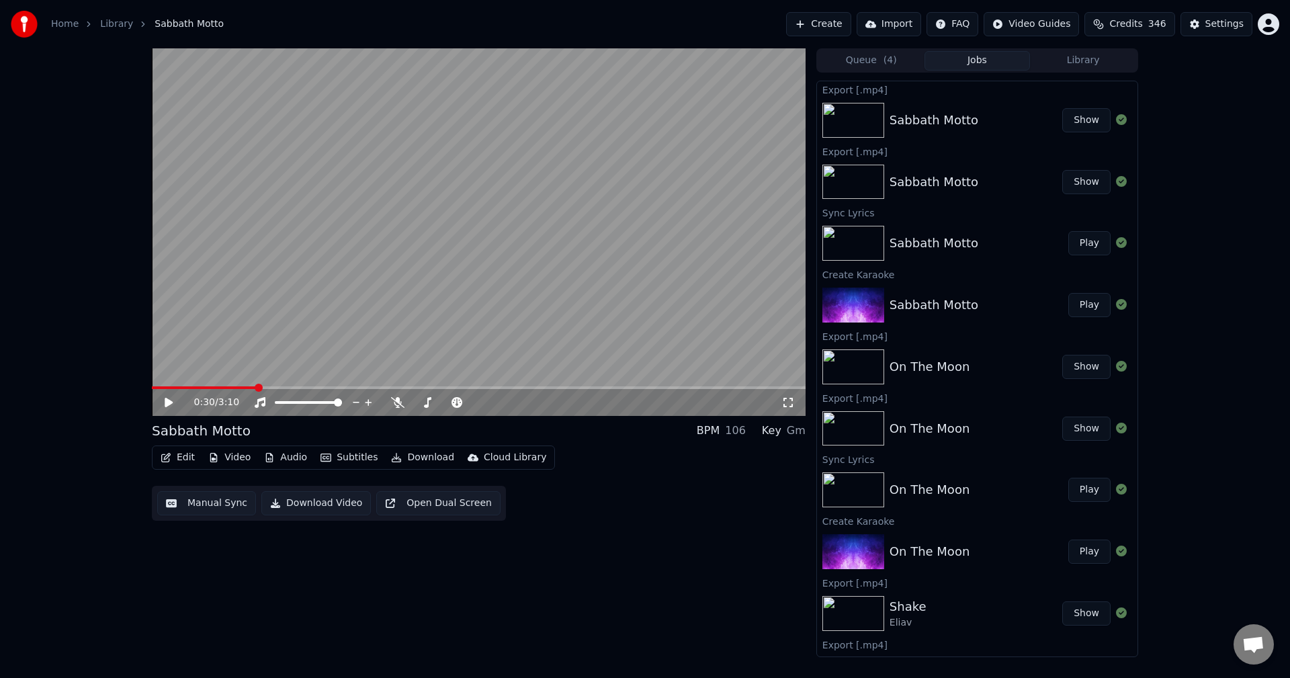
click at [1075, 120] on button "Show" at bounding box center [1086, 120] width 48 height 24
drag, startPoint x: 270, startPoint y: 609, endPoint x: 356, endPoint y: 606, distance: 86.0
click at [270, 609] on div "0:30 / 3:10 Sabbath Motto BPM 106 Key Gm Edit Video Audio Subtitles Download Cl…" at bounding box center [478, 352] width 653 height 608
